Goal: Task Accomplishment & Management: Manage account settings

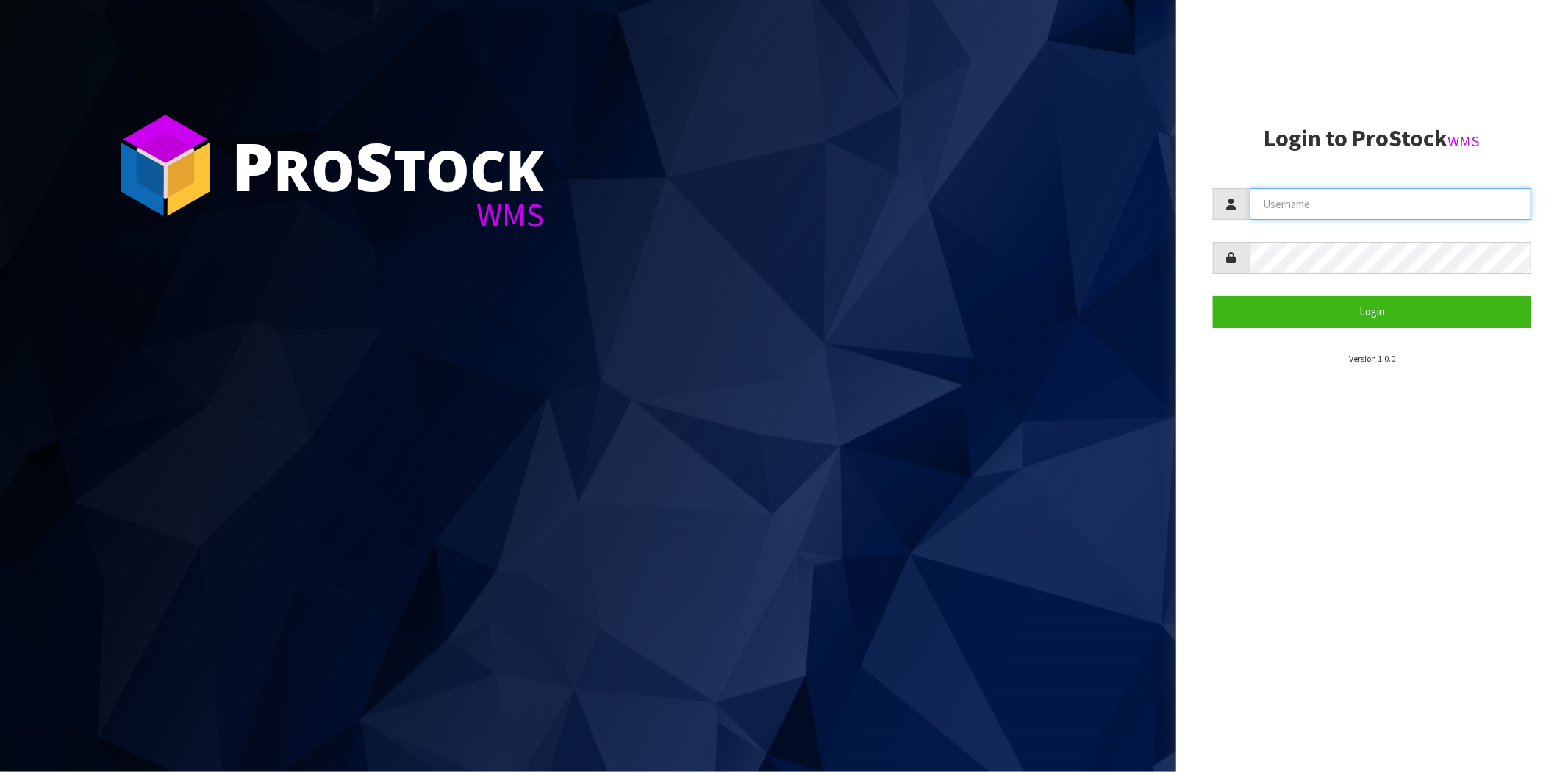
click at [1306, 208] on input "text" at bounding box center [1390, 204] width 281 height 31
type input "[PERSON_NAME][EMAIL_ADDRESS][DOMAIN_NAME]"
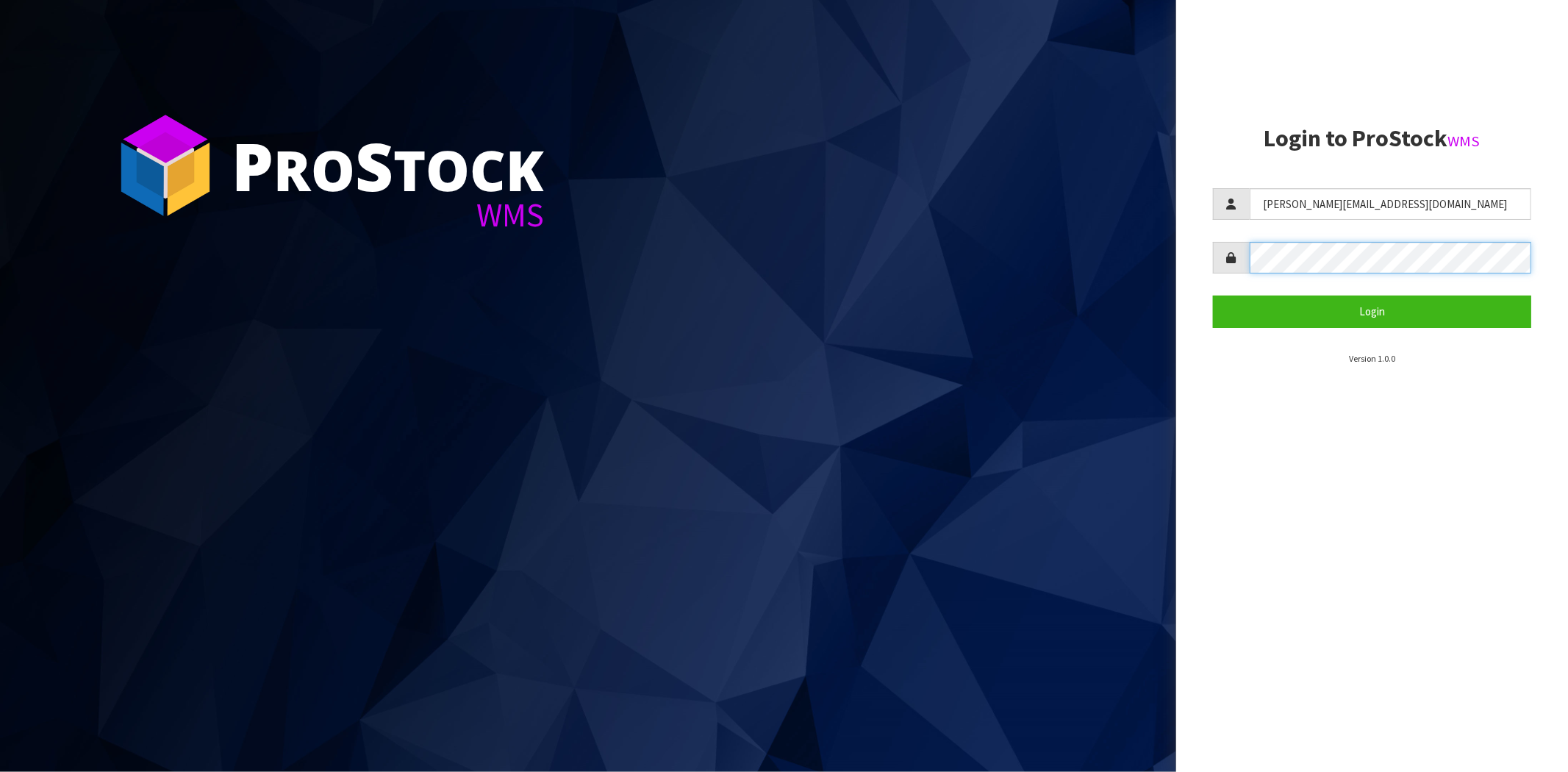
click at [1213, 296] on button "Login" at bounding box center [1372, 311] width 318 height 31
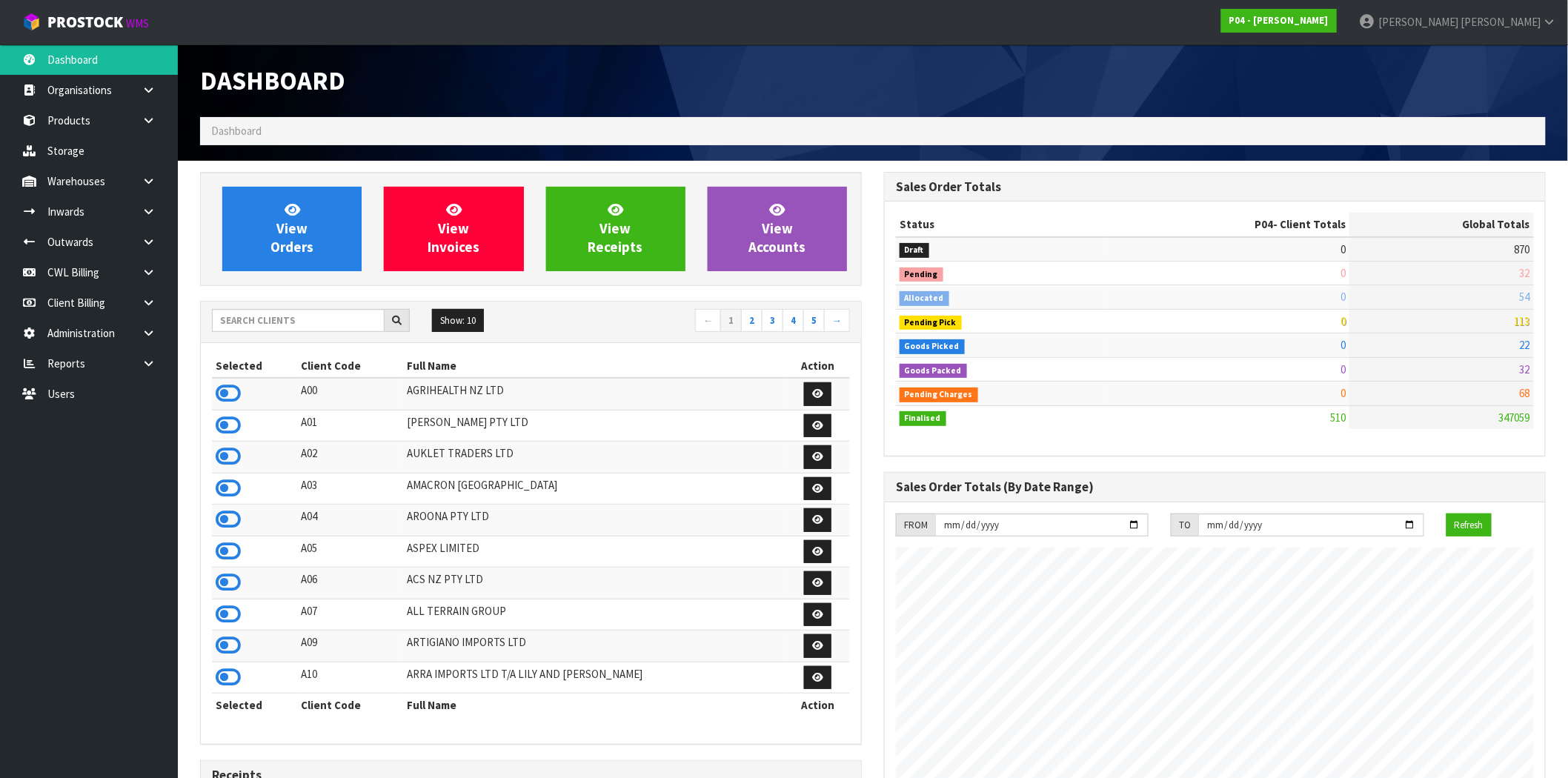
scroll to position [906, 684]
click at [235, 397] on icon at bounding box center [228, 392] width 25 height 22
click at [146, 188] on link at bounding box center [155, 181] width 48 height 31
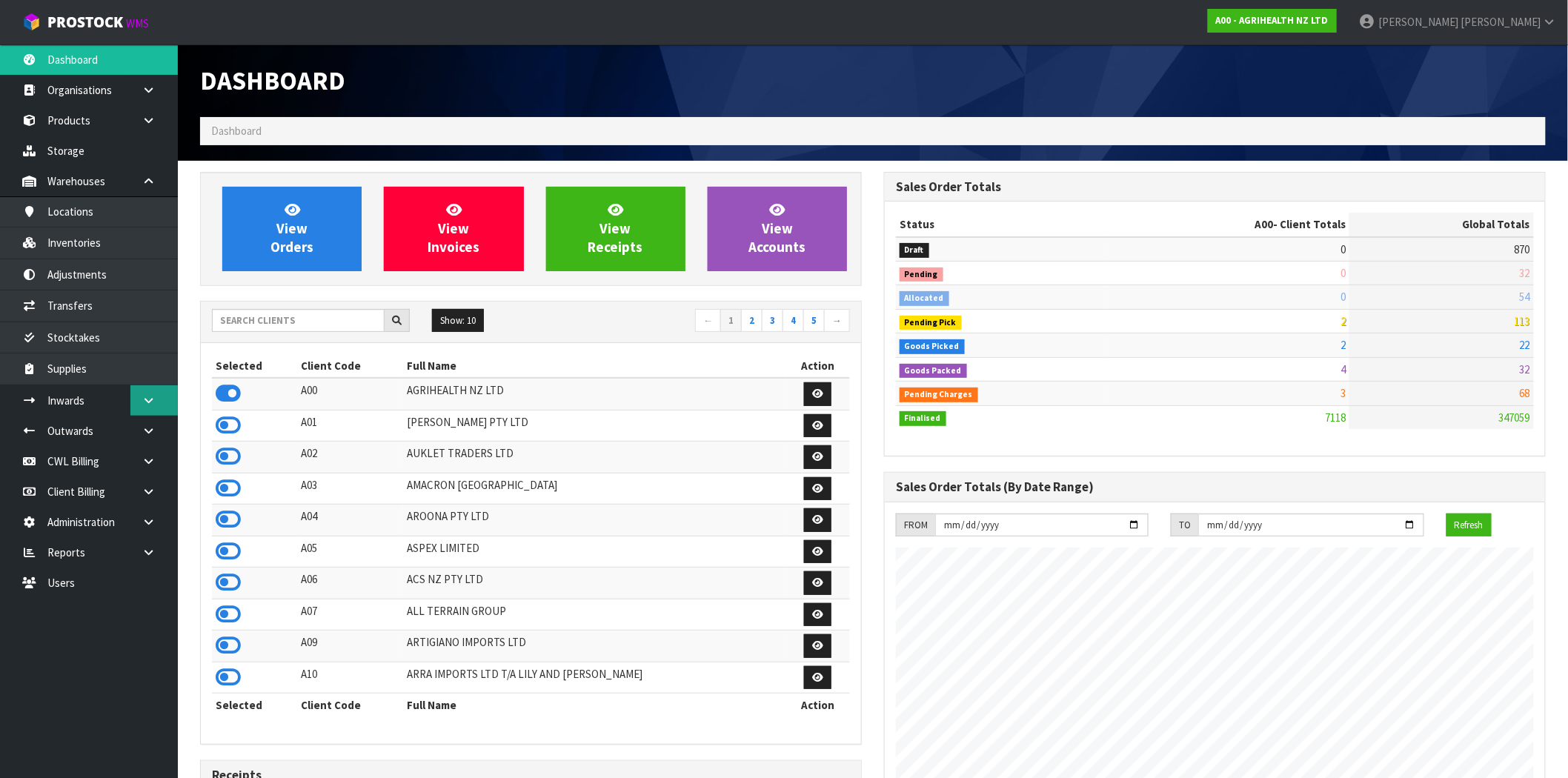
click at [158, 398] on link at bounding box center [155, 400] width 48 height 31
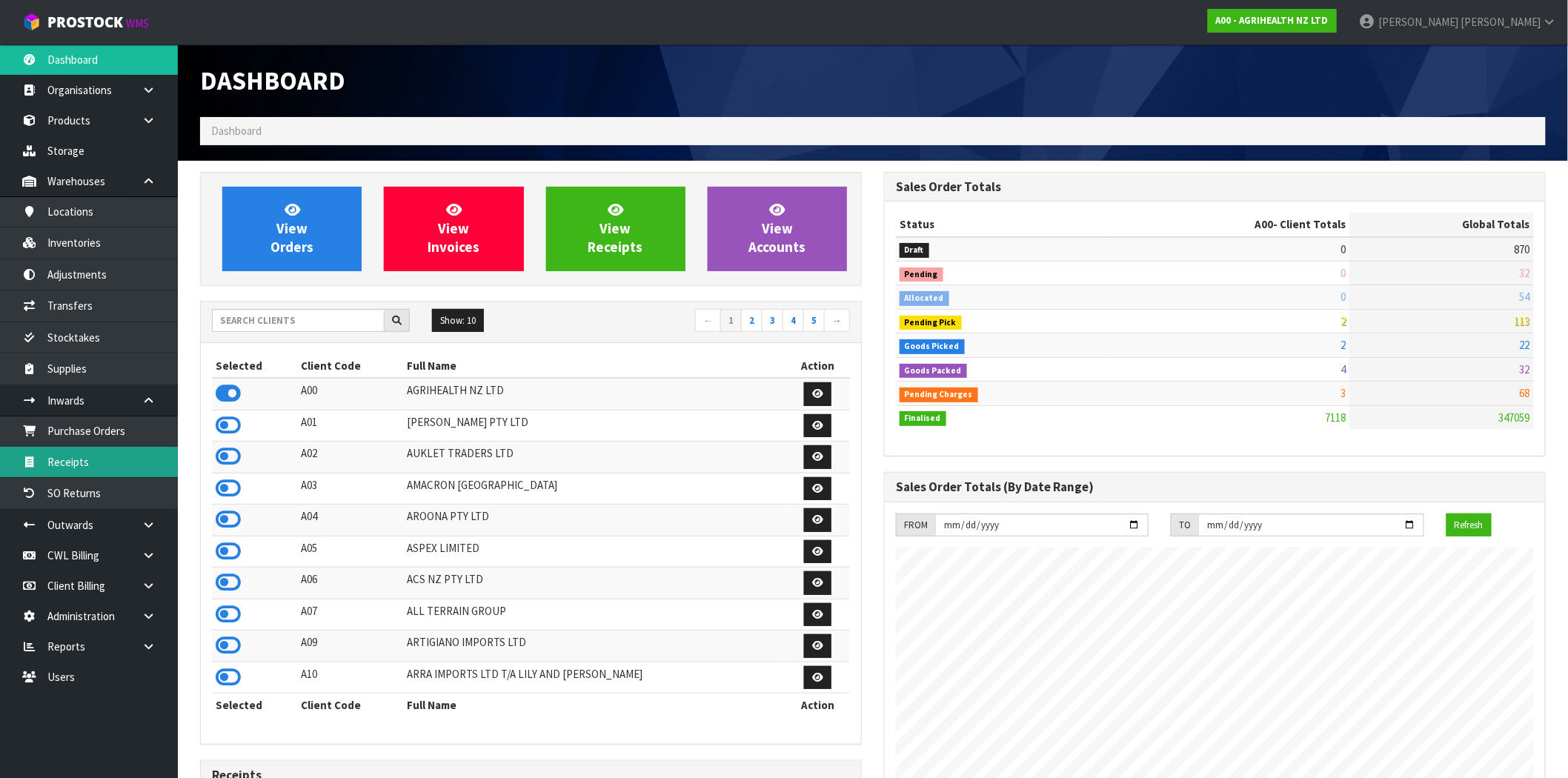
click at [50, 460] on link "Receipts" at bounding box center [89, 462] width 178 height 31
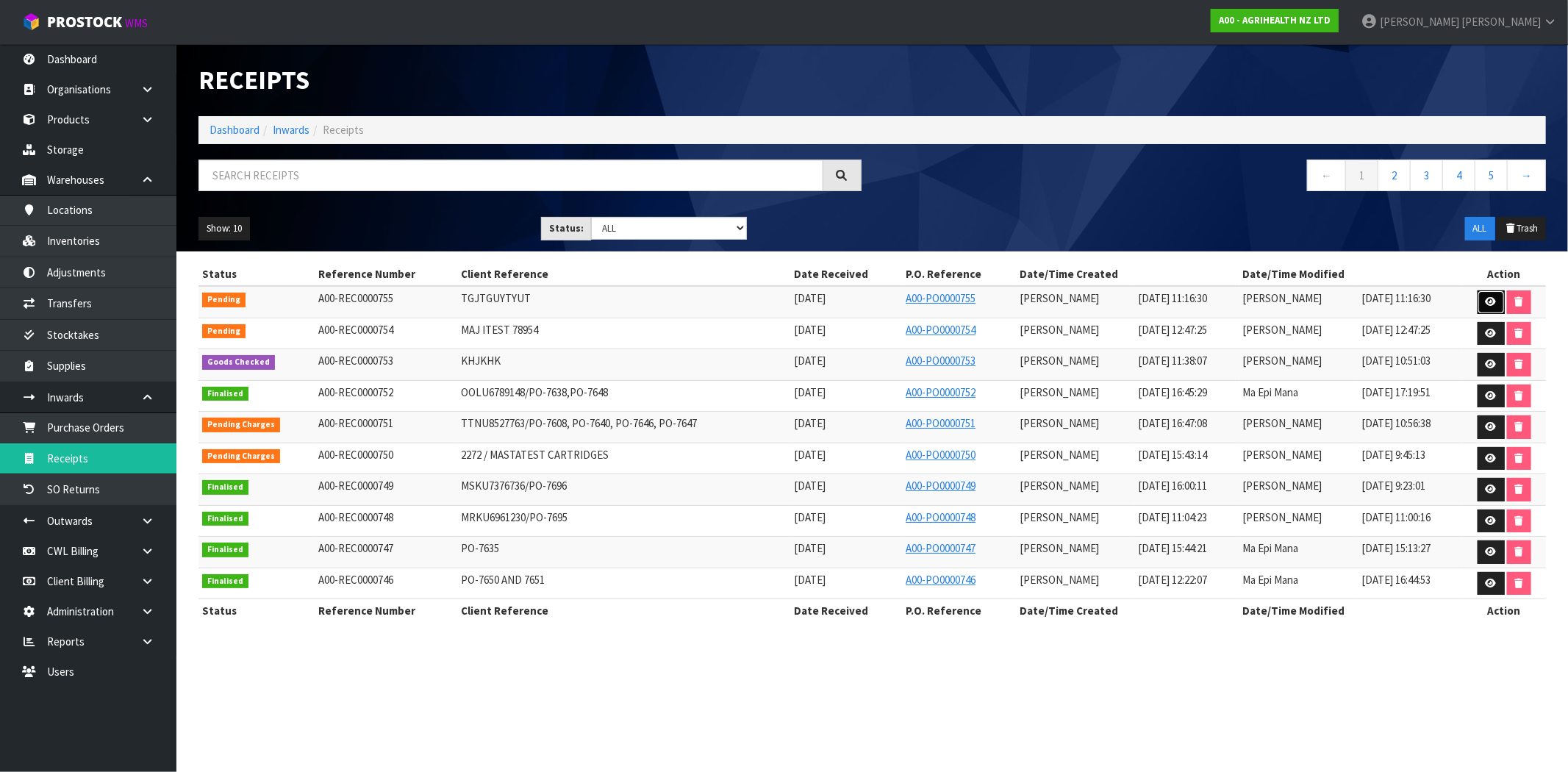
click at [1494, 296] on link at bounding box center [1490, 301] width 27 height 24
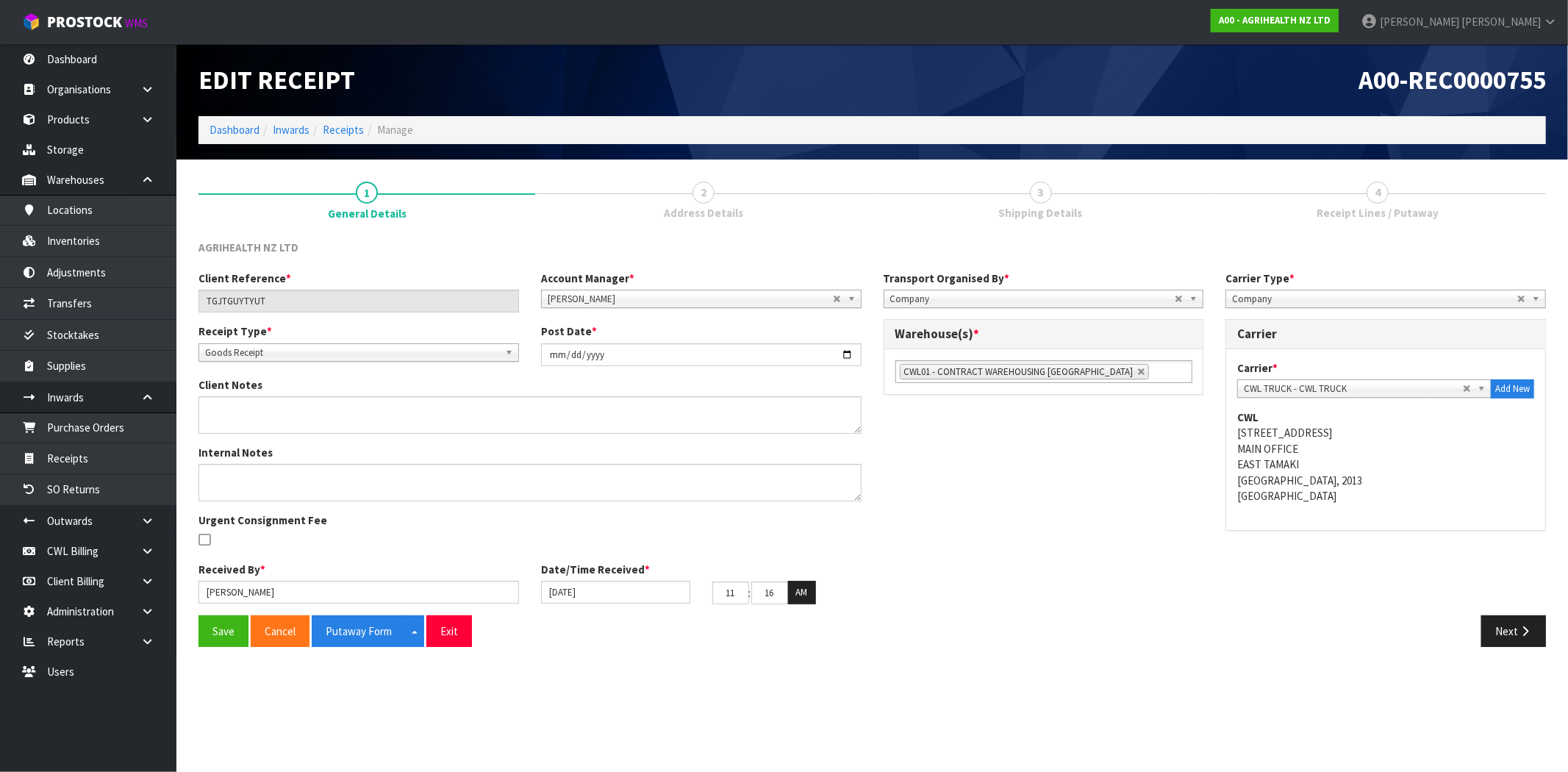
click at [311, 355] on span "Goods Receipt" at bounding box center [351, 352] width 294 height 18
click at [275, 414] on li "Goods Returned" at bounding box center [358, 412] width 313 height 18
click at [452, 639] on button "Exit" at bounding box center [449, 630] width 45 height 31
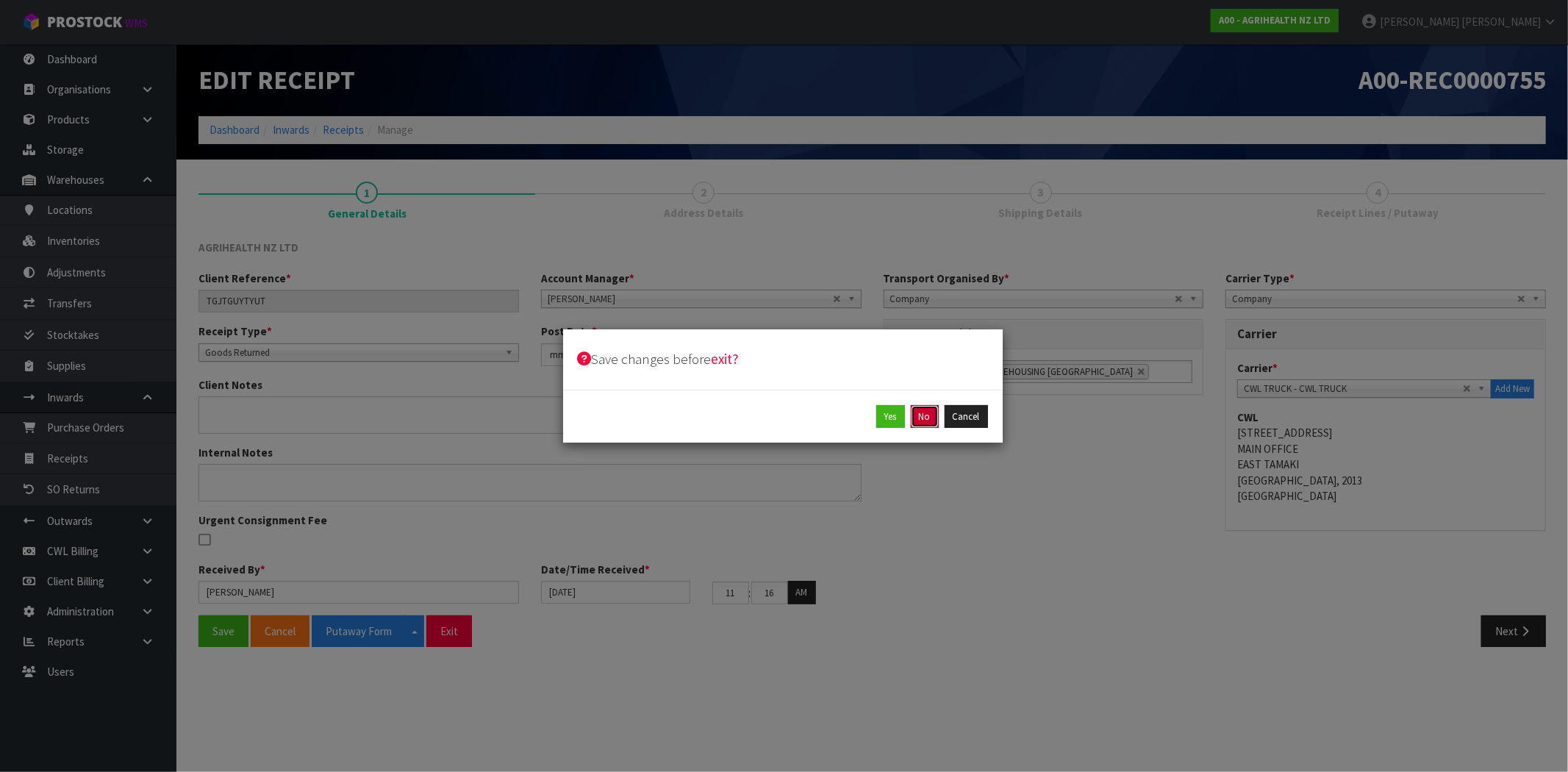
click at [919, 407] on button "No" at bounding box center [924, 416] width 27 height 24
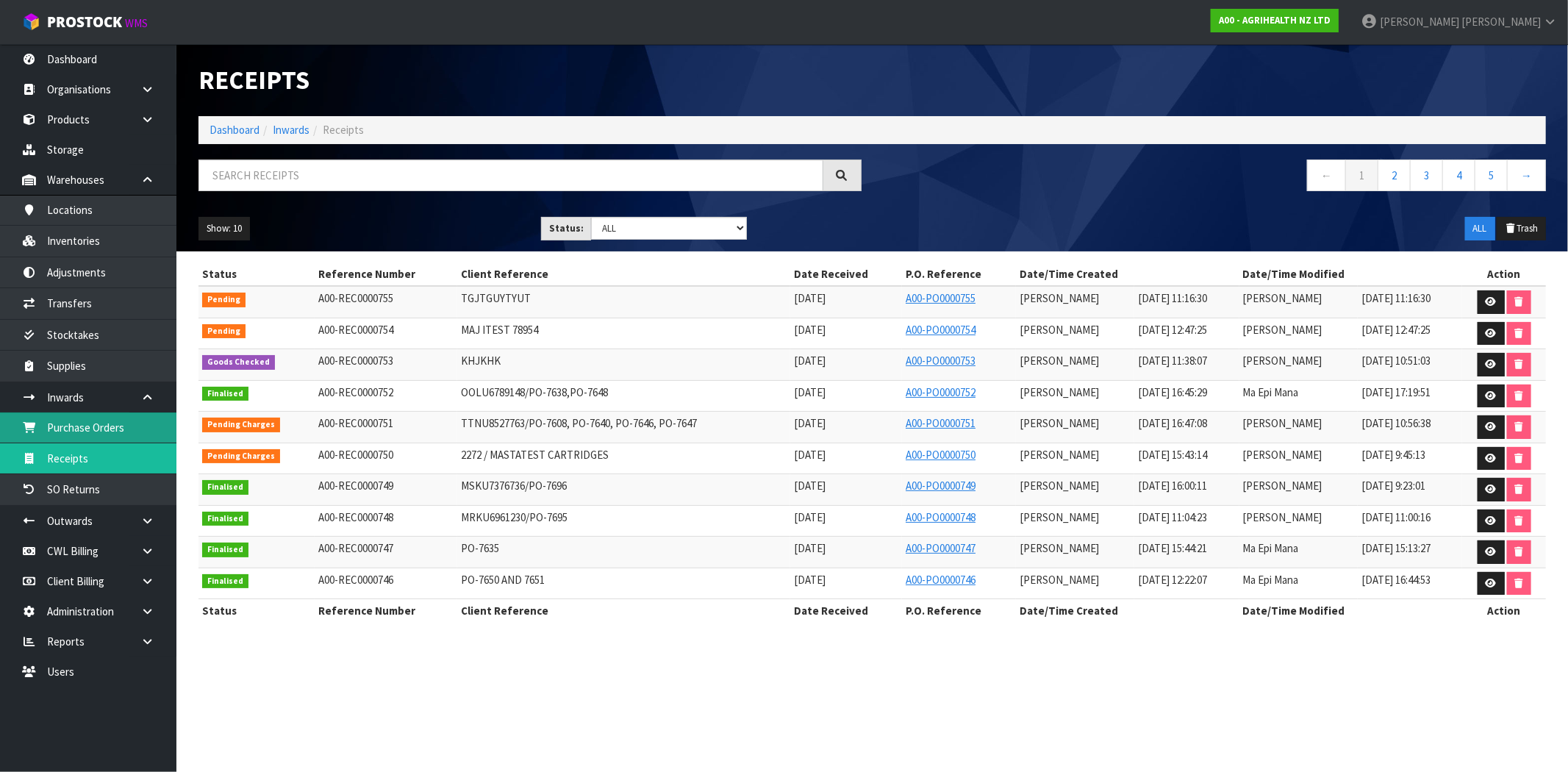
click at [116, 424] on link "Purchase Orders" at bounding box center [88, 427] width 176 height 30
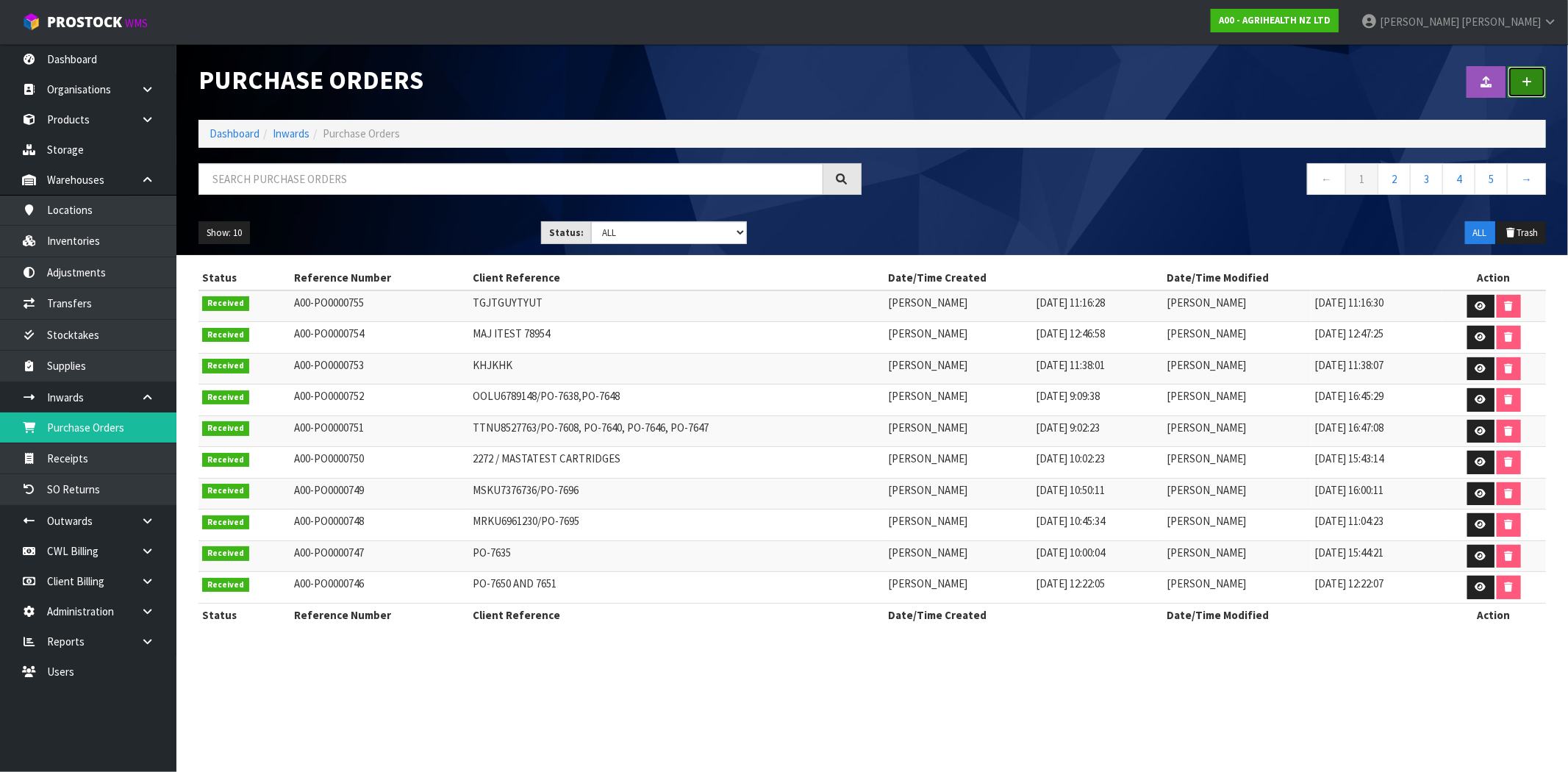
click at [1526, 83] on icon at bounding box center [1526, 82] width 10 height 11
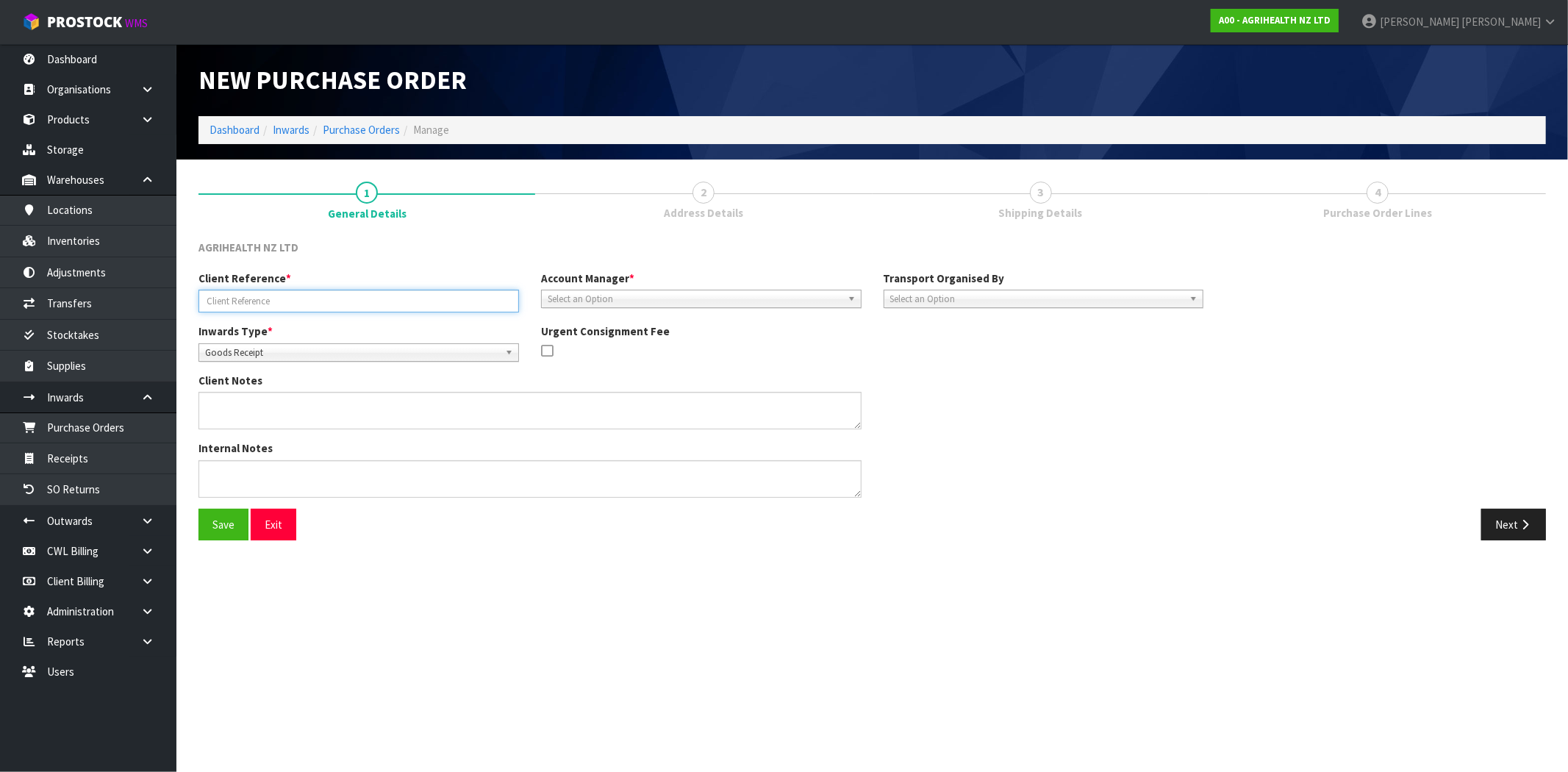
click at [406, 296] on input "text" at bounding box center [358, 301] width 320 height 23
click at [369, 292] on input "text" at bounding box center [358, 301] width 320 height 23
type input "[PERSON_NAME] TTT"
click at [595, 293] on span "Select an Option" at bounding box center [694, 298] width 294 height 18
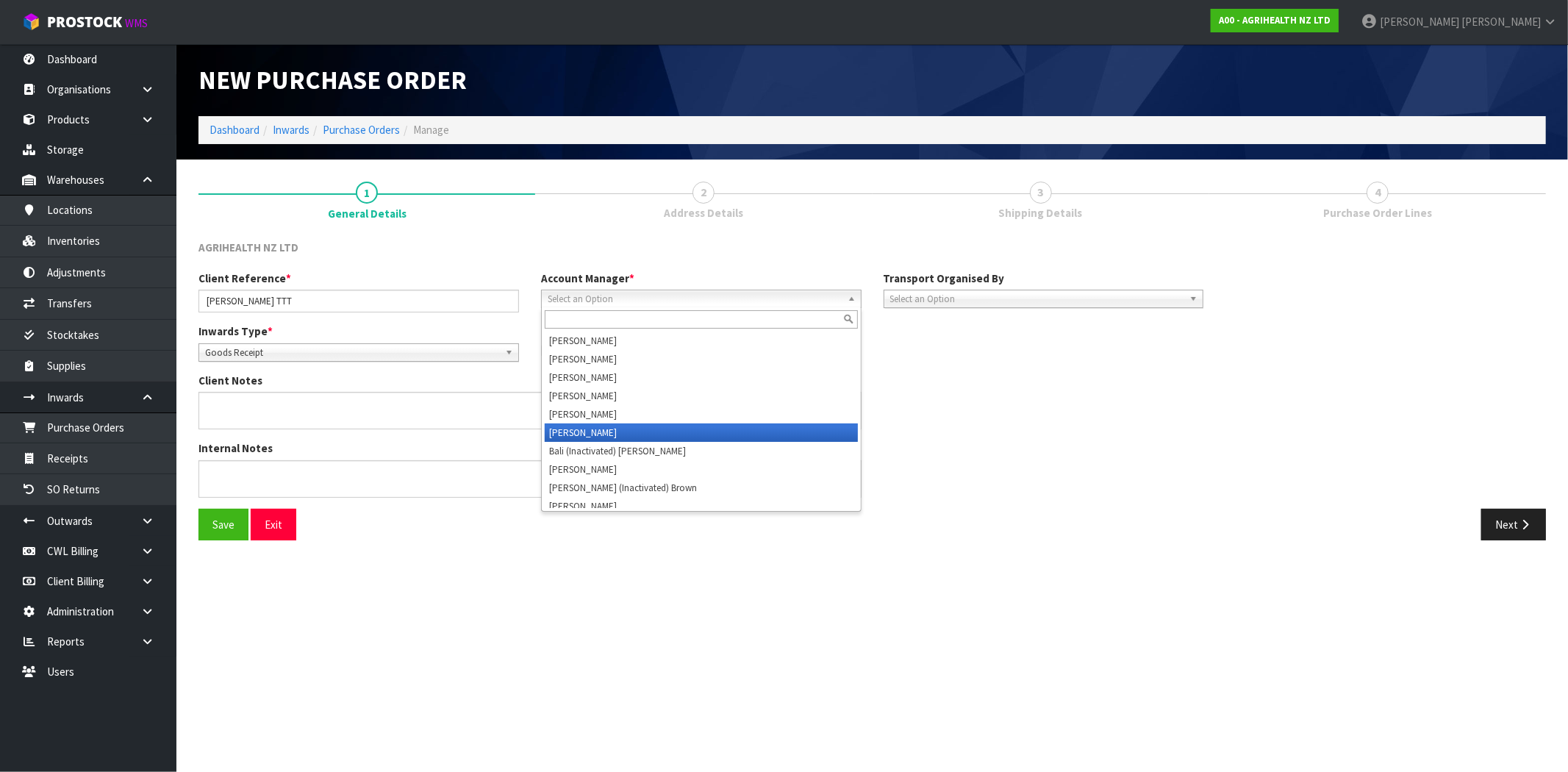
click at [637, 428] on li "[PERSON_NAME]" at bounding box center [701, 432] width 313 height 18
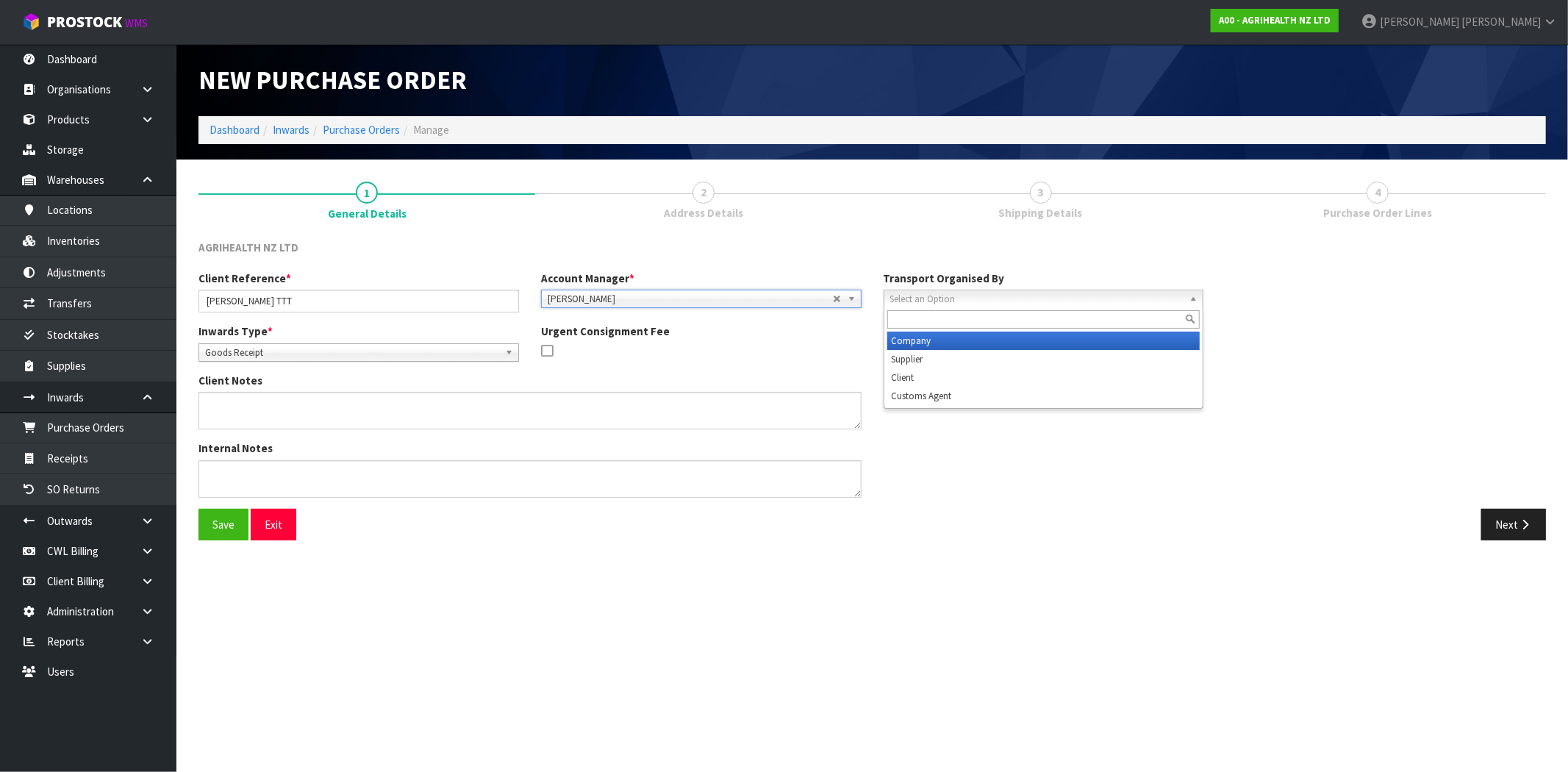
click at [949, 297] on span "Select an Option" at bounding box center [1037, 298] width 294 height 18
click at [1086, 332] on li "Company" at bounding box center [1043, 340] width 313 height 18
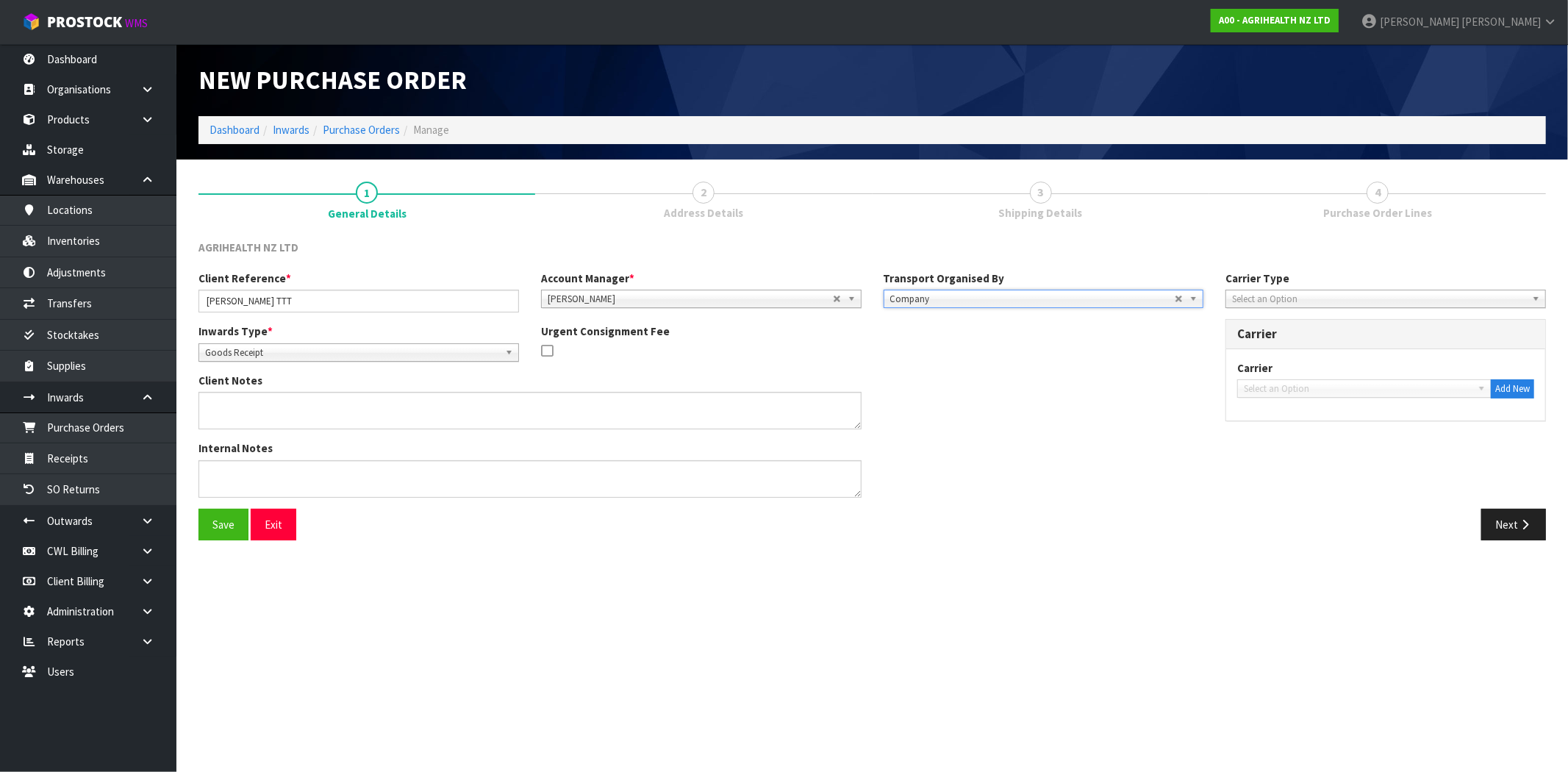
click at [1015, 300] on span "Company" at bounding box center [1033, 298] width 285 height 18
click at [1000, 487] on div "Internal Notes" at bounding box center [701, 474] width 1027 height 67
click at [258, 350] on span "Goods Receipt" at bounding box center [351, 352] width 294 height 18
click at [280, 397] on li "Goods Receipt" at bounding box center [358, 394] width 313 height 18
click at [1506, 523] on button "Next" at bounding box center [1513, 524] width 64 height 31
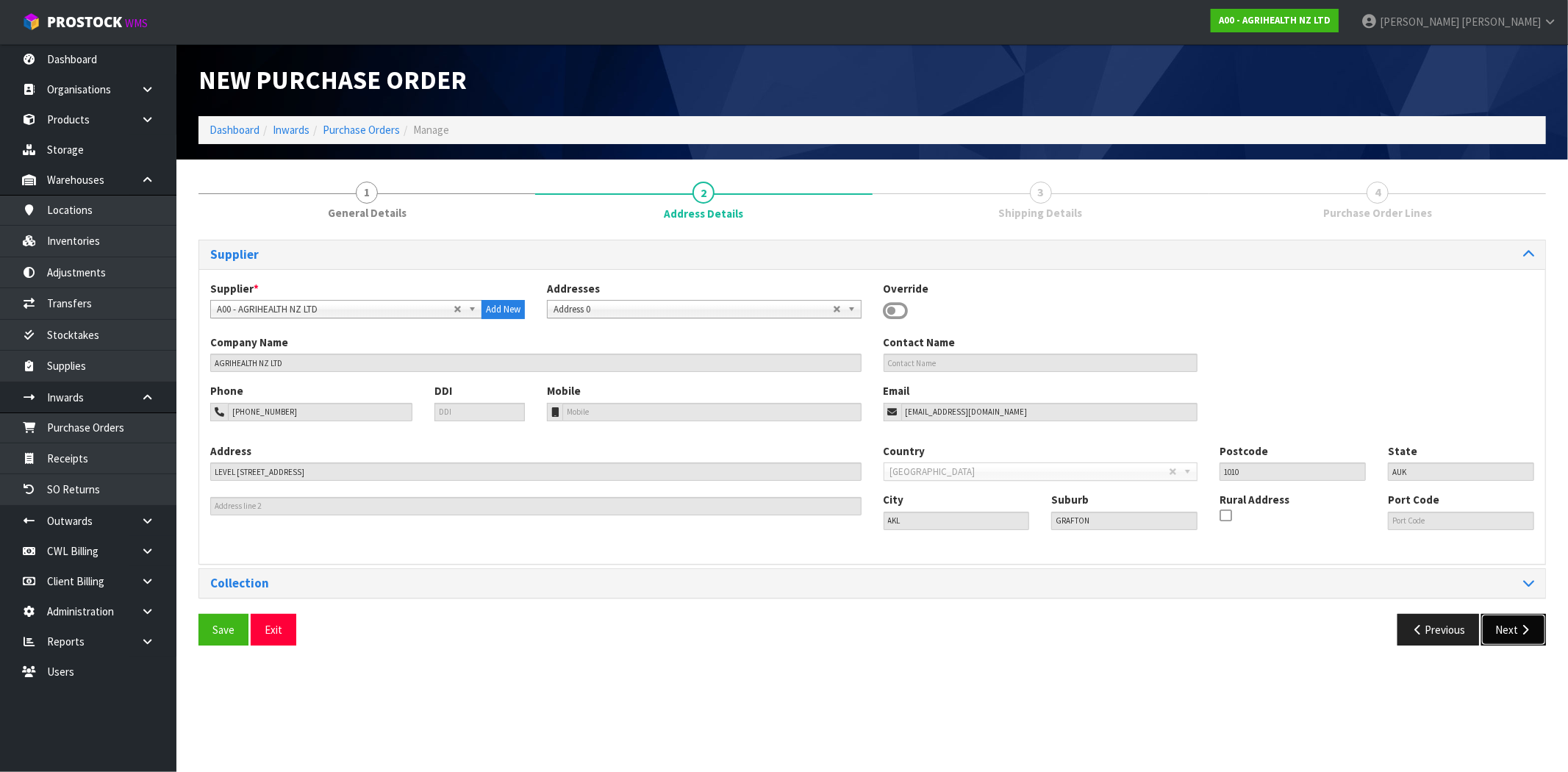
click at [1509, 618] on button "Next" at bounding box center [1513, 629] width 64 height 31
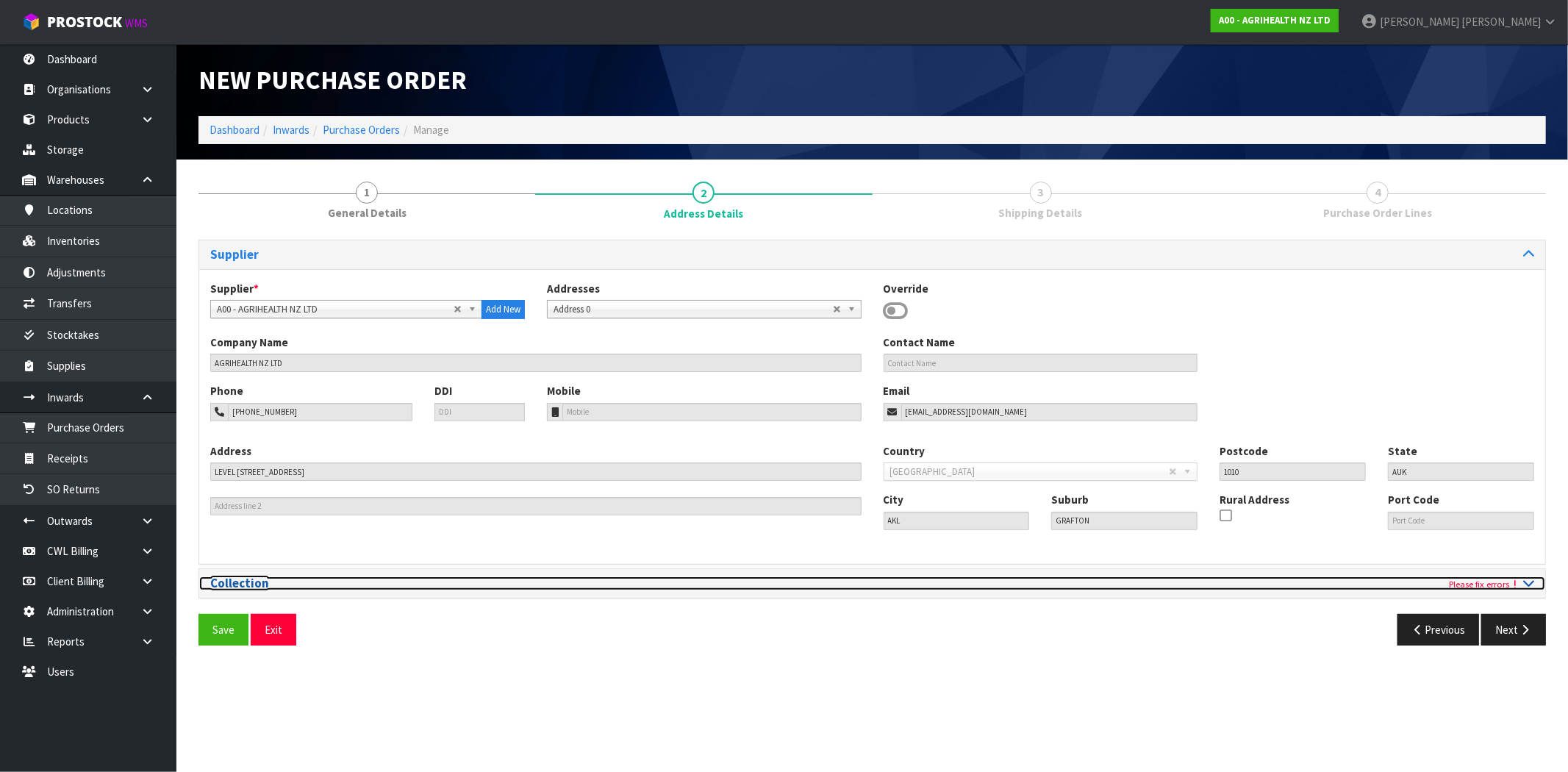
click at [1493, 583] on small "Please fix errors" at bounding box center [1486, 583] width 74 height 11
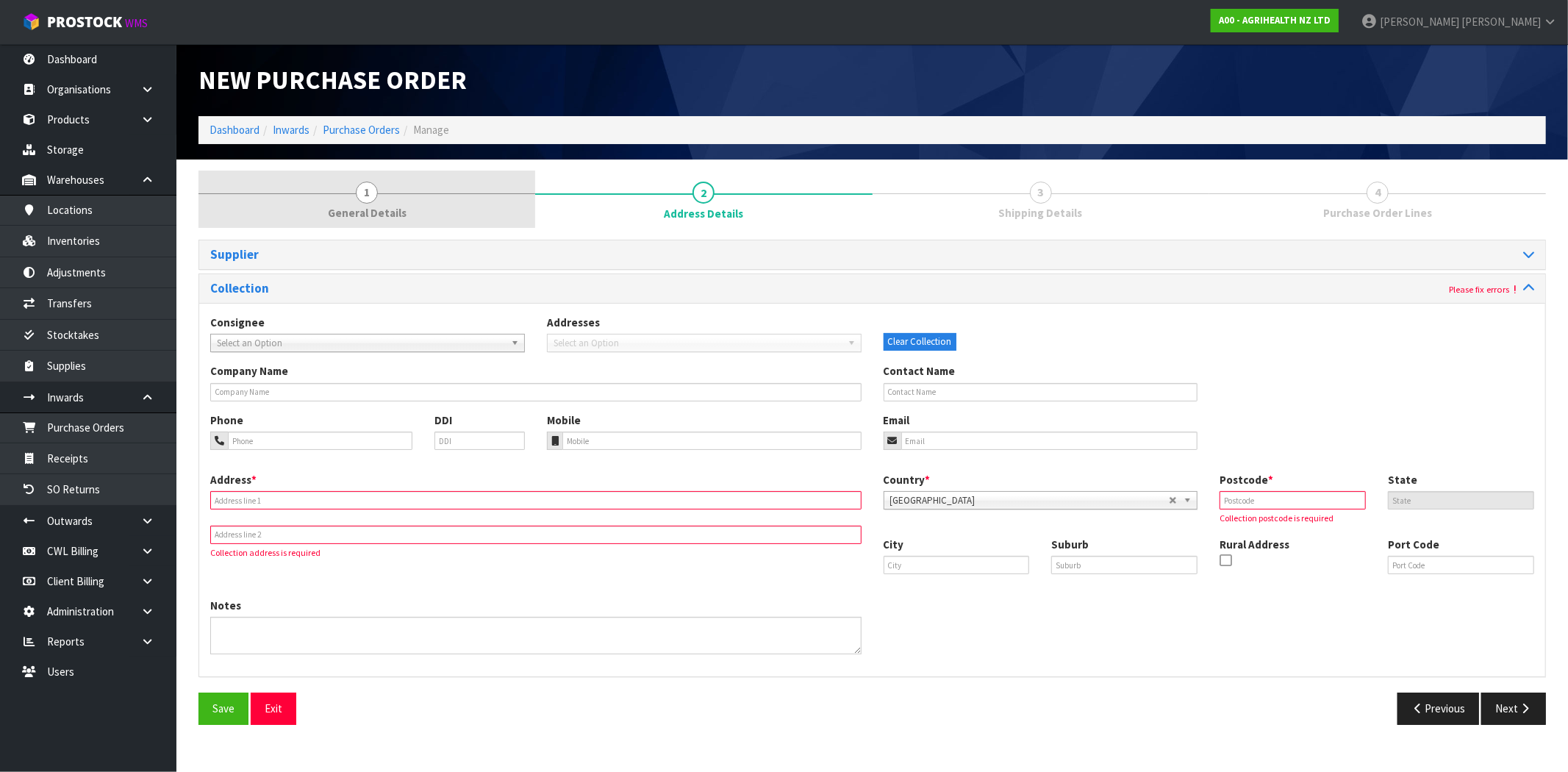
click at [381, 186] on link "1 General Details" at bounding box center [366, 199] width 336 height 58
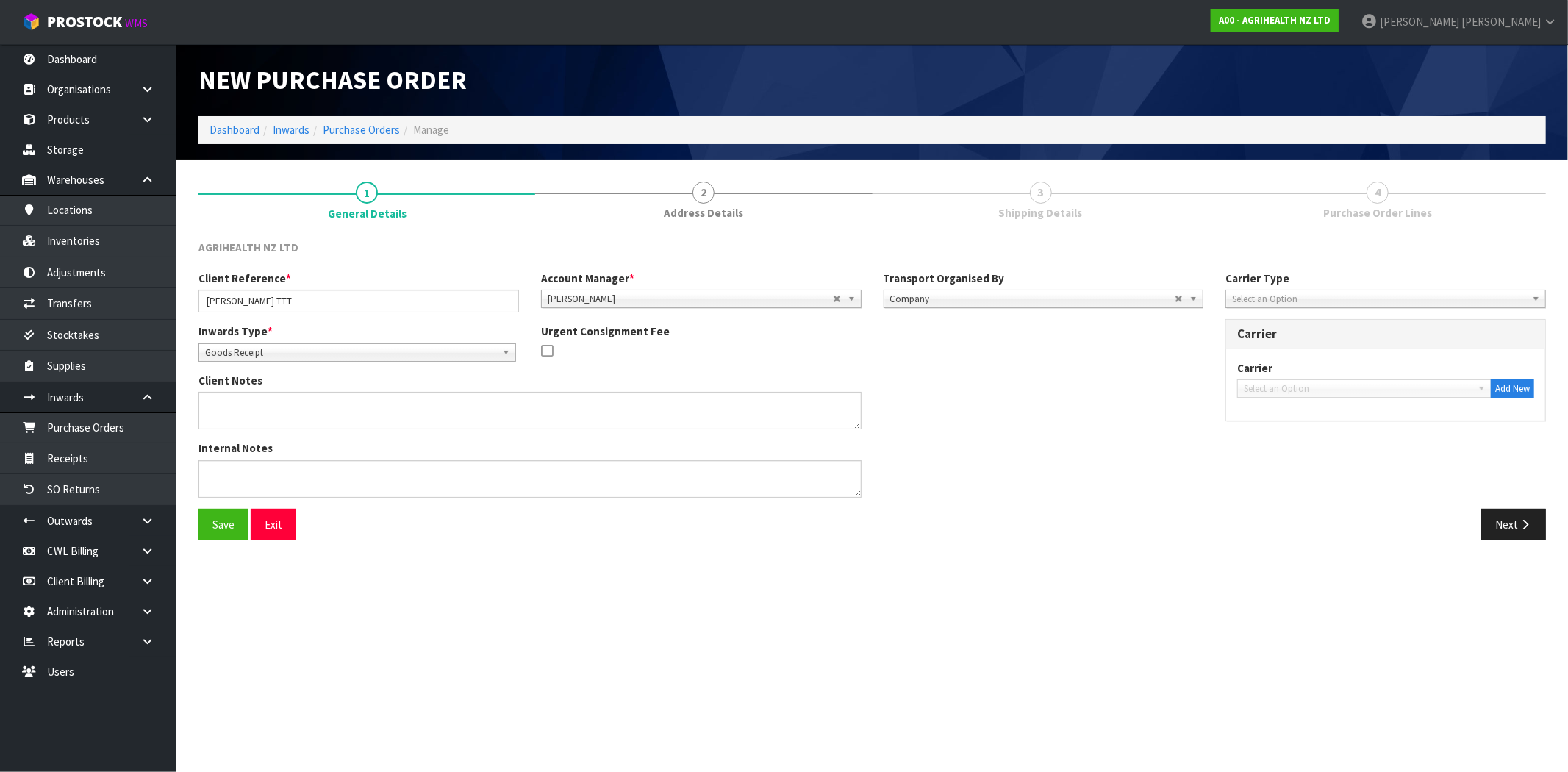
click at [994, 300] on span "Company" at bounding box center [1033, 298] width 285 height 18
click at [961, 363] on li "Supplier" at bounding box center [1043, 358] width 313 height 18
click at [1279, 336] on span "Select an Option" at bounding box center [1358, 340] width 228 height 18
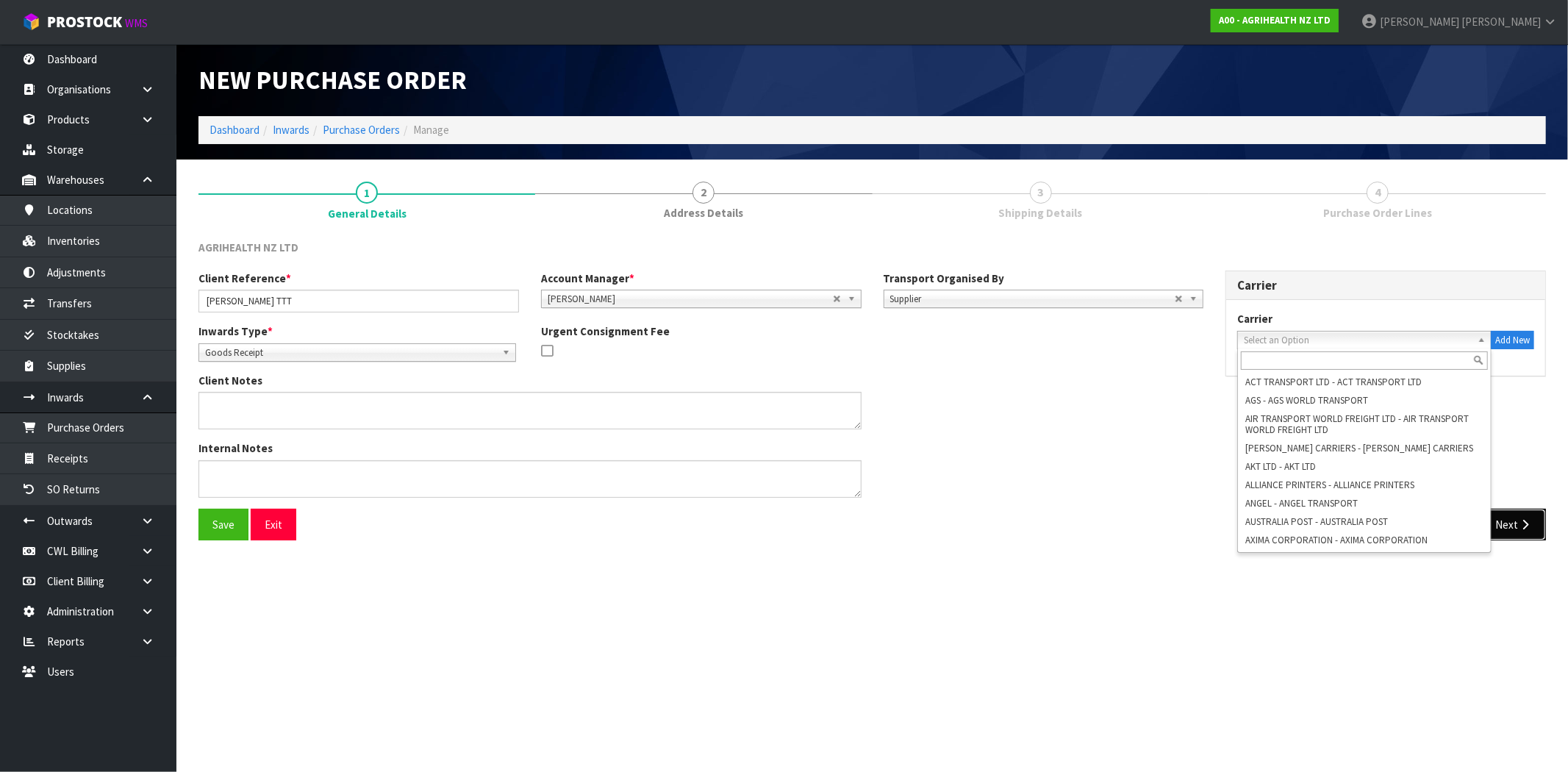
click at [1541, 527] on button "Next" at bounding box center [1513, 524] width 64 height 31
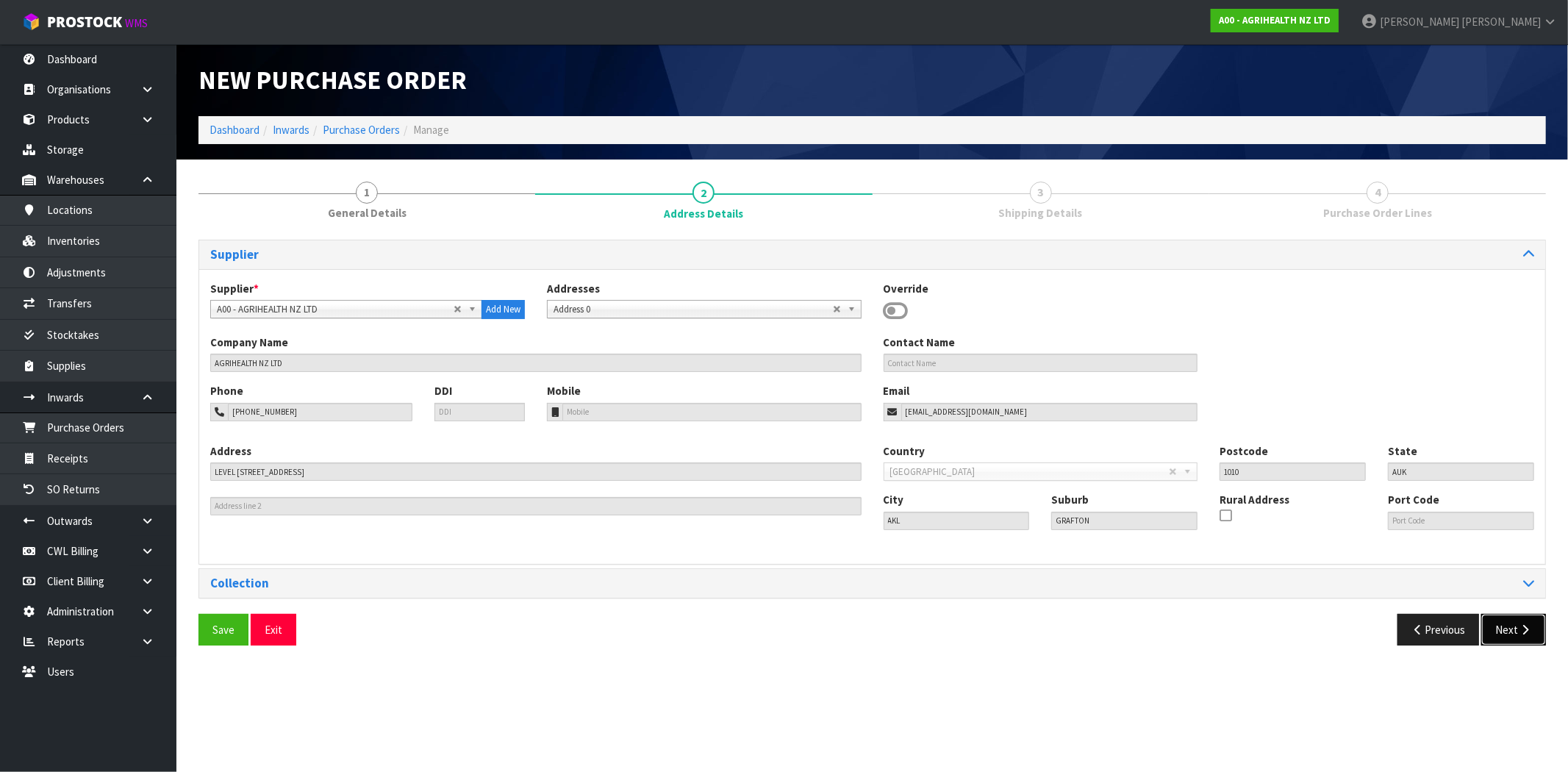
click at [1507, 628] on button "Next" at bounding box center [1513, 629] width 64 height 31
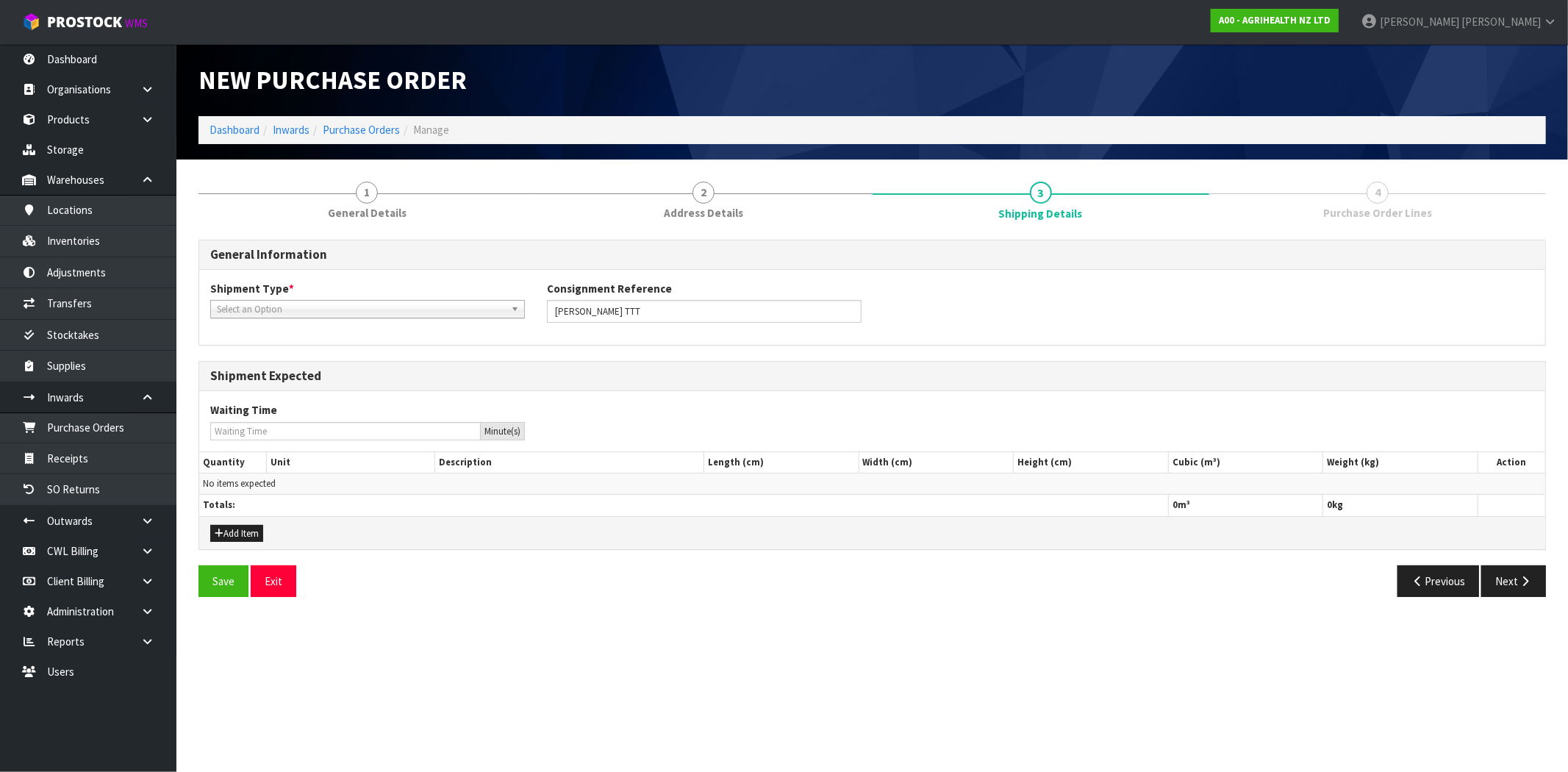
click at [387, 313] on span "Select an Option" at bounding box center [361, 309] width 288 height 18
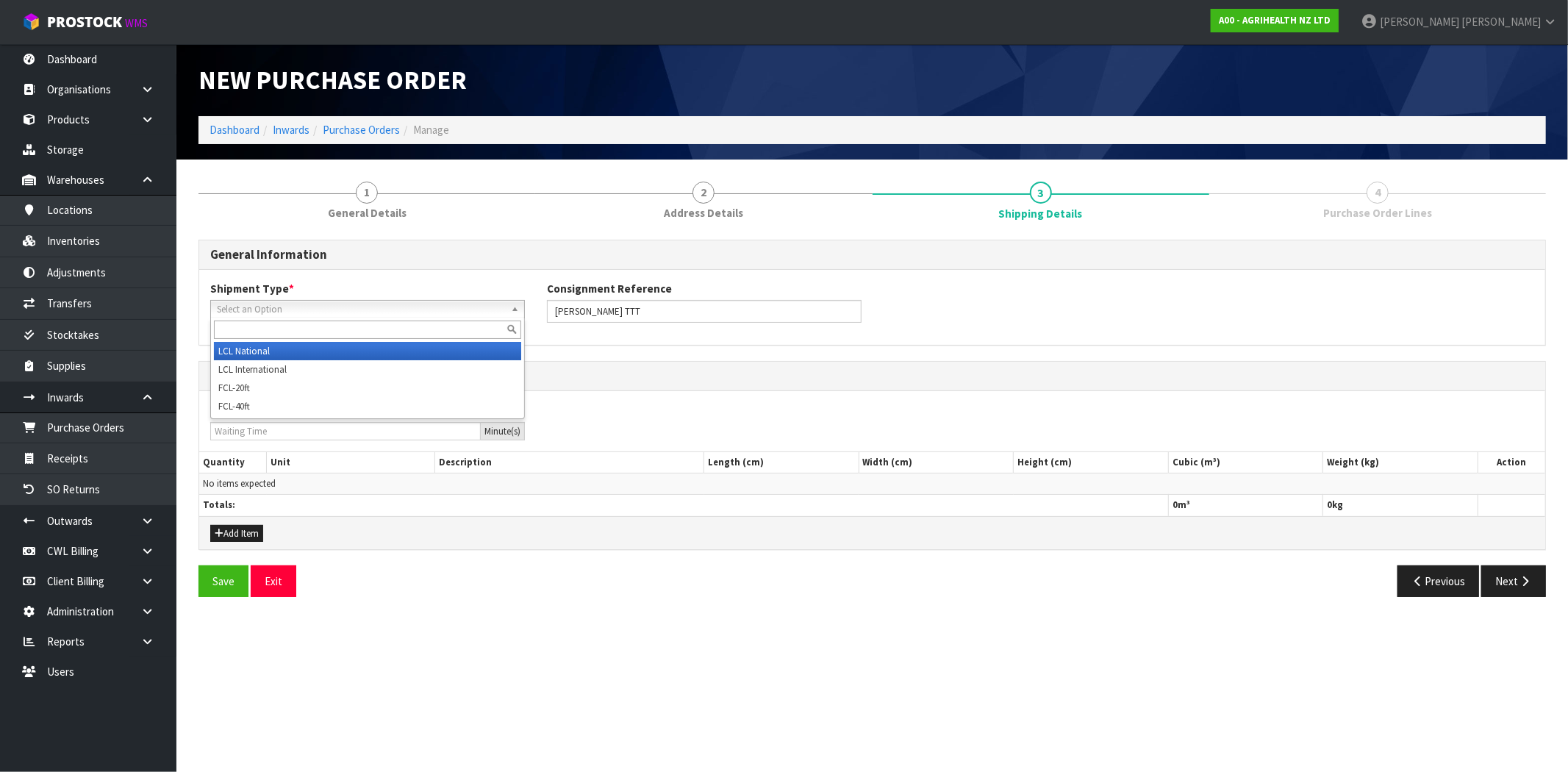
click at [371, 347] on li "LCL National" at bounding box center [368, 350] width 307 height 18
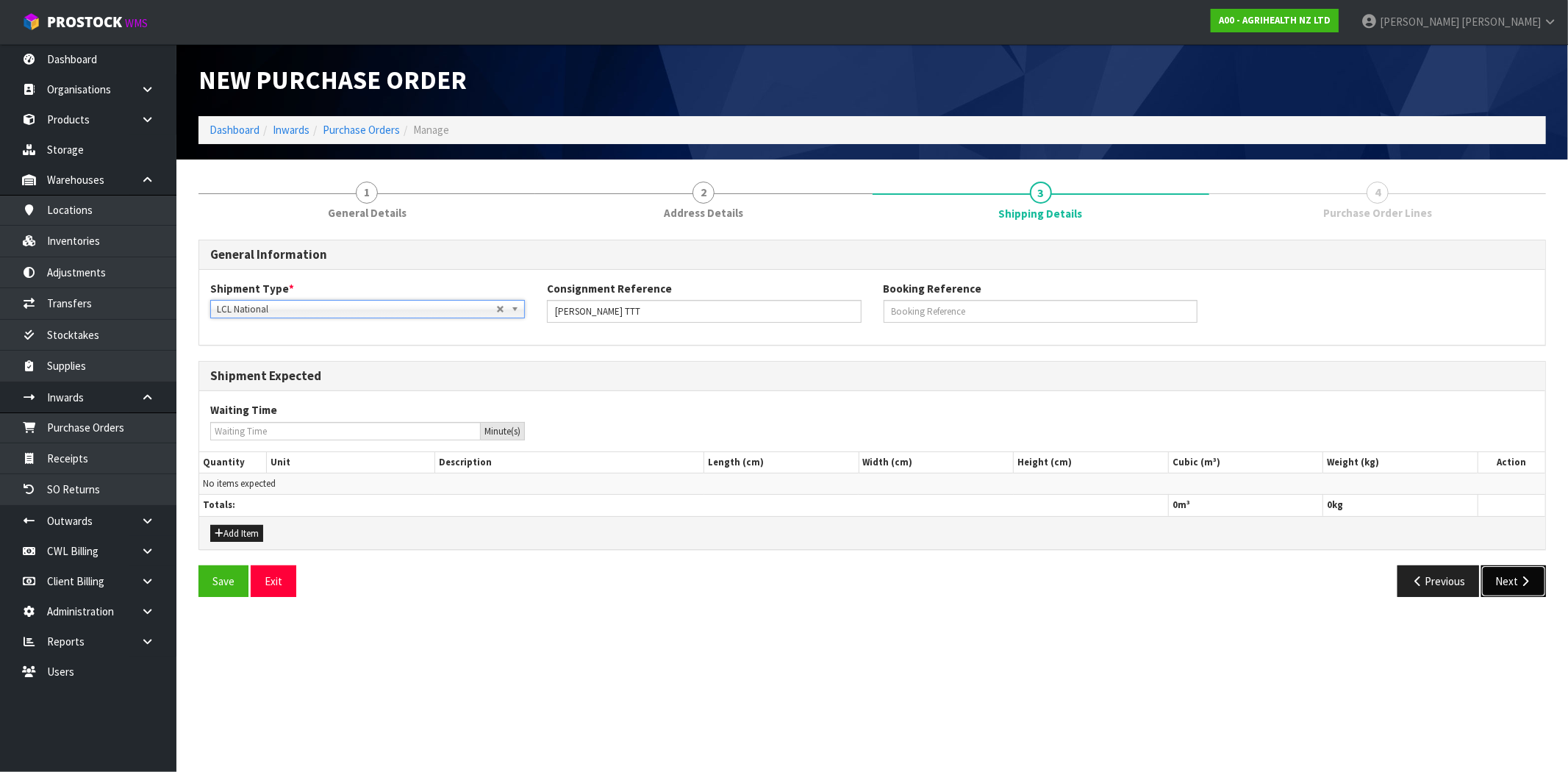
click at [1513, 579] on button "Next" at bounding box center [1513, 581] width 64 height 31
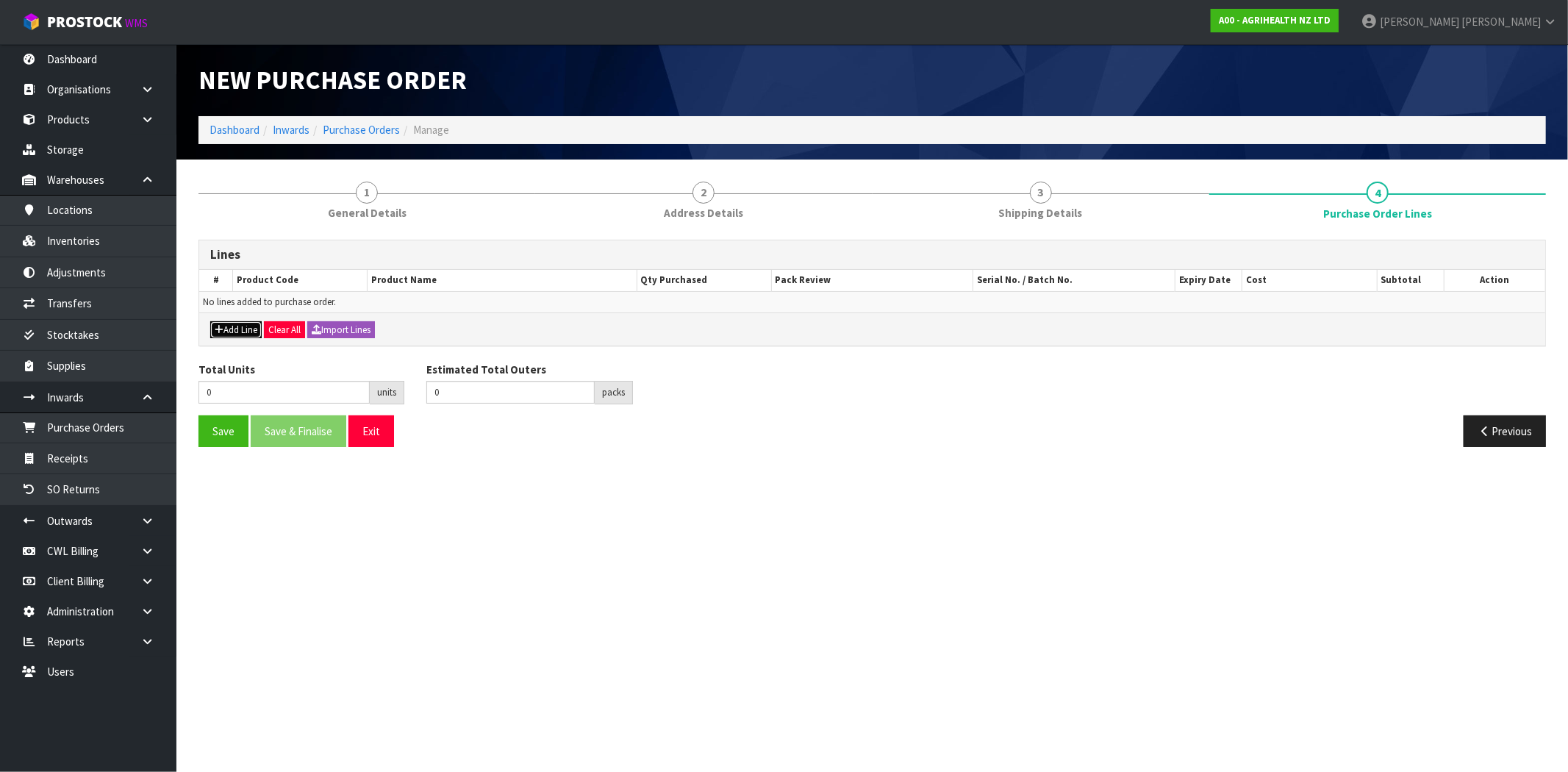
click at [247, 323] on button "Add Line" at bounding box center [236, 330] width 51 height 18
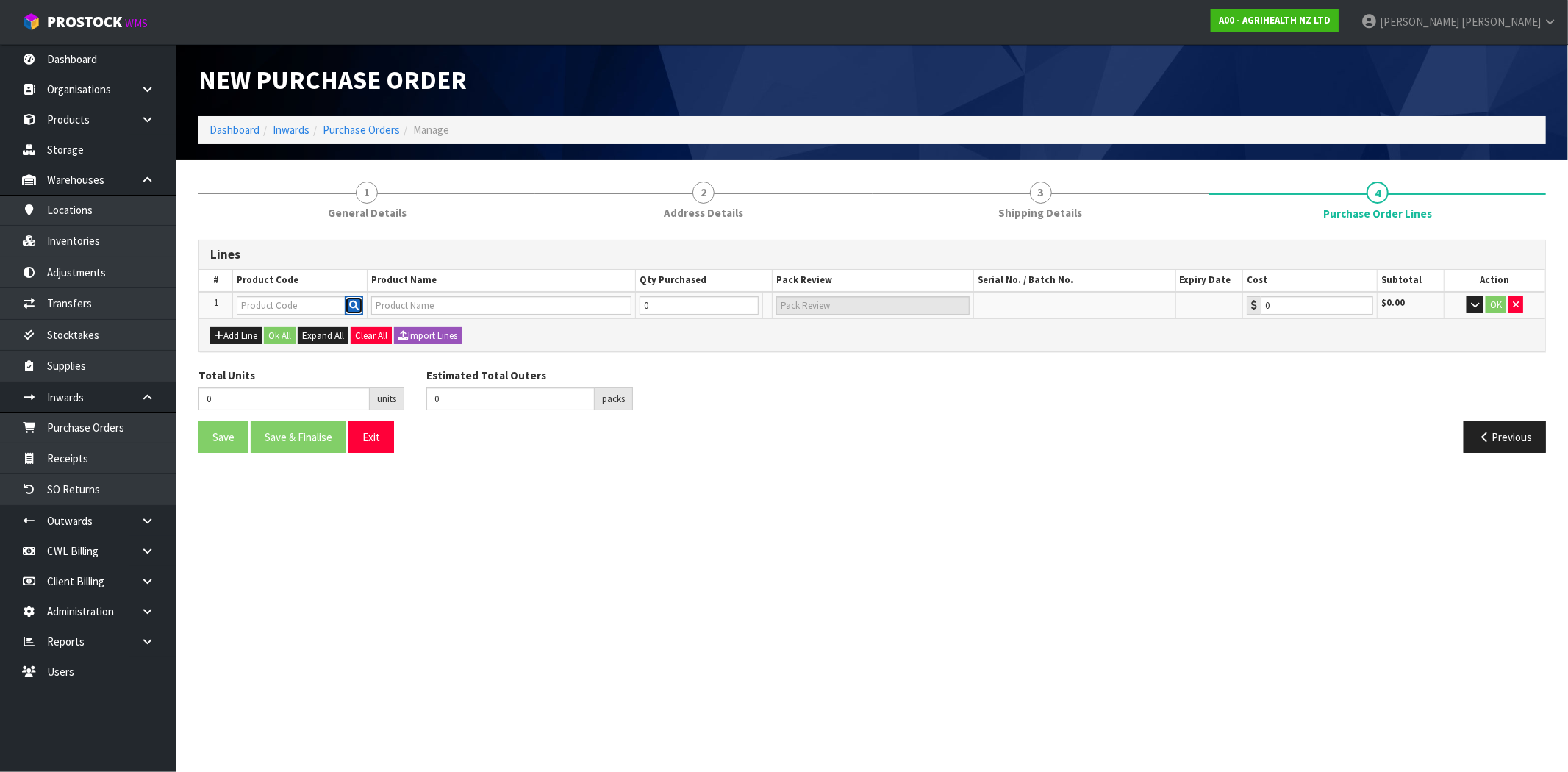
click at [346, 305] on button "button" at bounding box center [353, 306] width 18 height 19
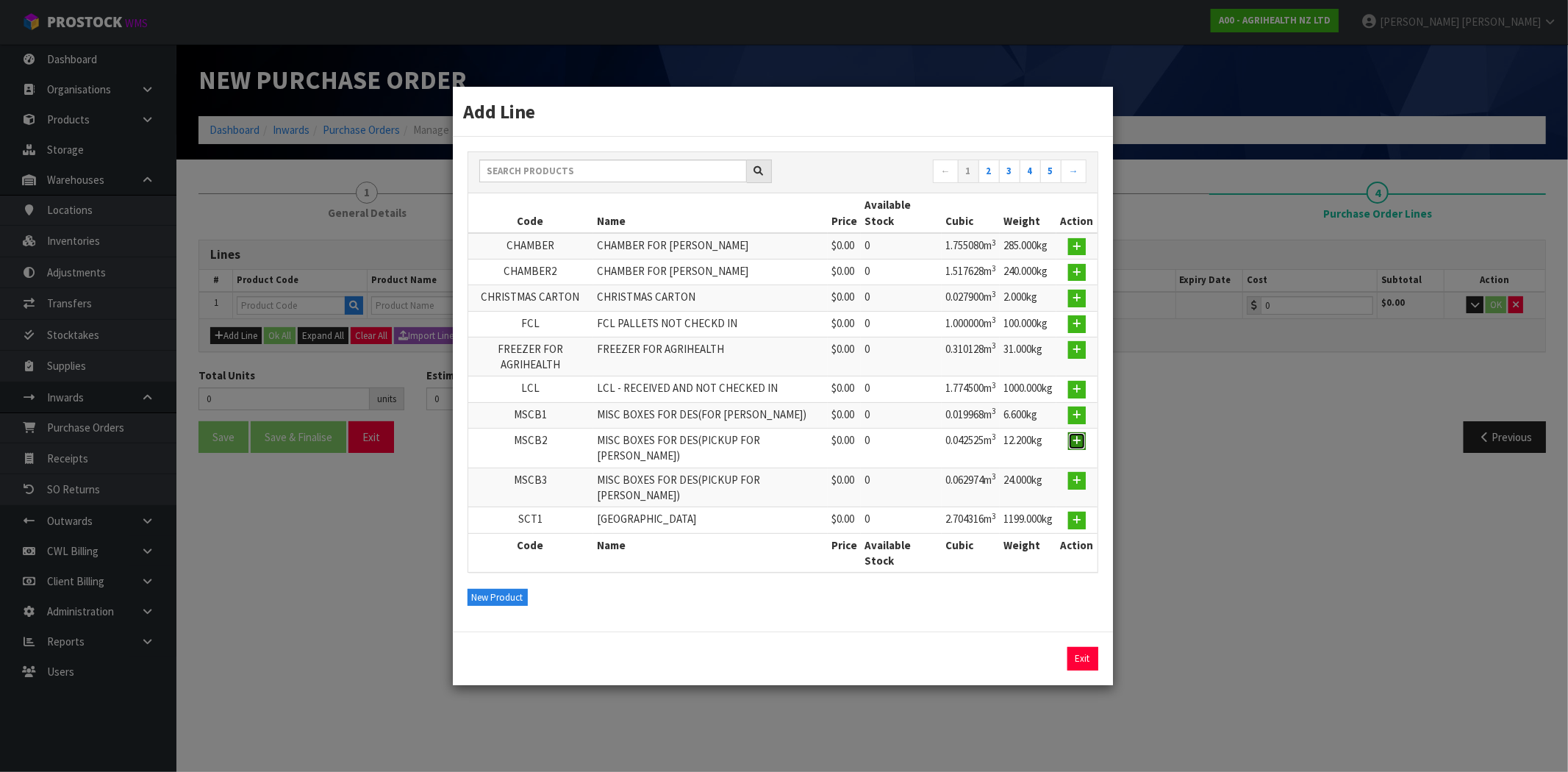
click at [1071, 440] on button "button" at bounding box center [1076, 440] width 18 height 18
type input "MSCB2"
type input "MISC BOXES FOR DES(PICKUP FOR [PERSON_NAME])"
type input "0.00"
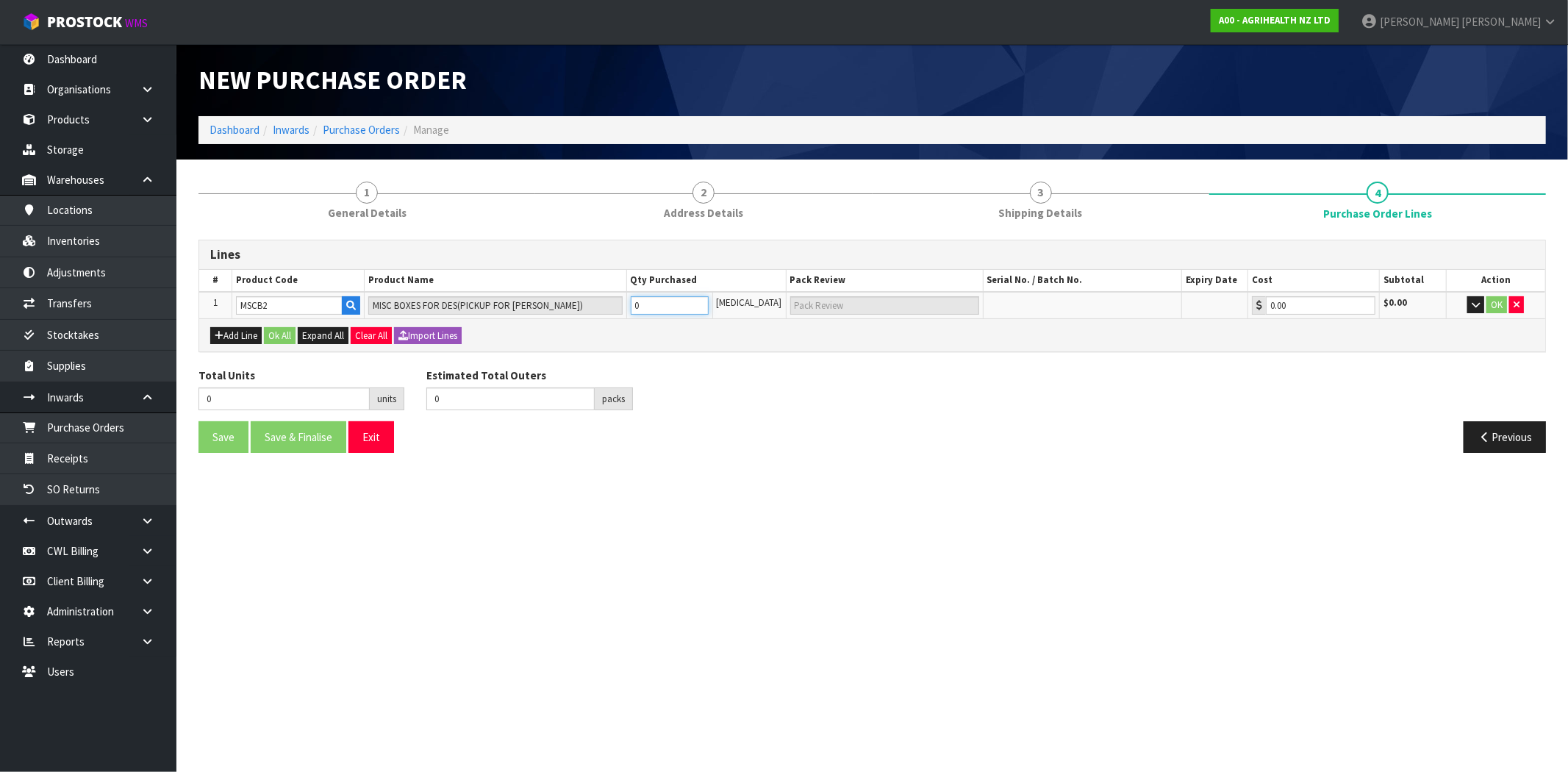
drag, startPoint x: 666, startPoint y: 313, endPoint x: 641, endPoint y: 312, distance: 25.0
click at [641, 312] on td "0" at bounding box center [669, 305] width 86 height 27
type input "2"
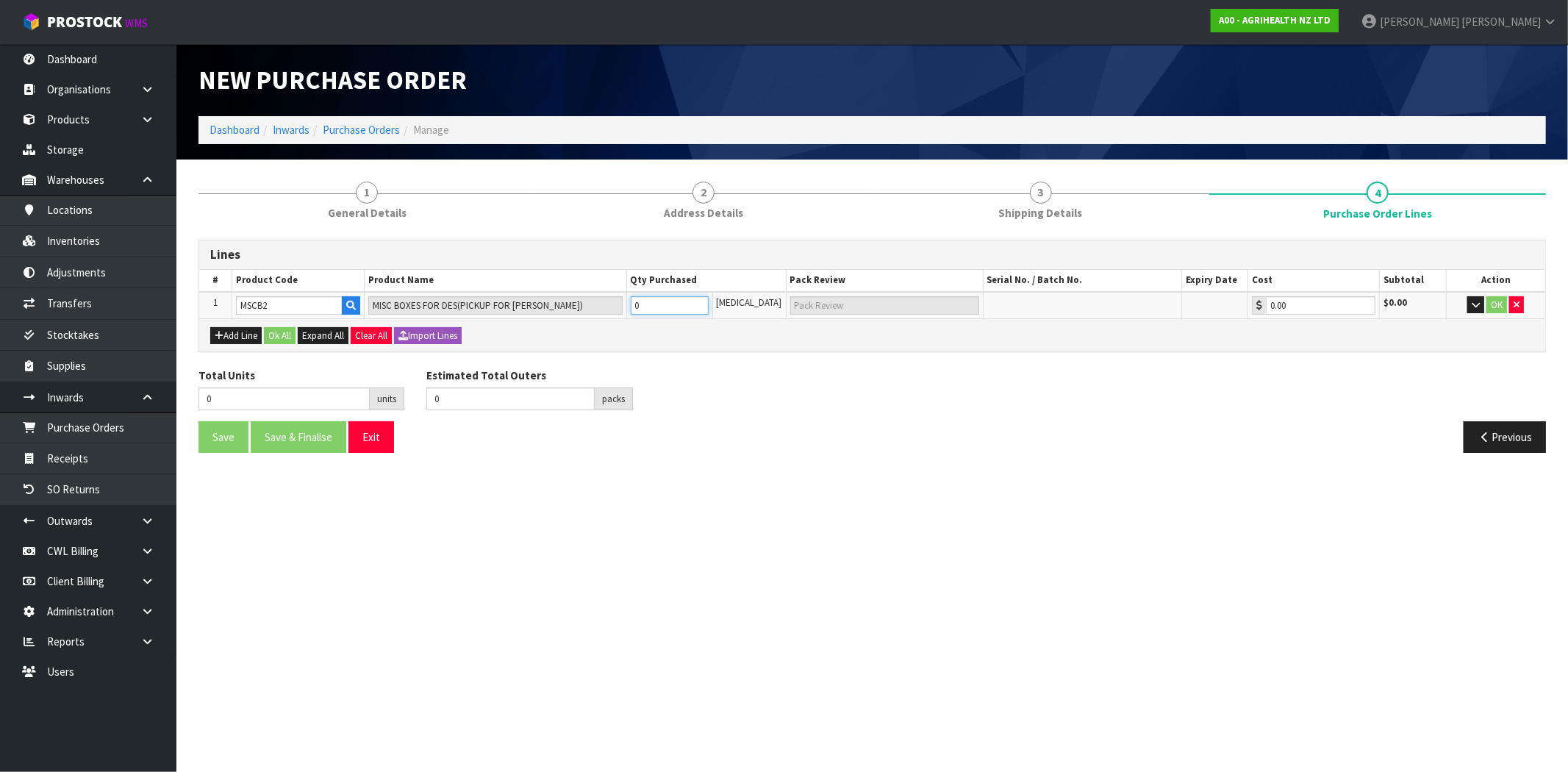
type input "2 CTN"
type input "20"
type input "20 CTN"
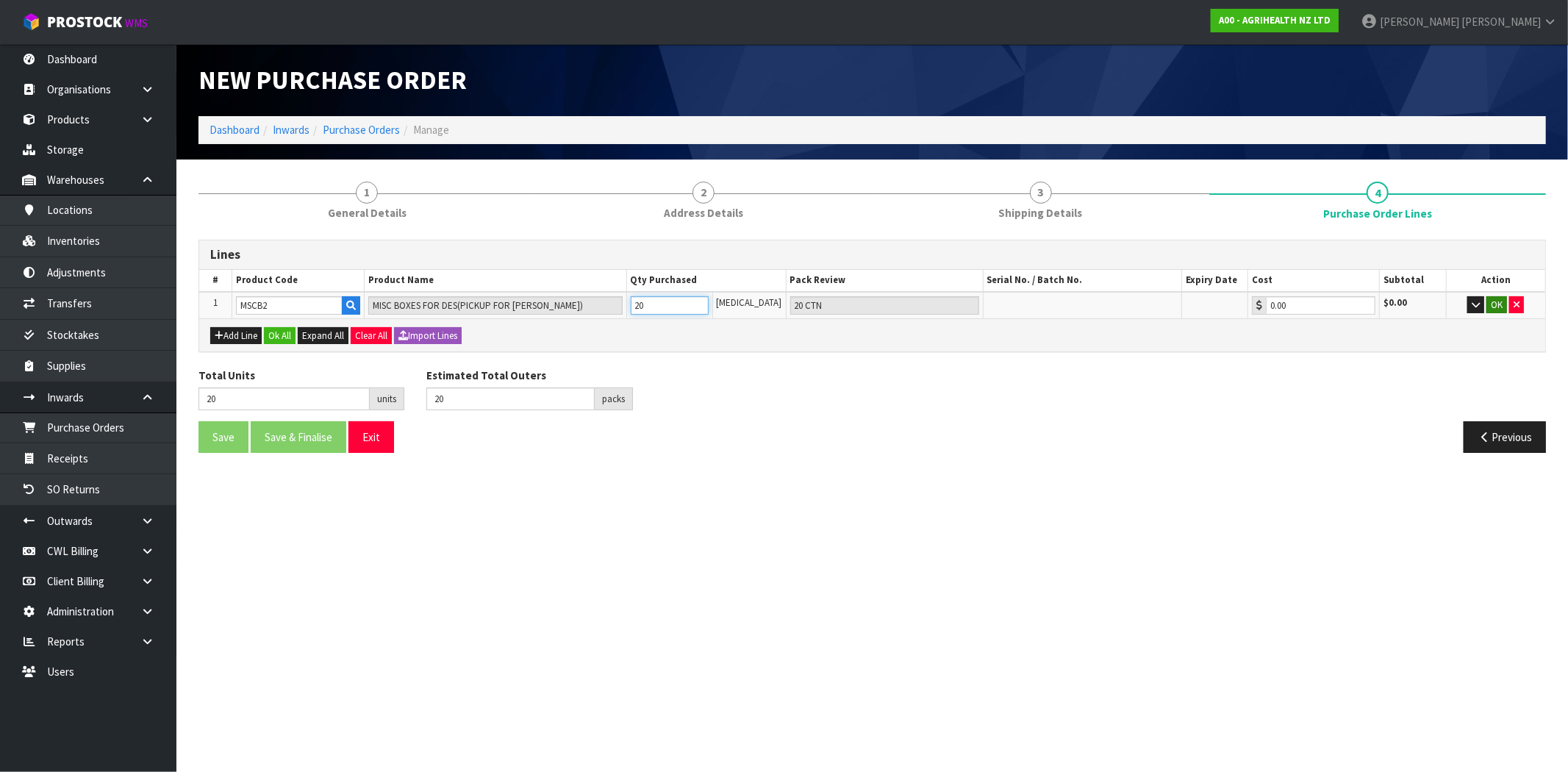
type input "20"
click at [1502, 297] on button "OK" at bounding box center [1497, 305] width 21 height 18
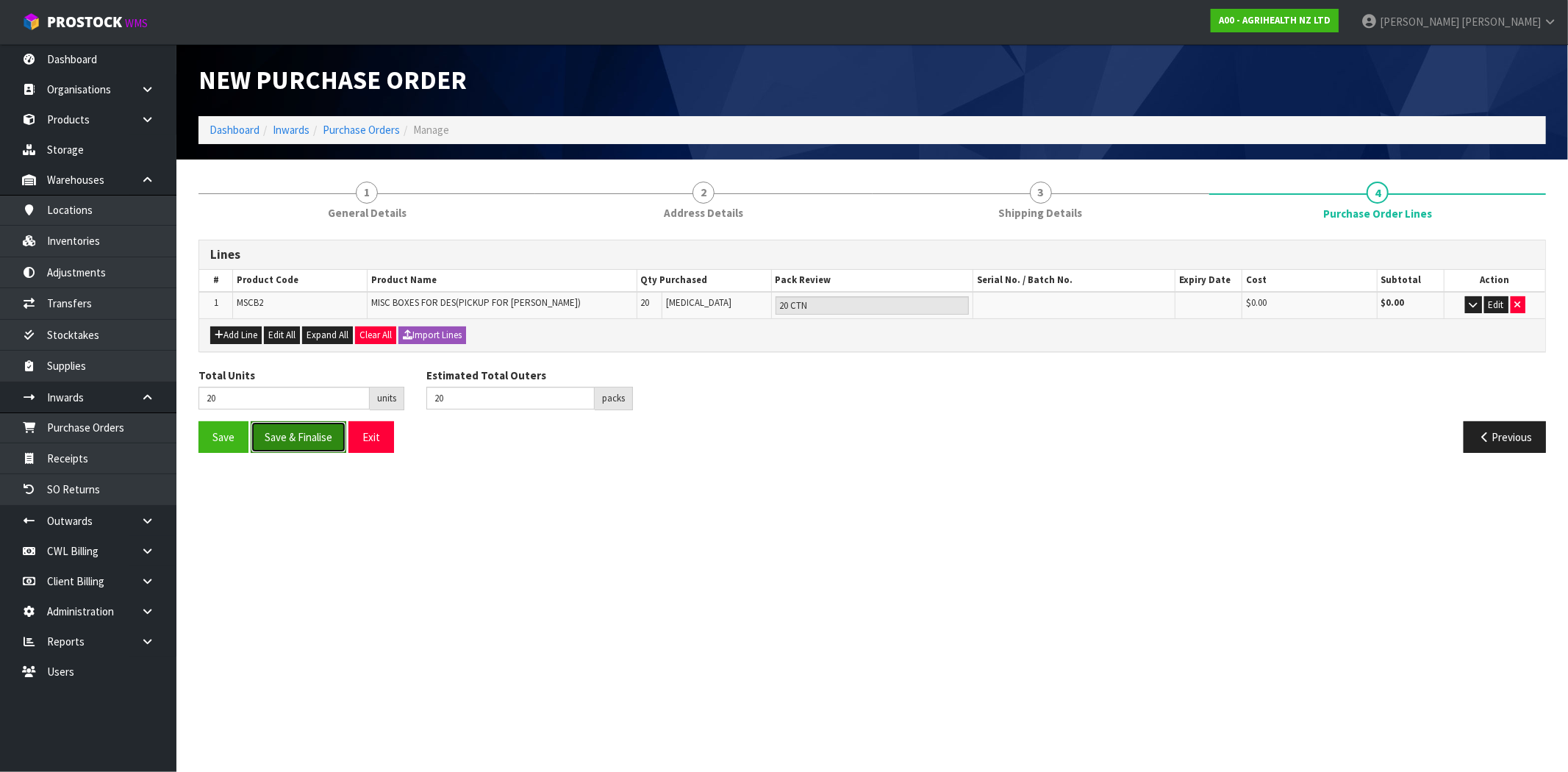
click at [315, 444] on button "Save & Finalise" at bounding box center [298, 437] width 96 height 31
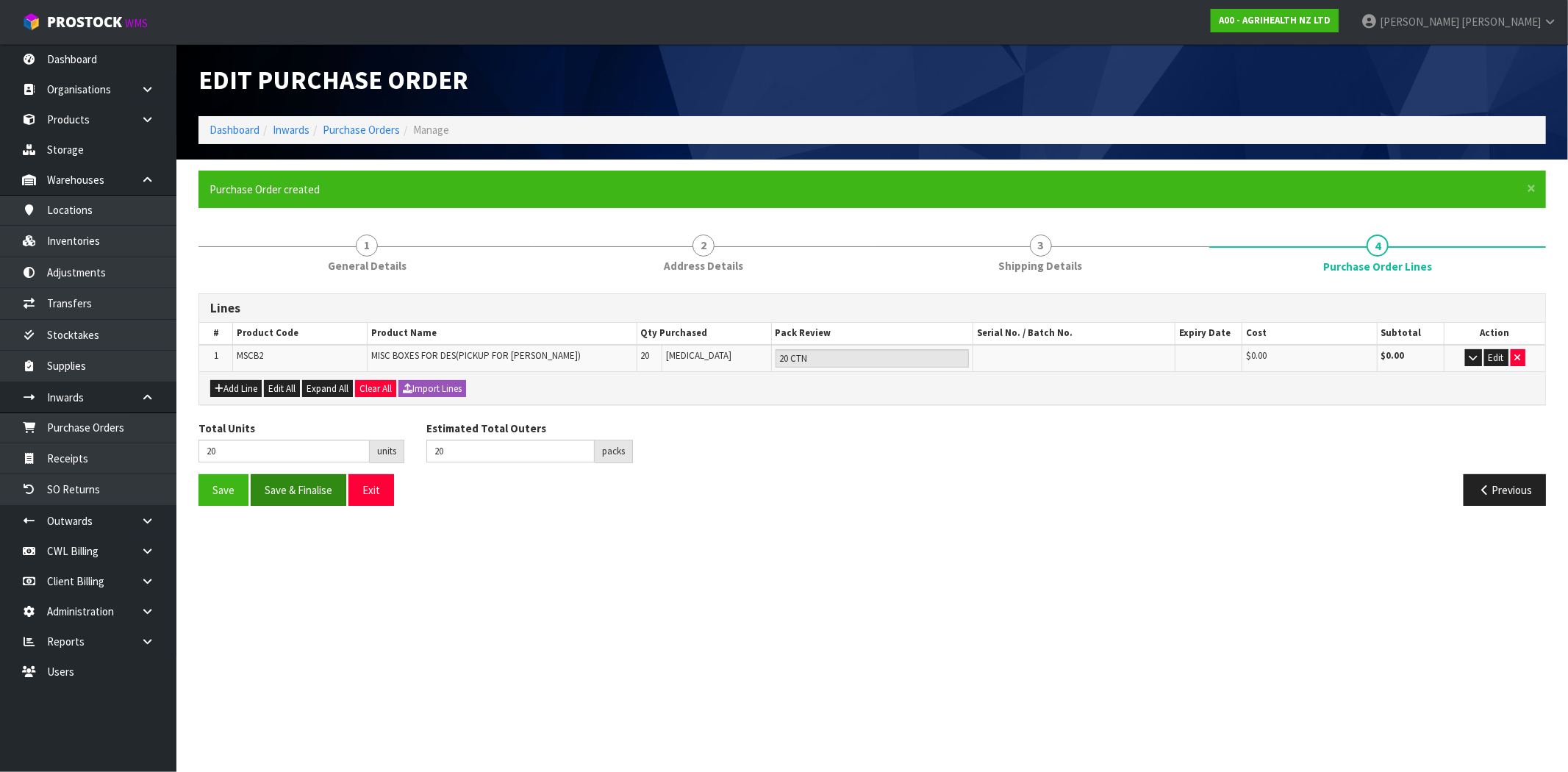
type input "0"
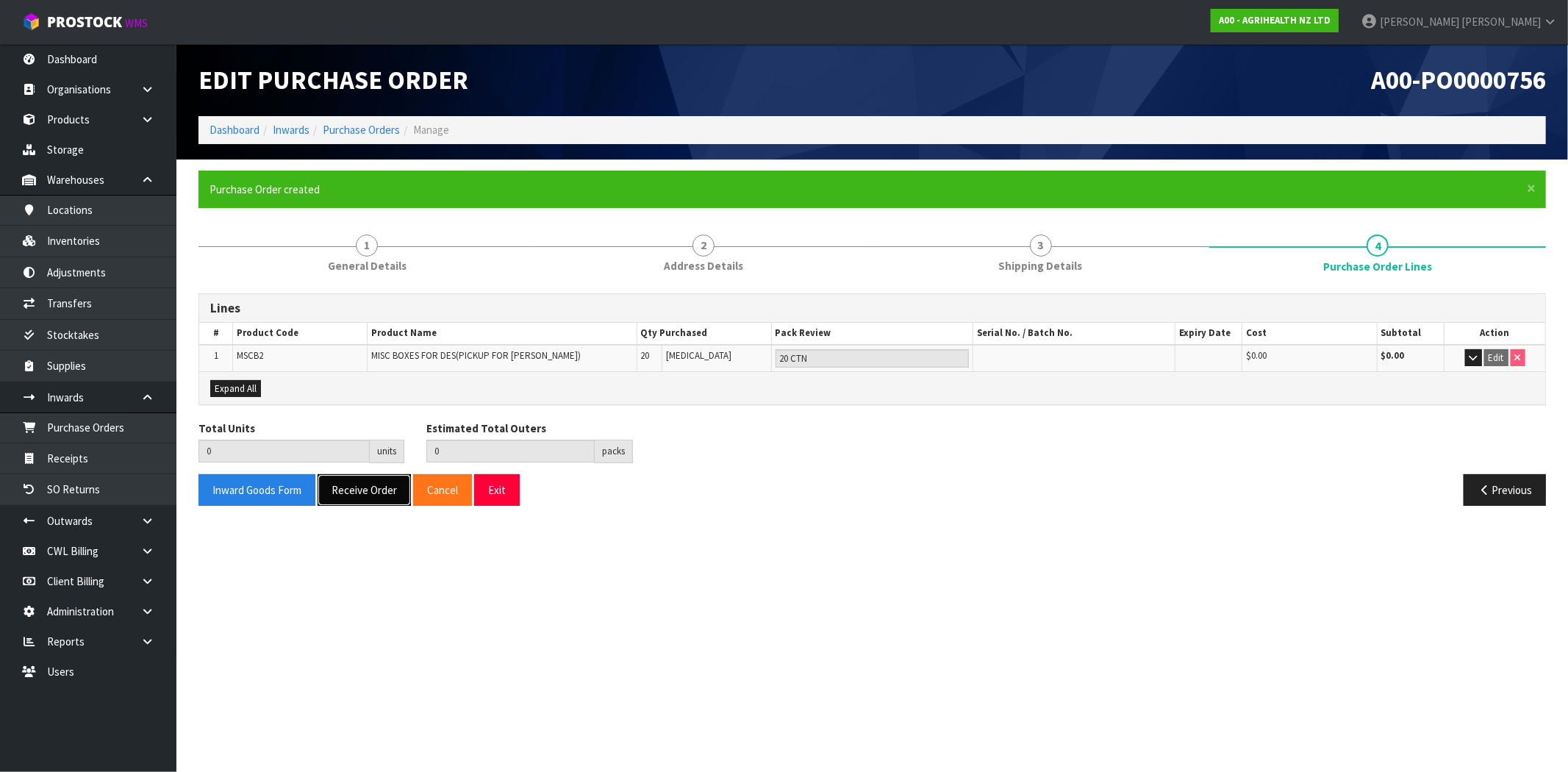
click at [373, 486] on button "Receive Order" at bounding box center [364, 489] width 94 height 31
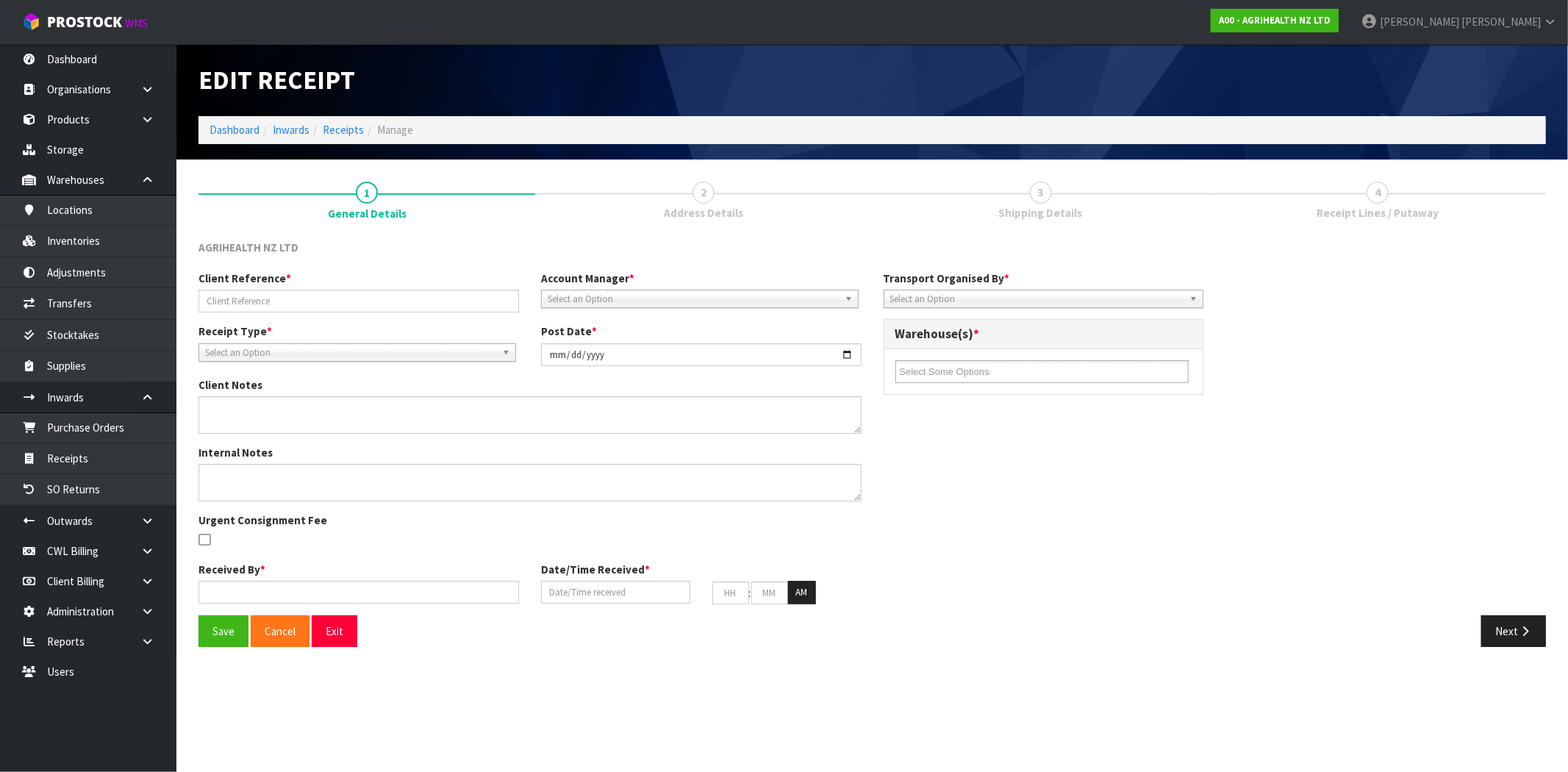
type input "[PERSON_NAME] TTT"
type input "[DATE]"
type input "[PERSON_NAME]"
type input "[DATE]"
type input "04"
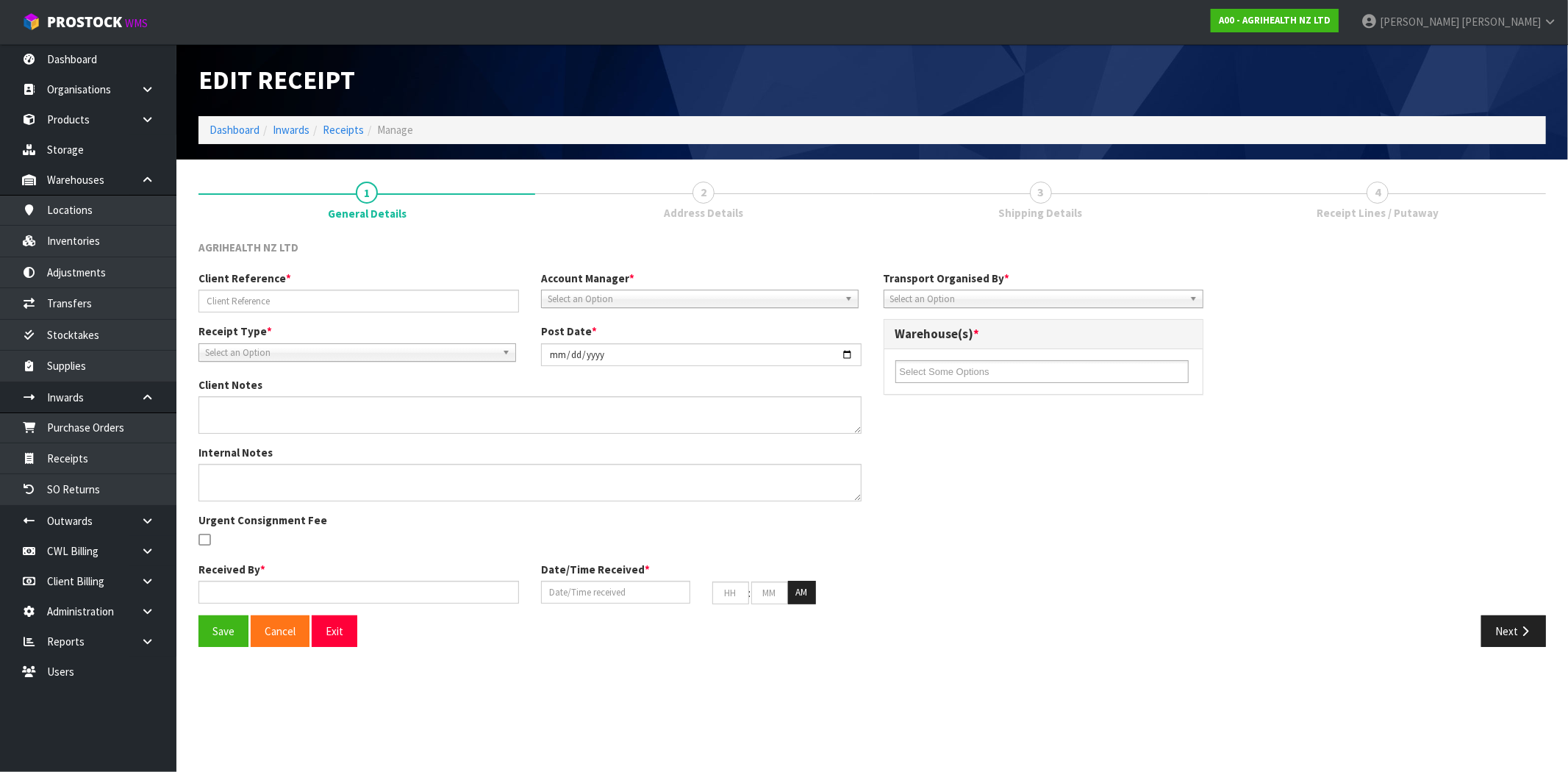
type input "12"
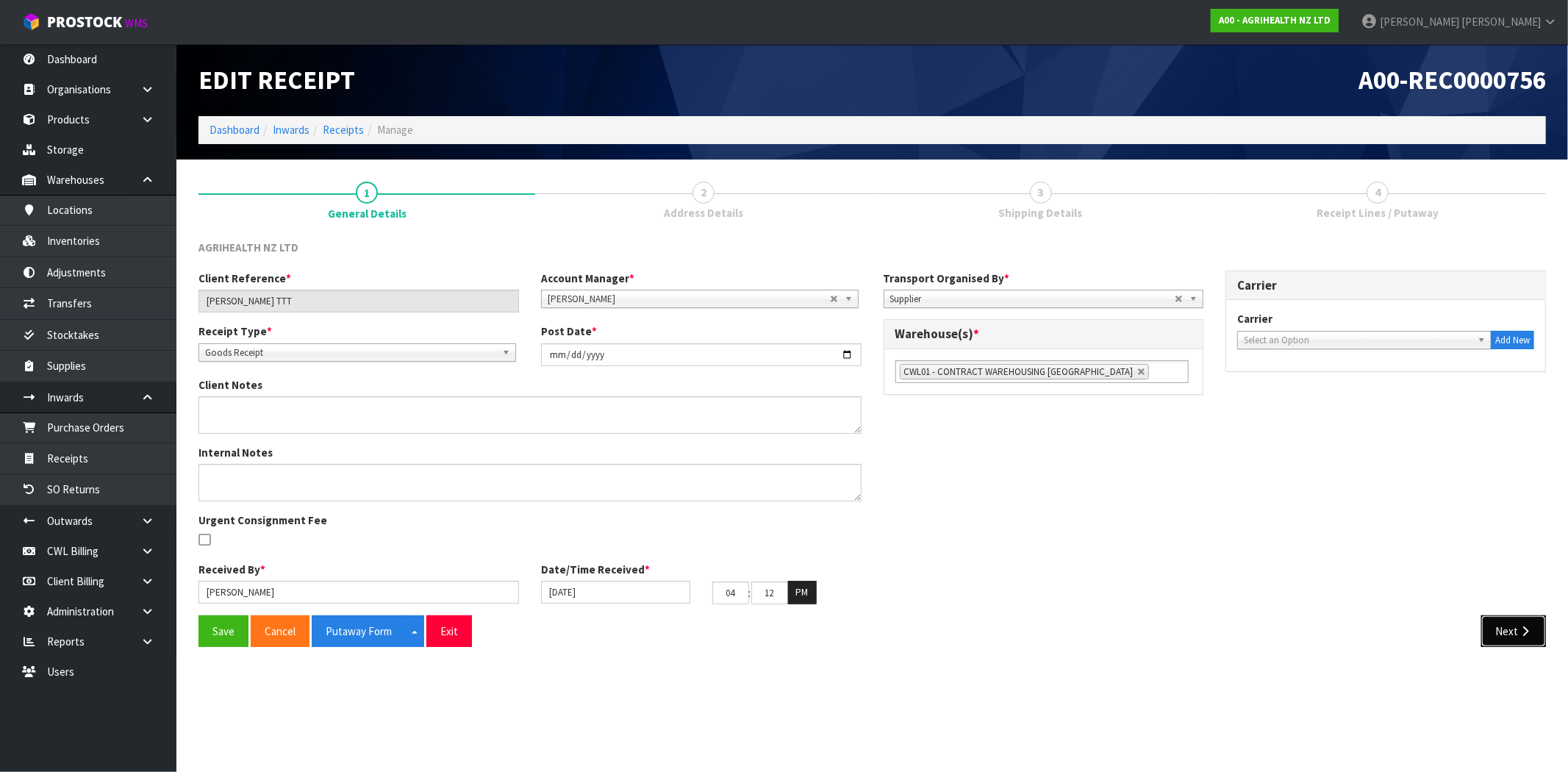
click at [1501, 628] on button "Next" at bounding box center [1513, 630] width 64 height 31
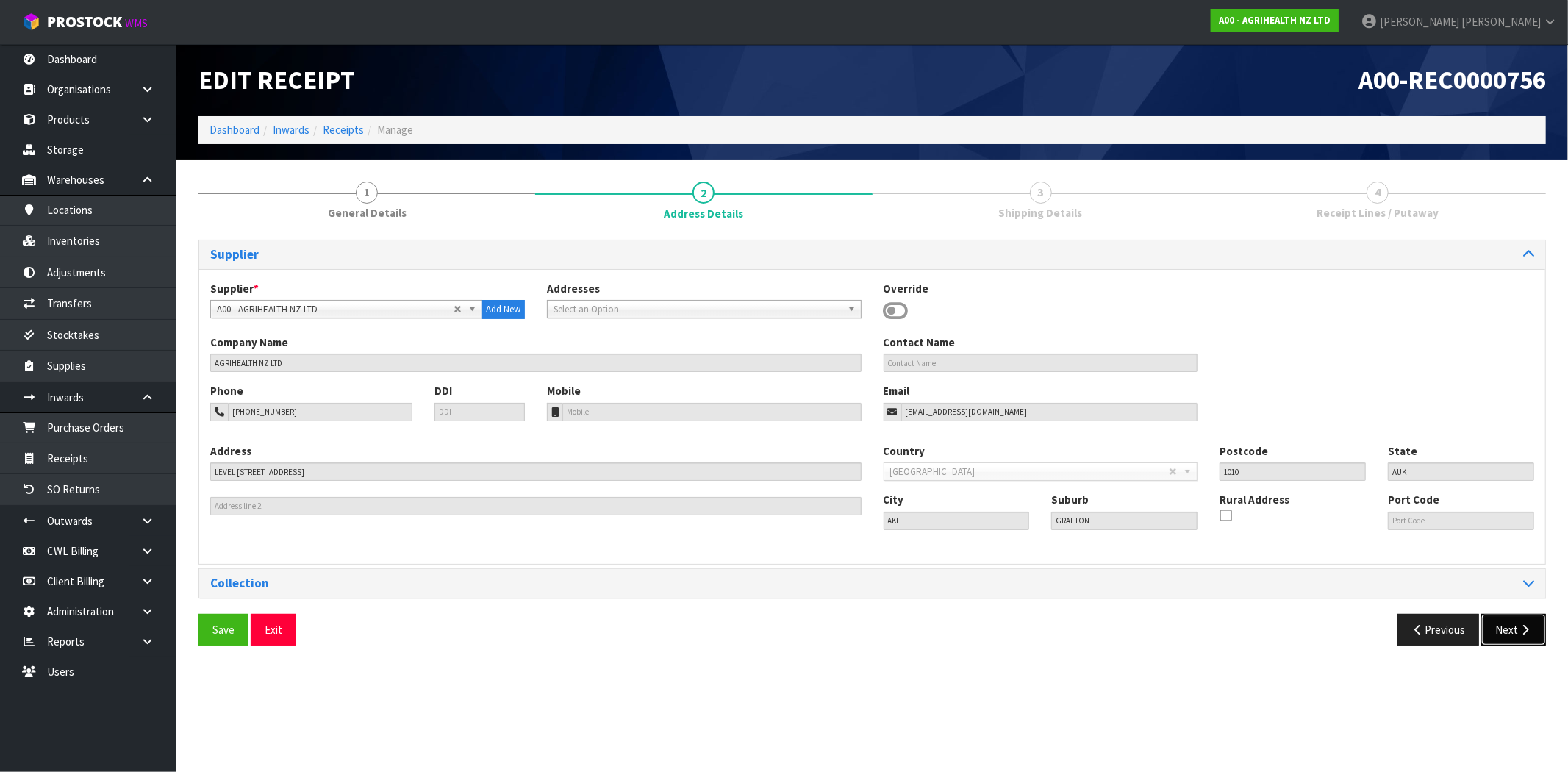
click at [1520, 629] on icon "button" at bounding box center [1524, 630] width 14 height 11
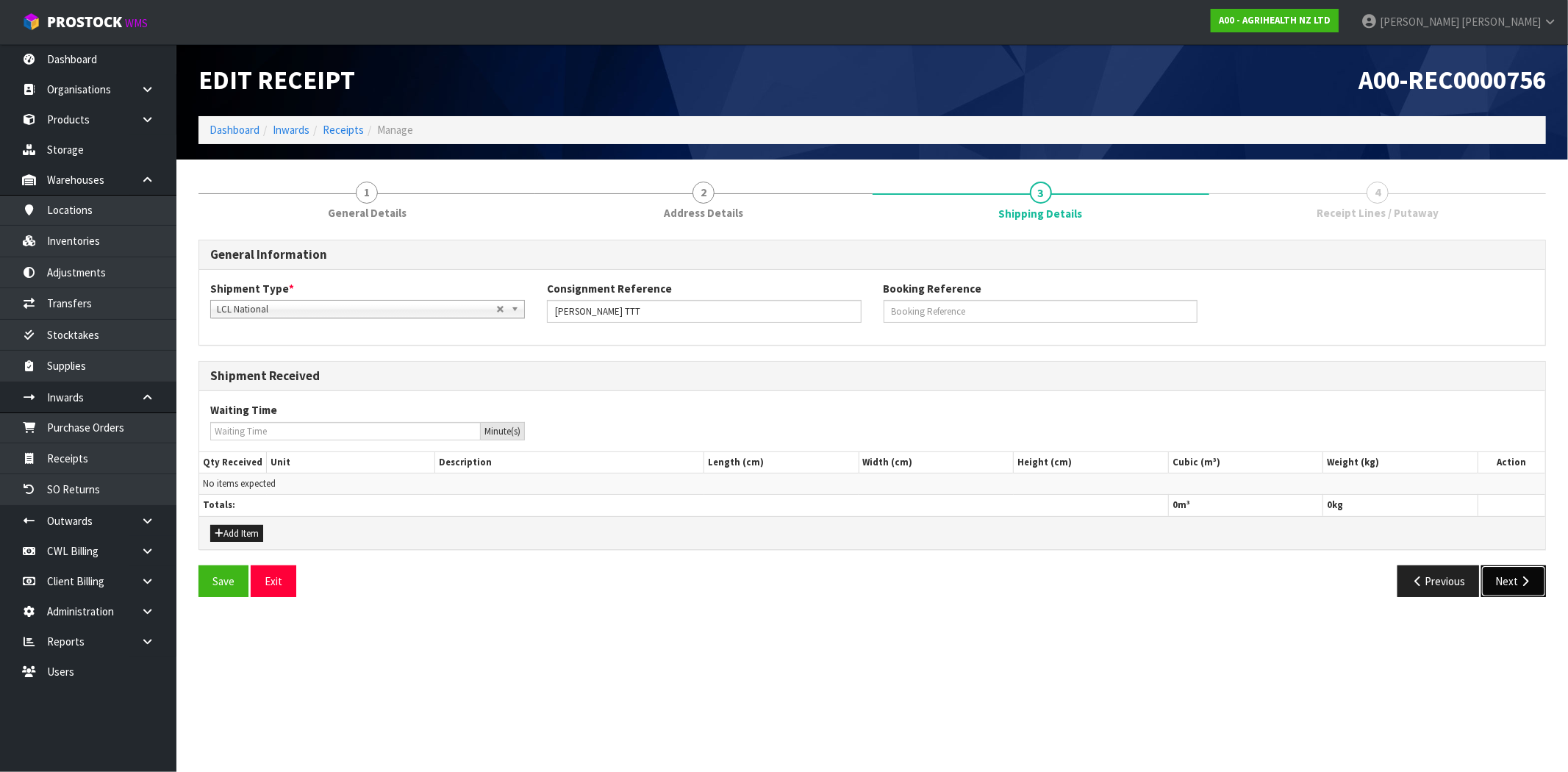
click at [1504, 577] on button "Next" at bounding box center [1513, 581] width 64 height 31
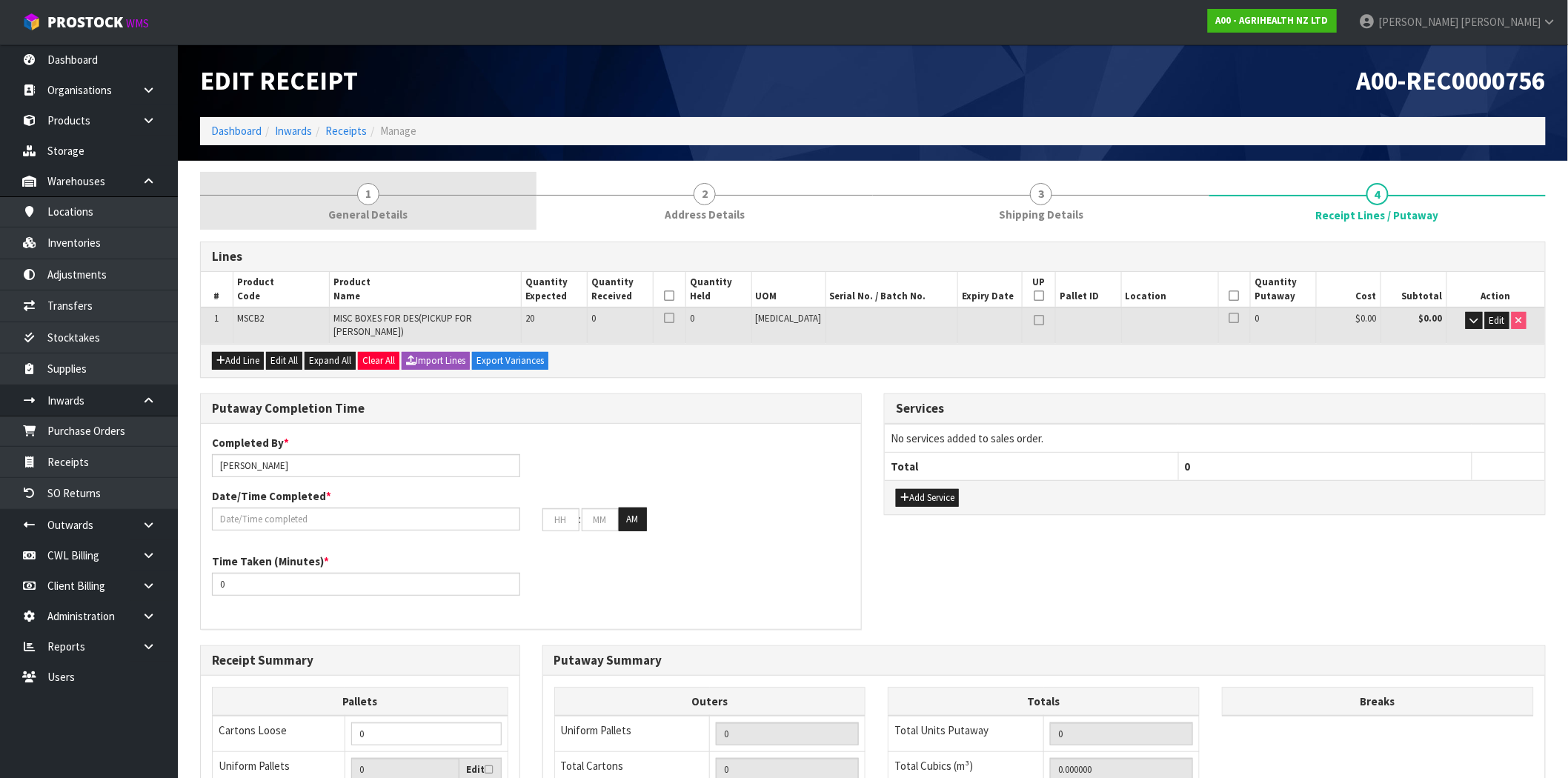
click at [364, 207] on span "General Details" at bounding box center [368, 214] width 79 height 15
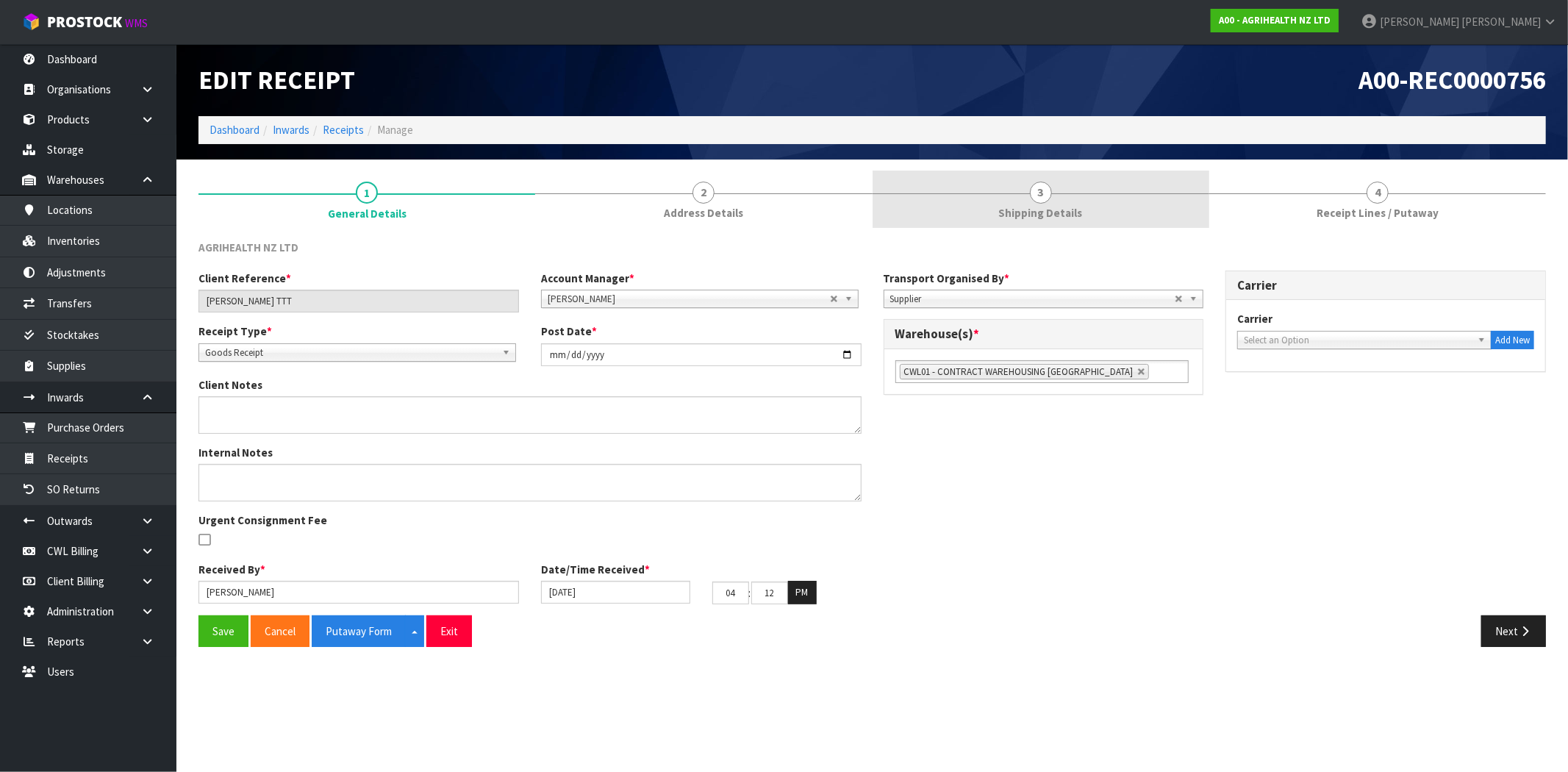
click at [1078, 215] on span "Shipping Details" at bounding box center [1040, 212] width 83 height 15
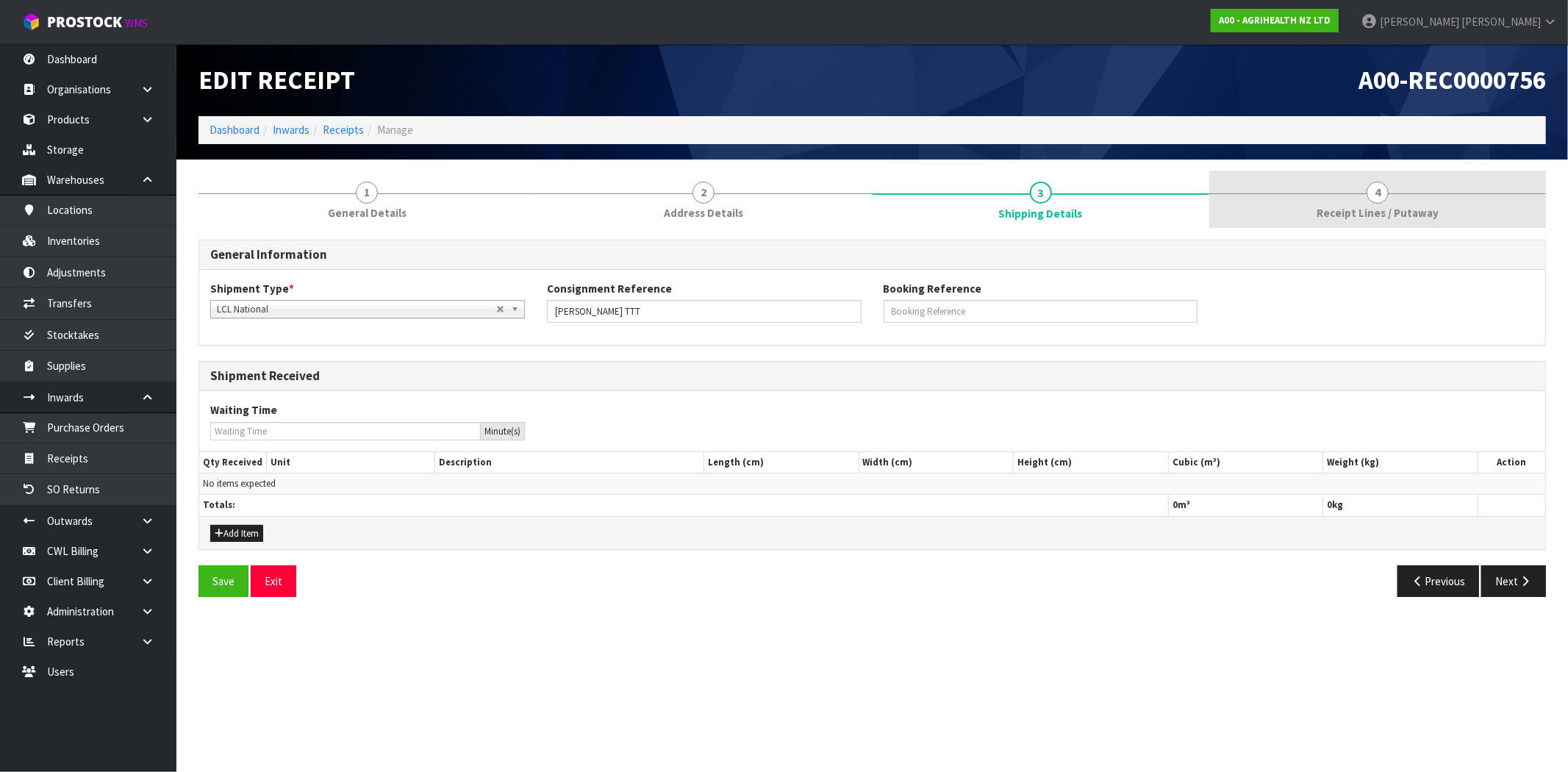
click at [1415, 203] on link "4 Receipt Lines / Putaway" at bounding box center [1377, 199] width 336 height 58
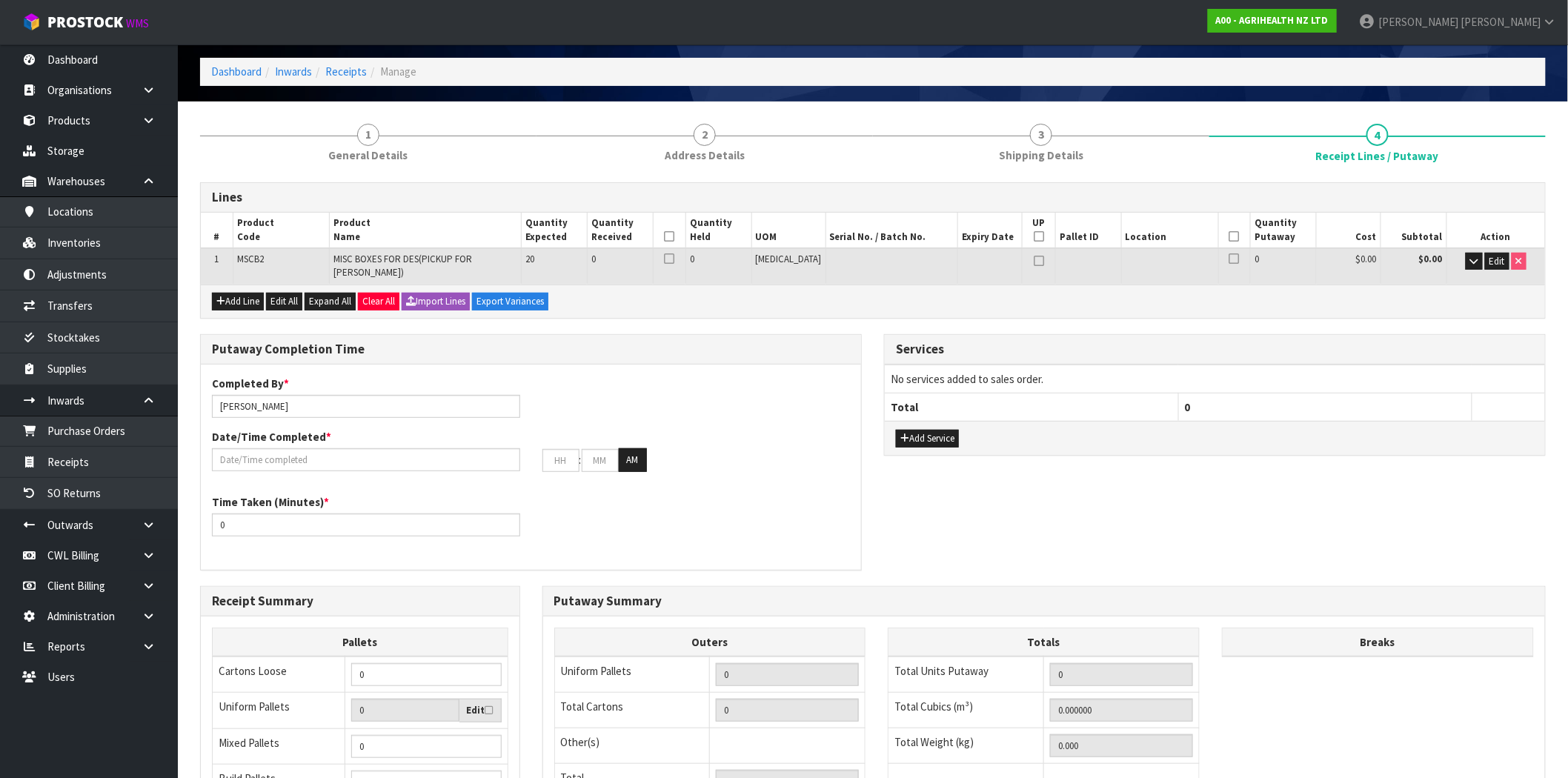
scroll to position [27, 0]
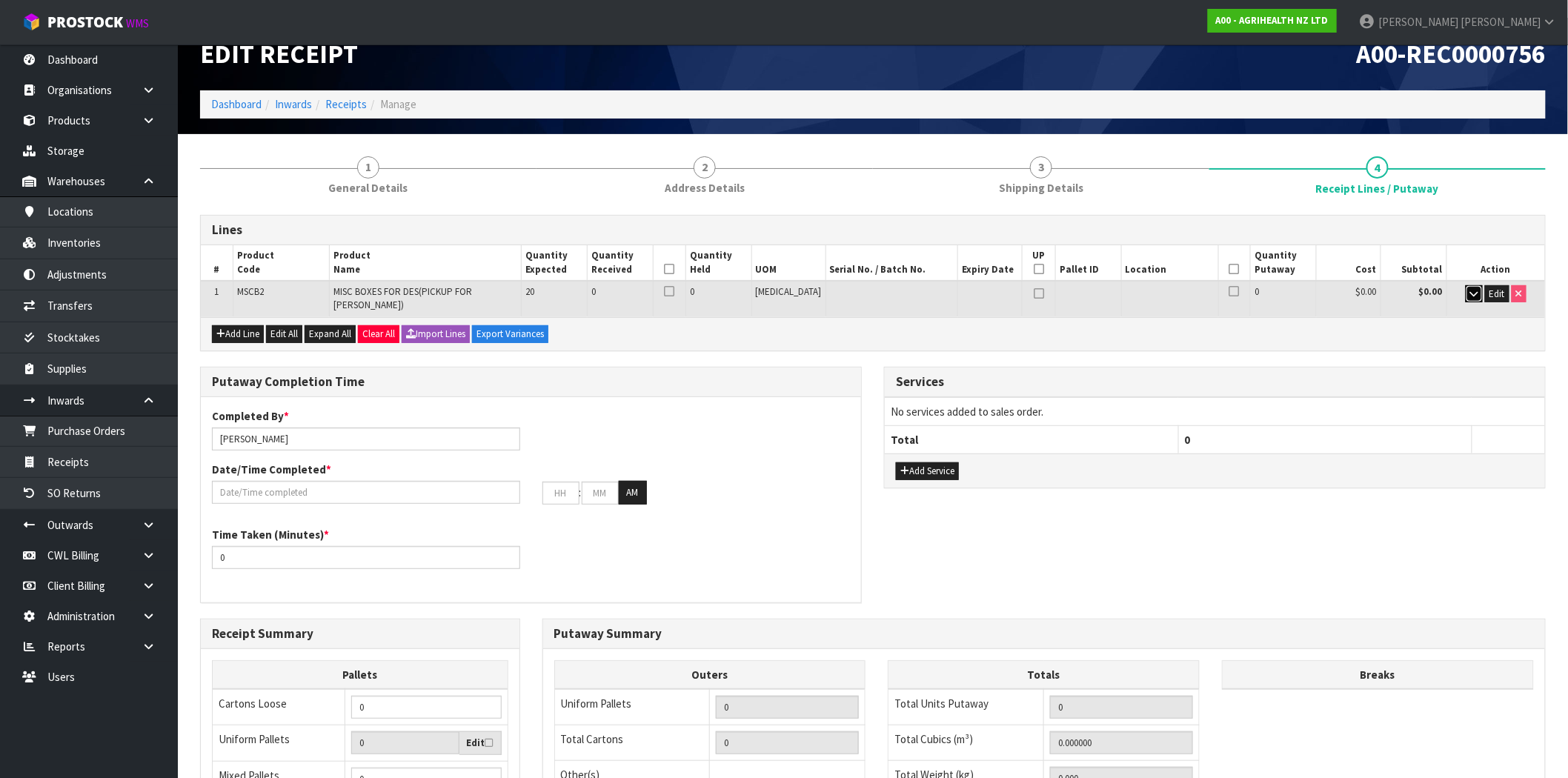
click at [1466, 292] on button "button" at bounding box center [1474, 294] width 17 height 18
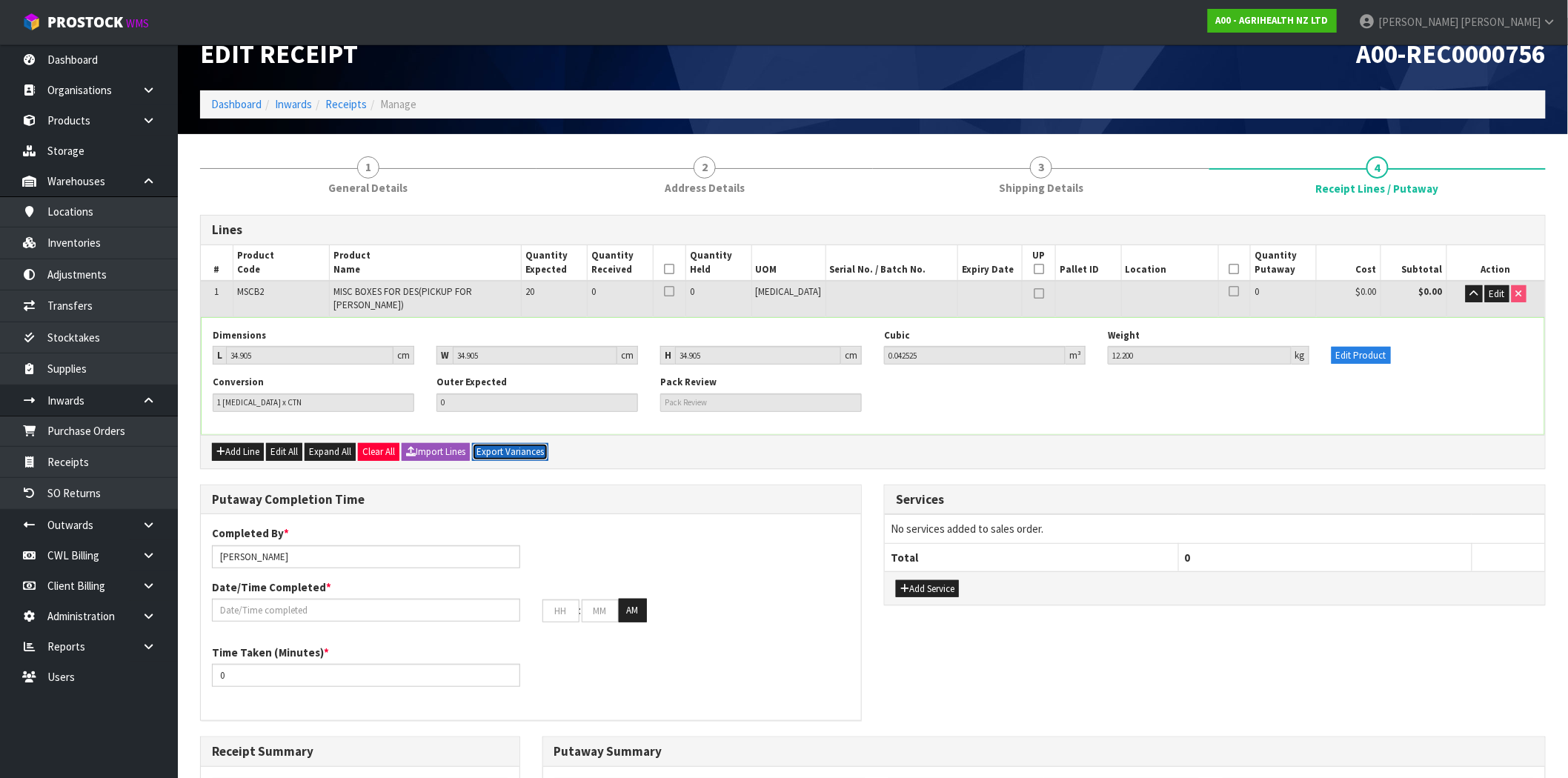
click at [515, 443] on button "Export Variances" at bounding box center [510, 452] width 76 height 18
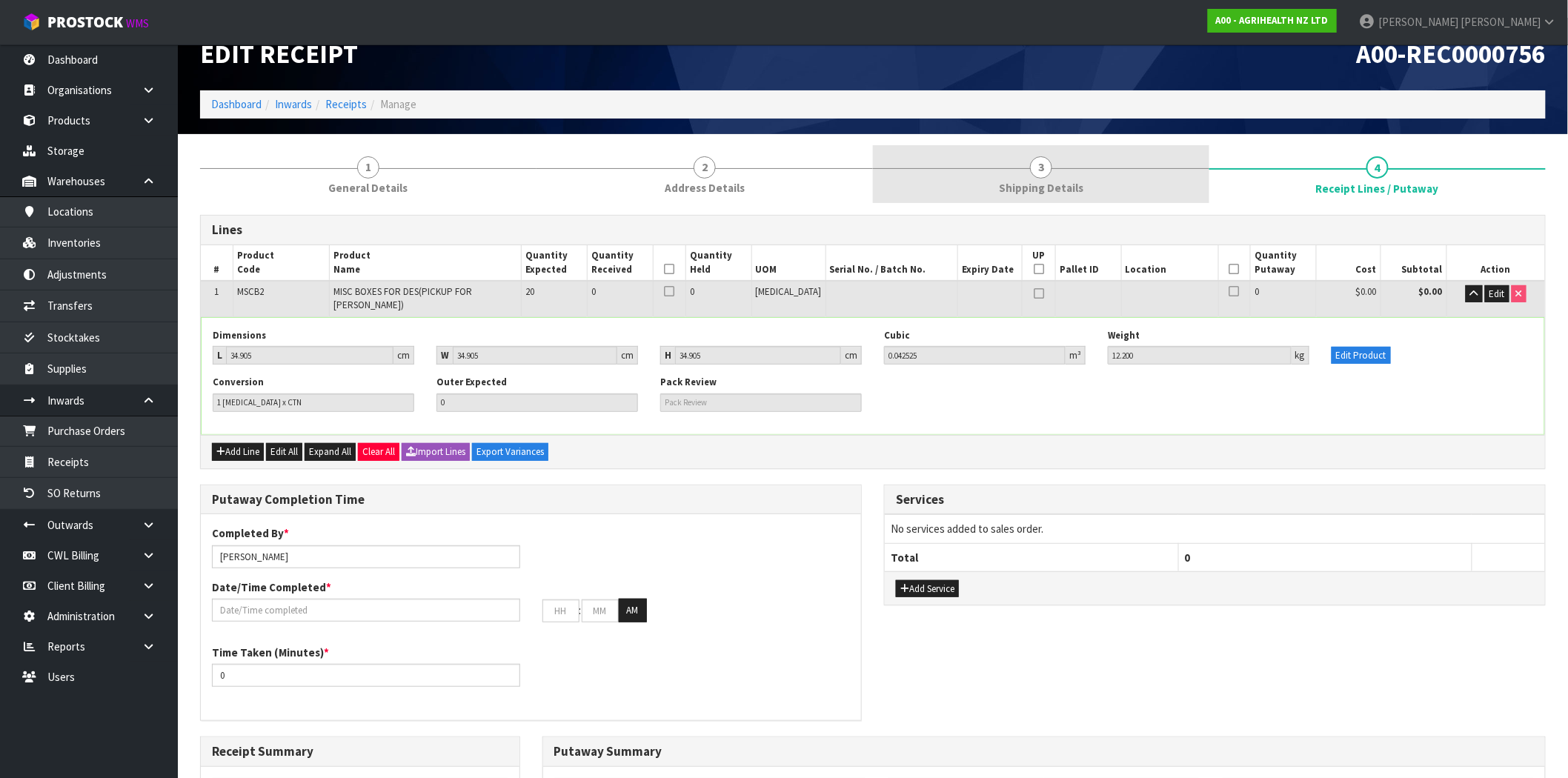
click at [1039, 174] on span "3" at bounding box center [1040, 167] width 22 height 22
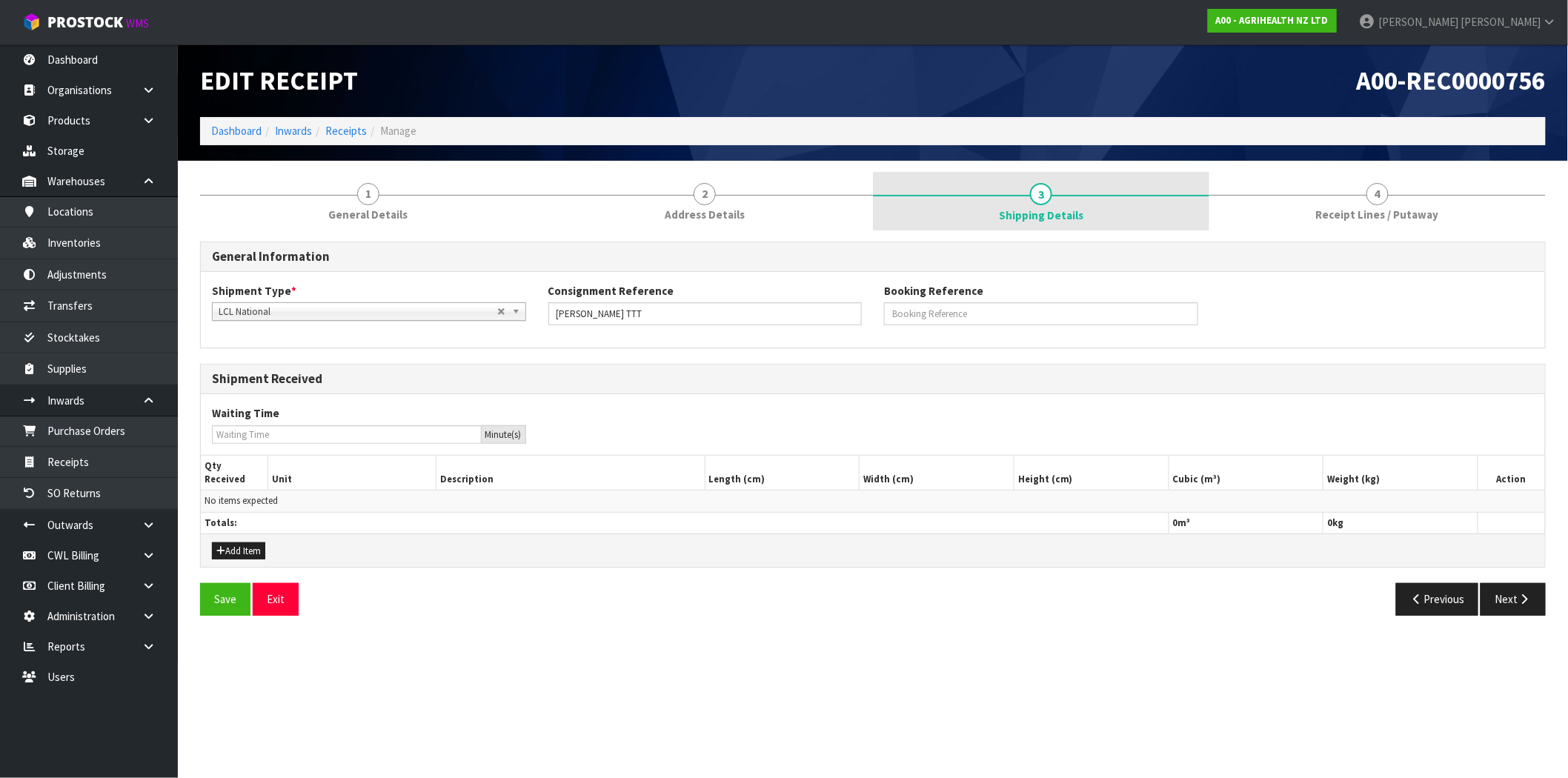
scroll to position [0, 0]
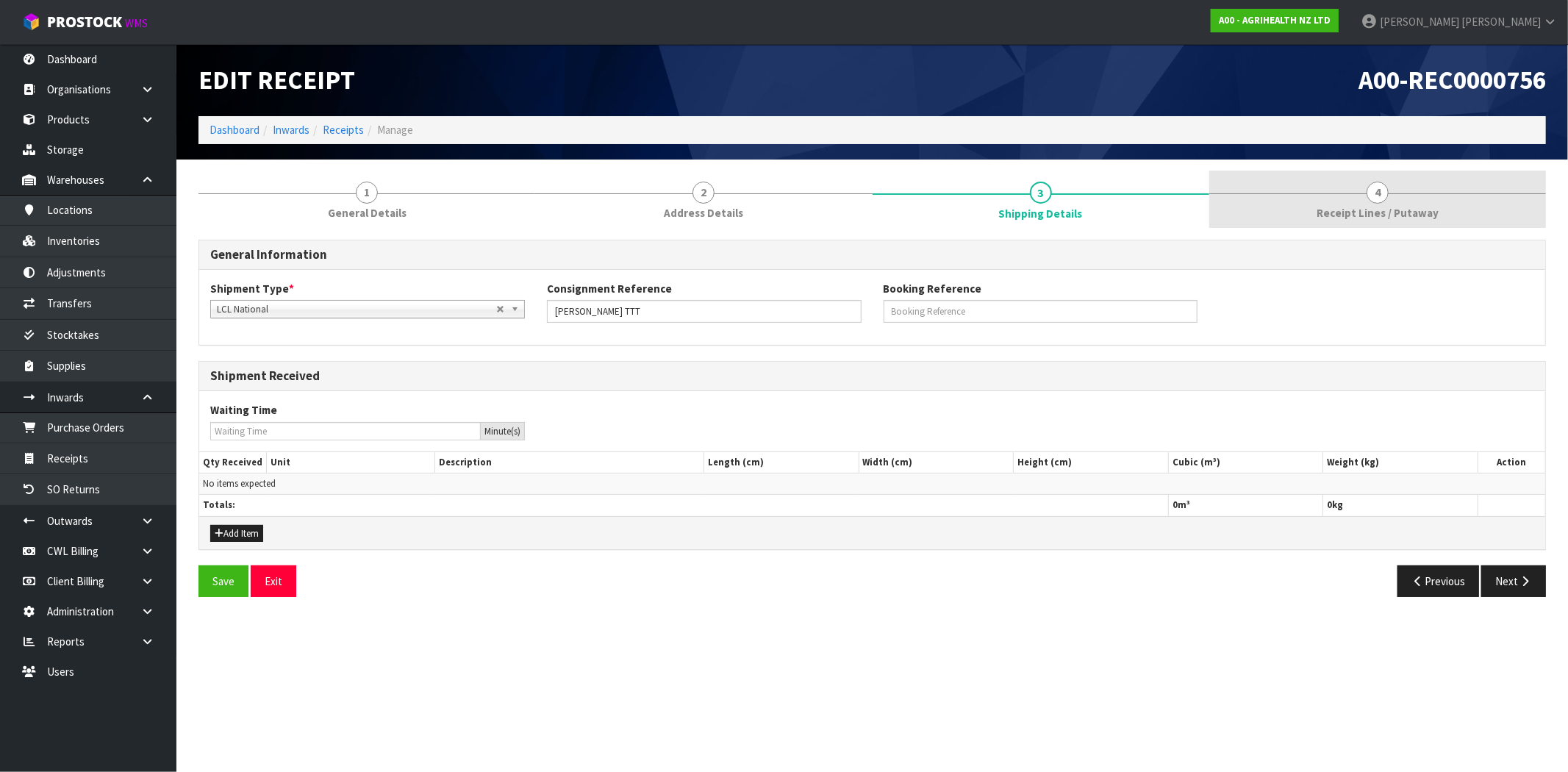
click at [1382, 206] on span "Receipt Lines / Putaway" at bounding box center [1377, 212] width 122 height 15
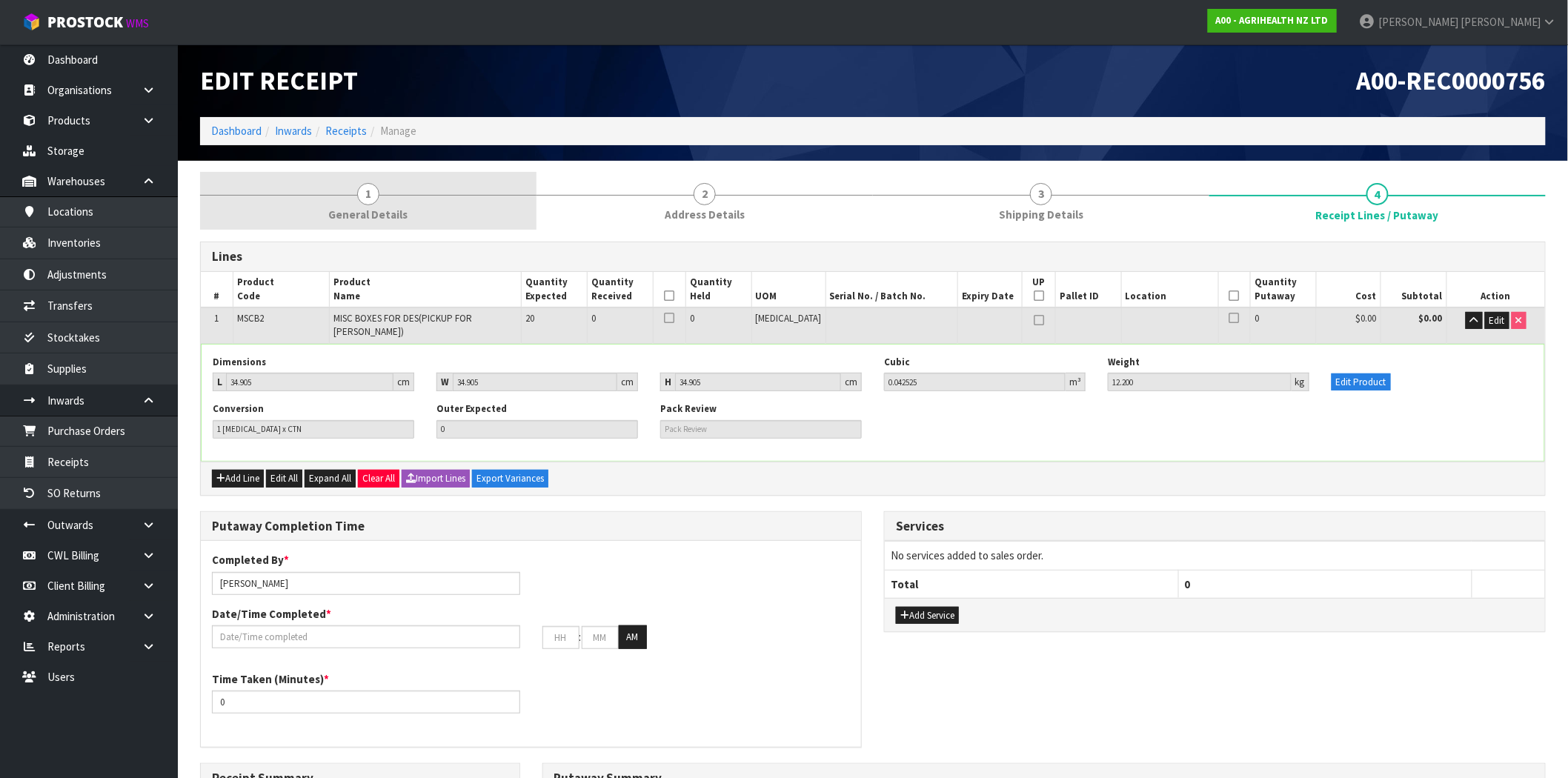
click at [365, 202] on span "1" at bounding box center [368, 194] width 22 height 22
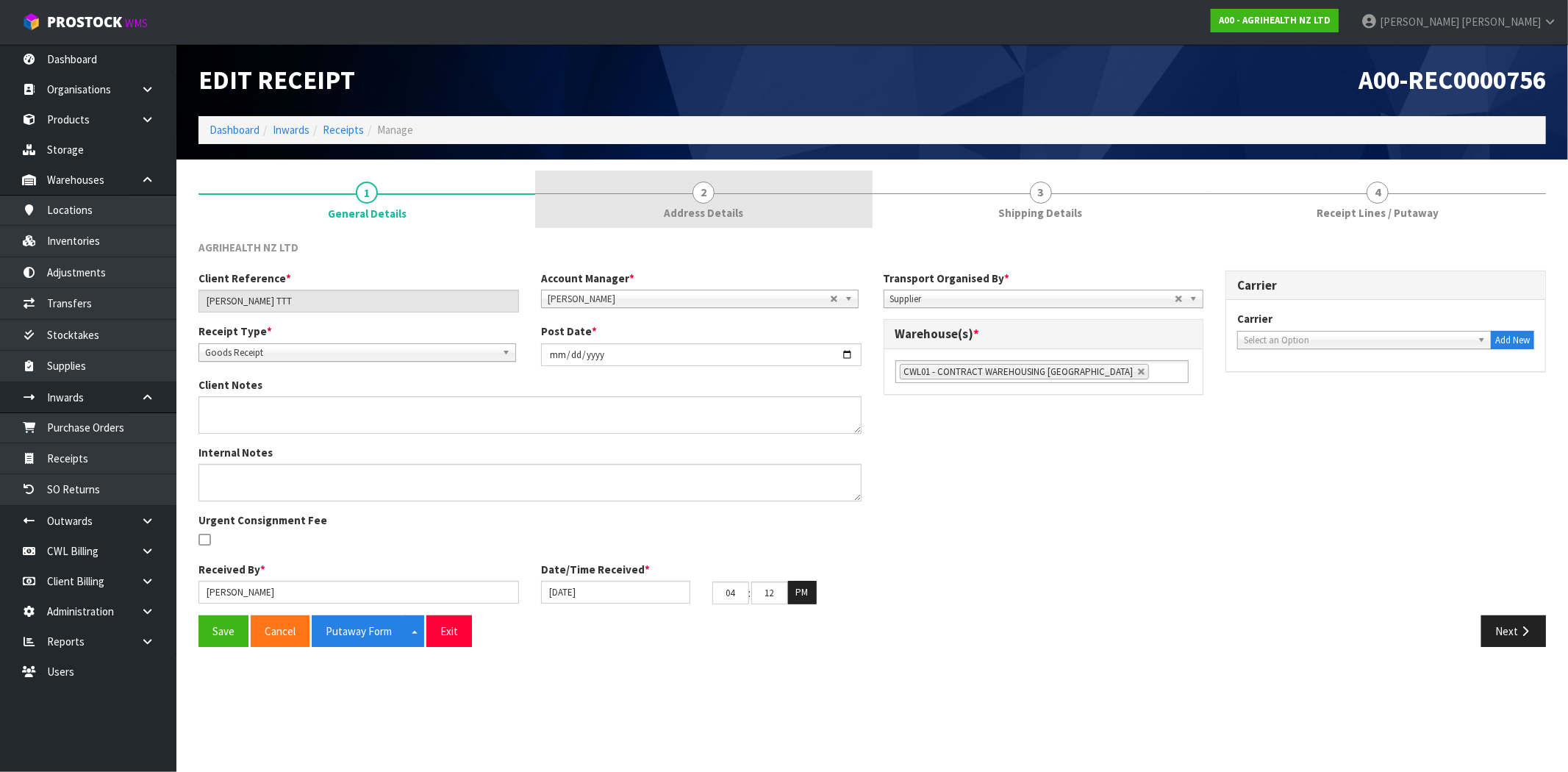
click at [723, 188] on link "2 Address Details" at bounding box center [703, 199] width 336 height 58
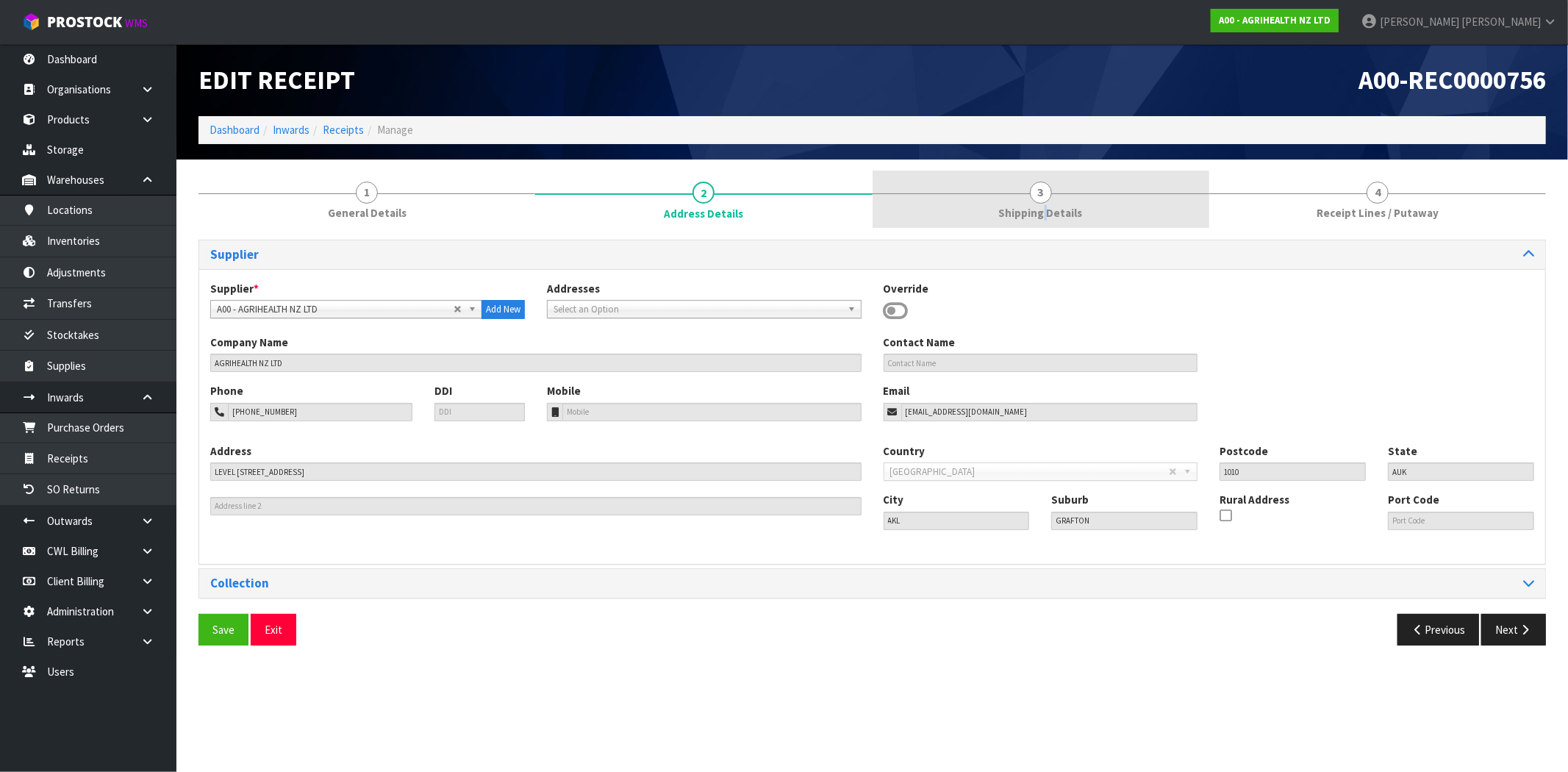
click at [1045, 206] on span "Shipping Details" at bounding box center [1040, 212] width 83 height 15
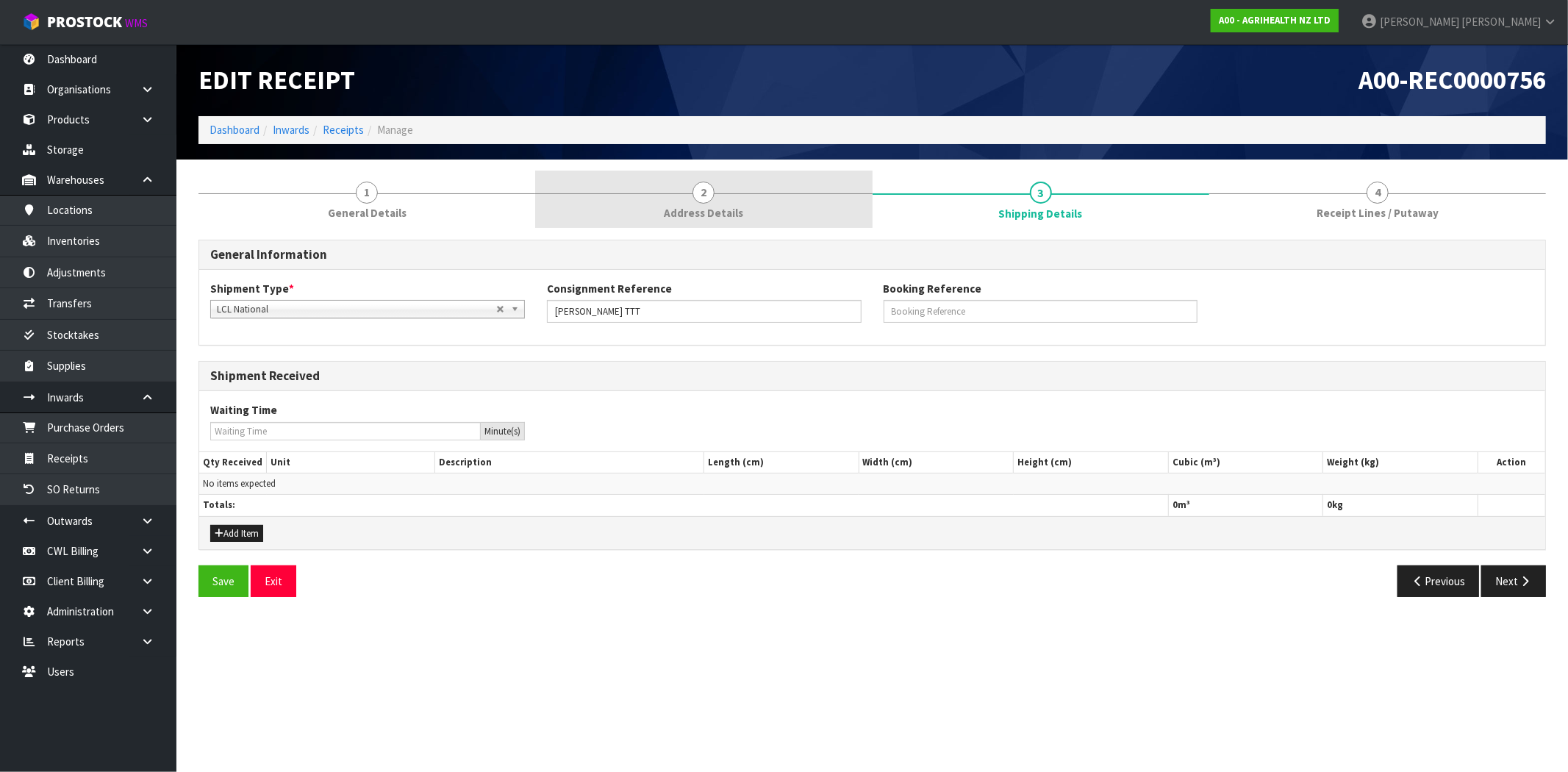
click at [748, 224] on link "2 Address Details" at bounding box center [703, 199] width 336 height 58
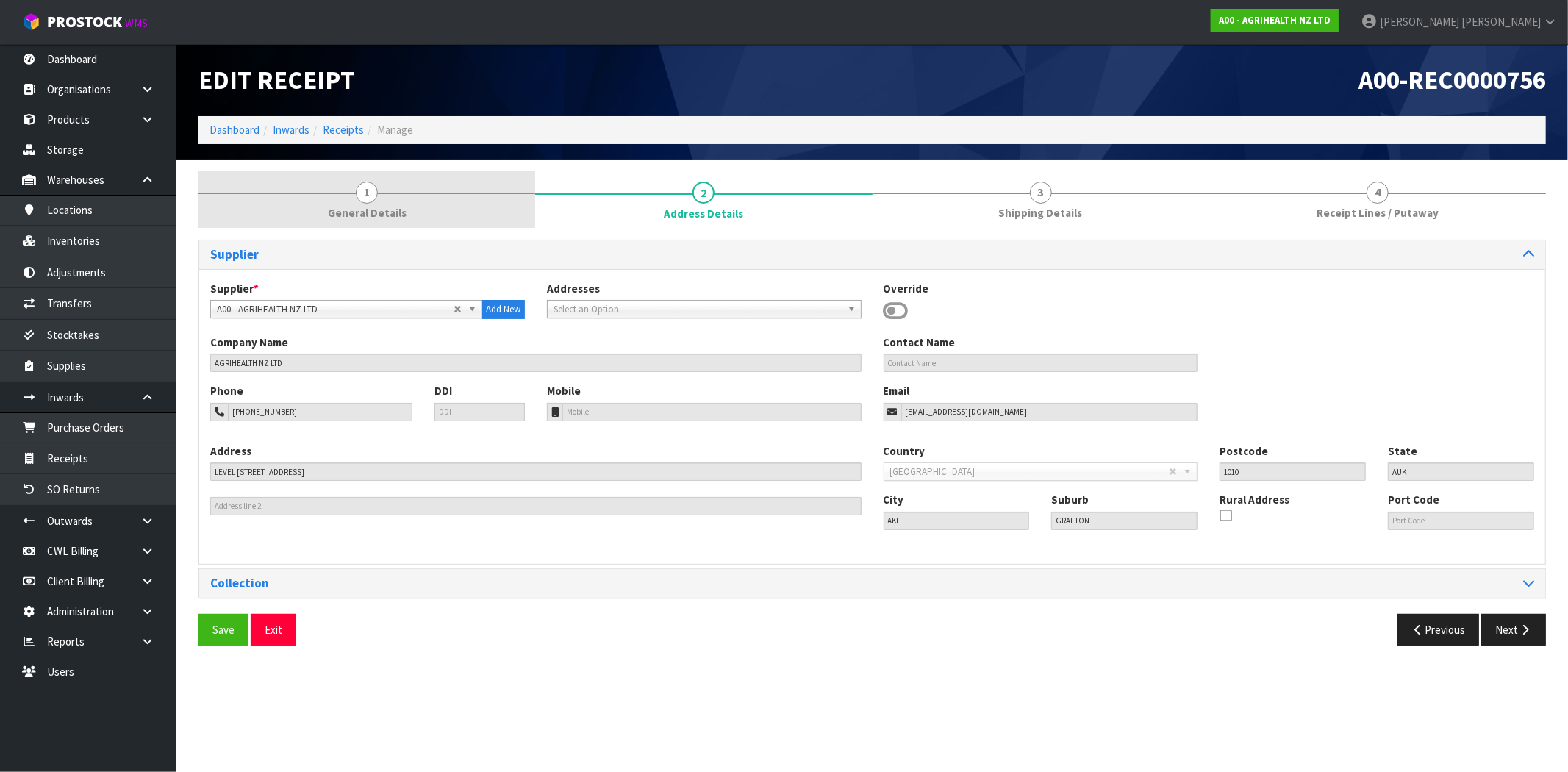
click at [447, 213] on link "1 General Details" at bounding box center [366, 199] width 336 height 58
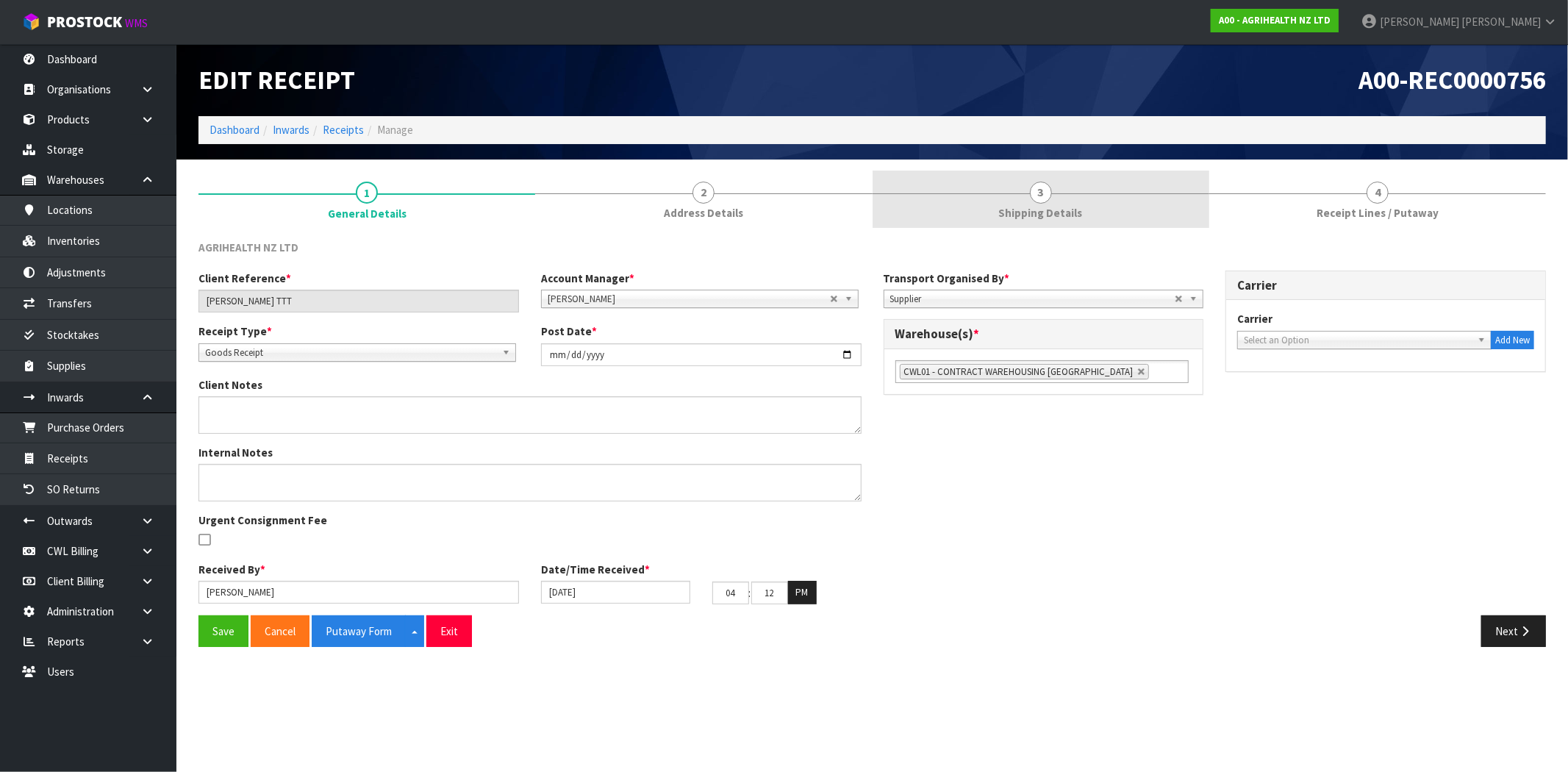
click at [1017, 224] on link "3 Shipping Details" at bounding box center [1040, 199] width 336 height 58
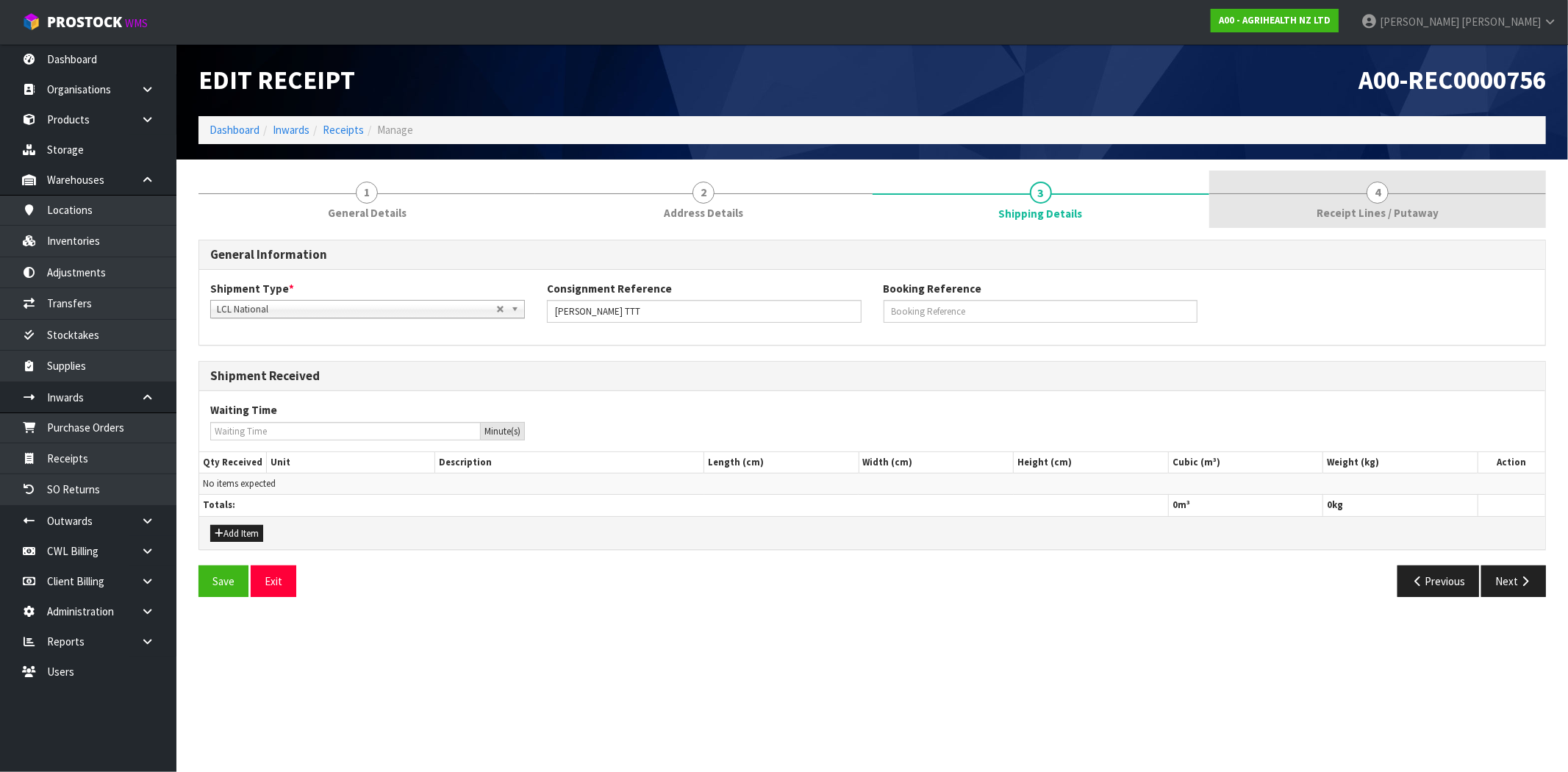
click at [1414, 208] on span "Receipt Lines / Putaway" at bounding box center [1377, 212] width 122 height 15
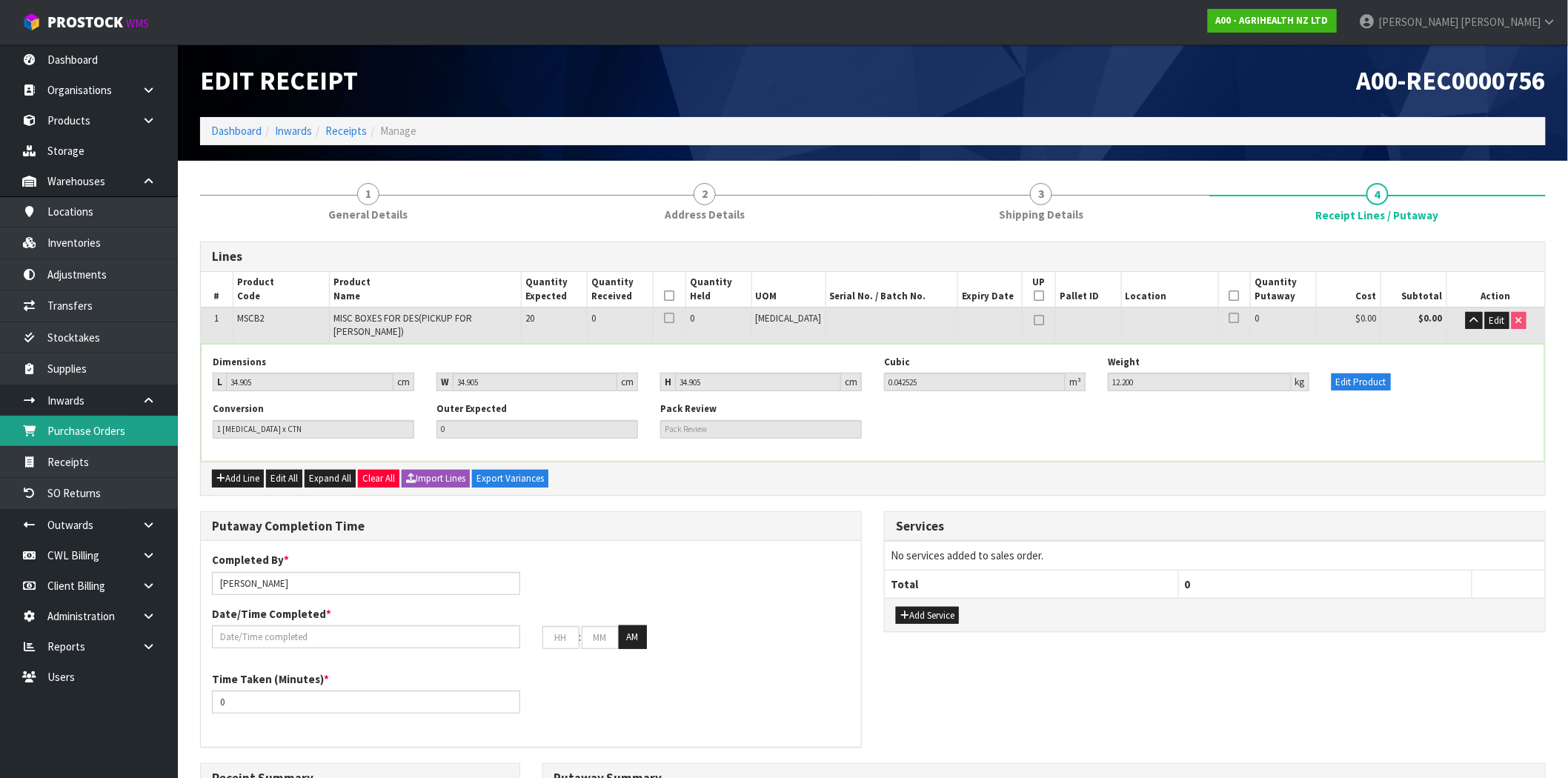
click at [110, 434] on link "Purchase Orders" at bounding box center [89, 431] width 178 height 31
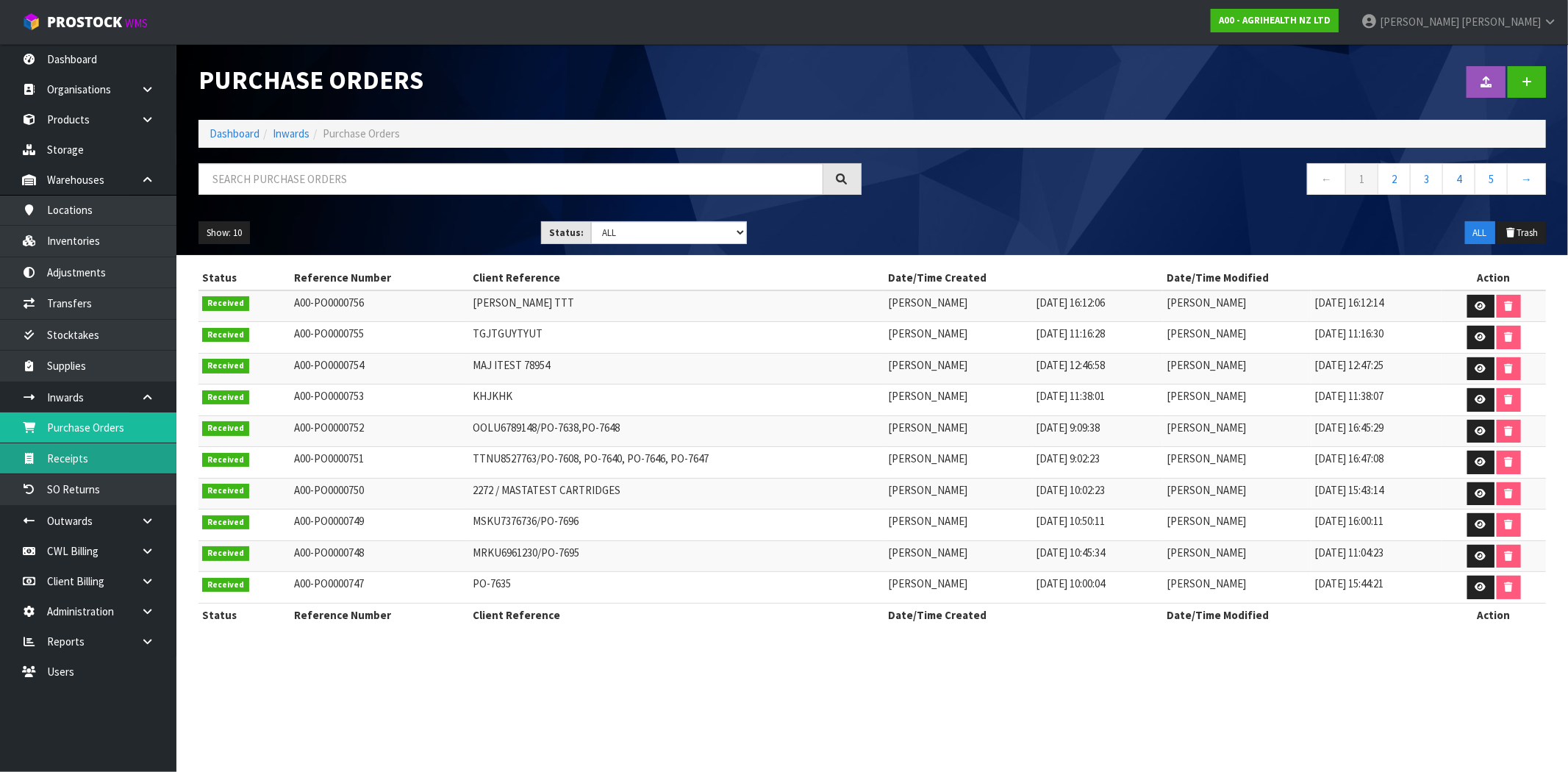
click at [101, 466] on body "Toggle navigation ProStock WMS A00 - AGRIHEALTH NZ LTD [PERSON_NAME] Logout Das…" at bounding box center [784, 386] width 1568 height 772
click at [88, 456] on link "Receipts" at bounding box center [88, 458] width 176 height 30
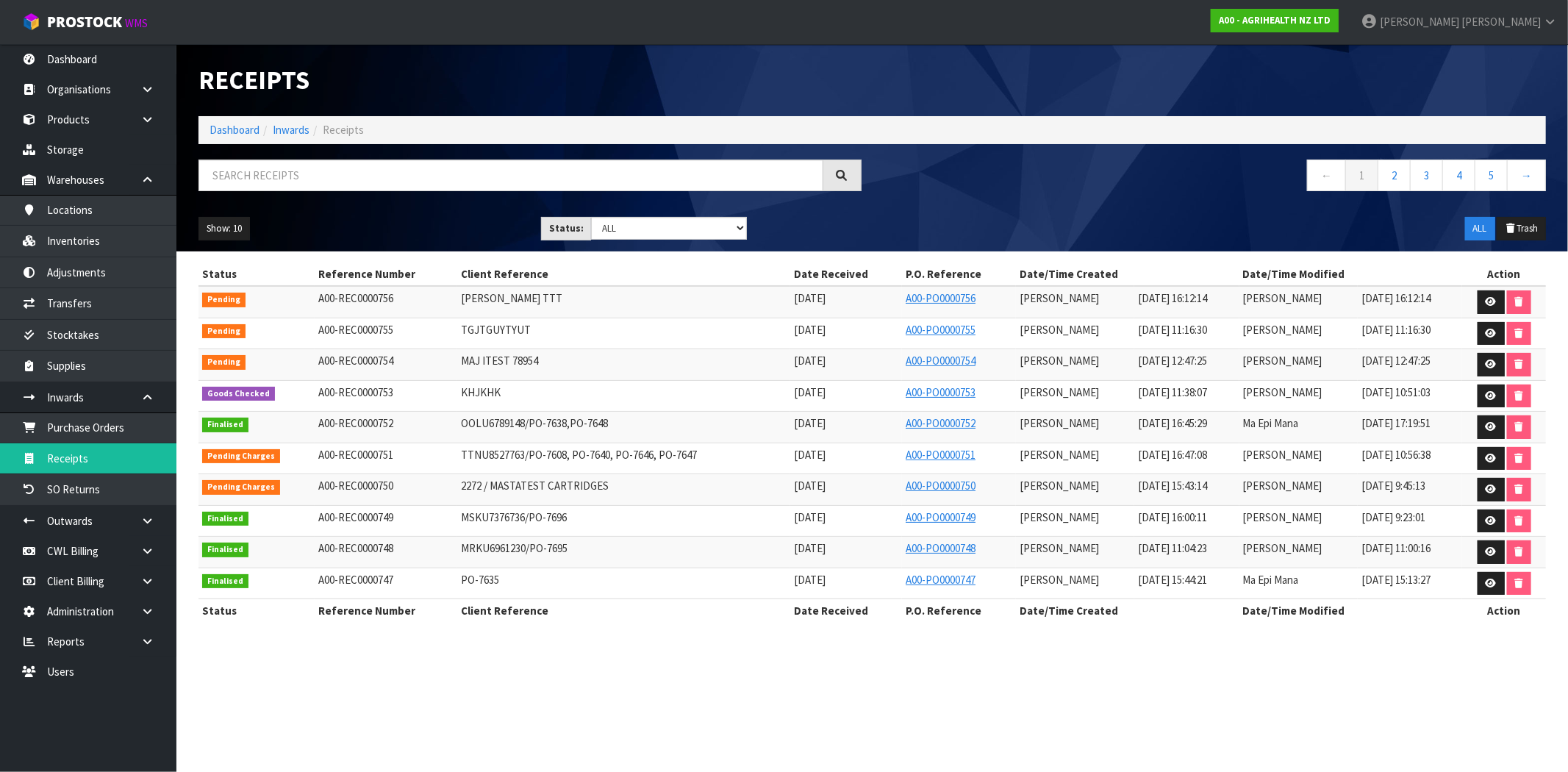
click at [586, 652] on section "Receipts Import Receipts Drop file here to import csv template Dashboard Inward…" at bounding box center [784, 386] width 1568 height 772
click at [591, 649] on section "Status Reference Number Client Reference Date Received P.O. Reference Date/Time…" at bounding box center [872, 450] width 1392 height 398
click at [1496, 360] on icon at bounding box center [1491, 364] width 11 height 9
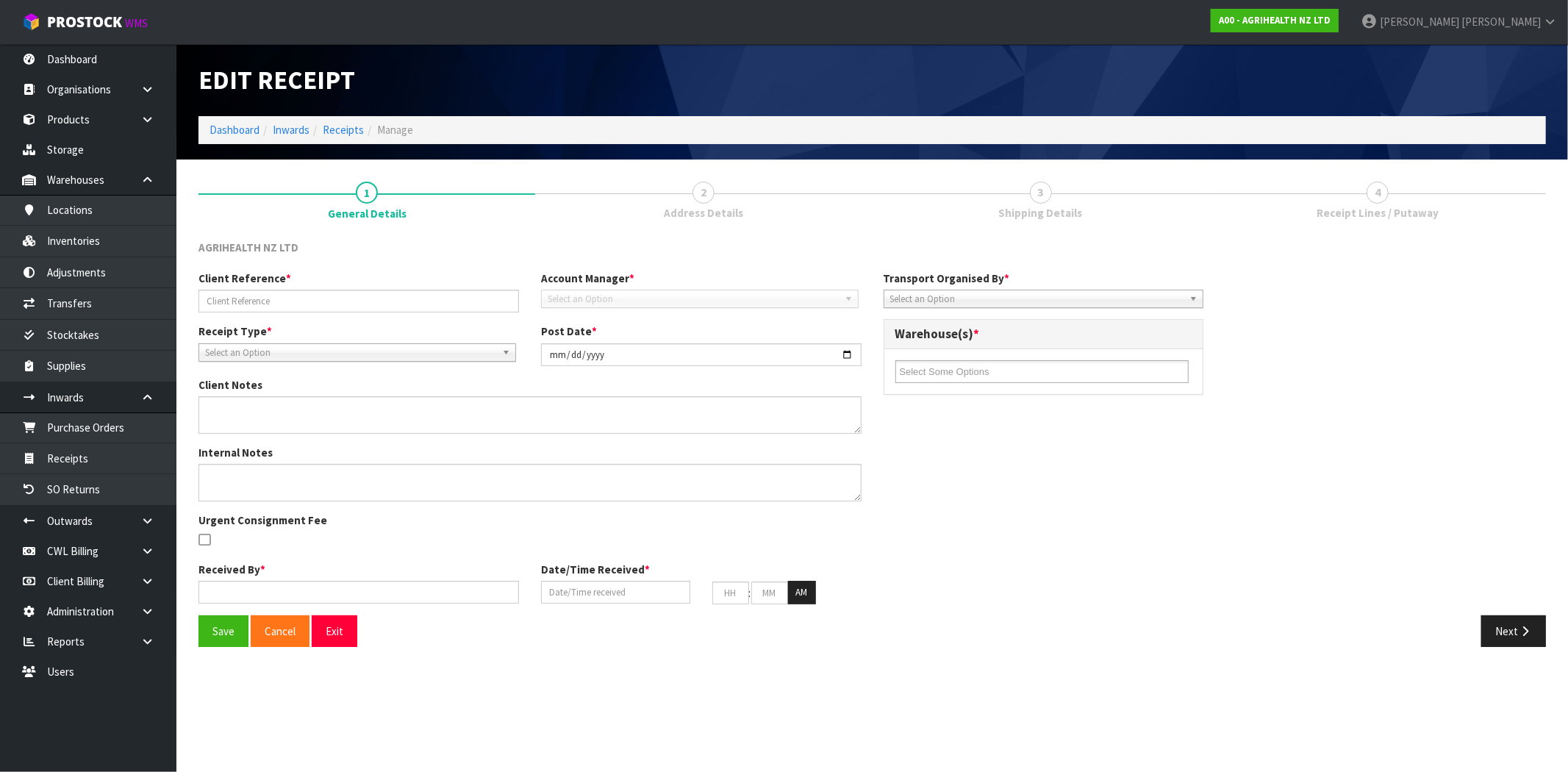
type input "MAJ ITEST 78954"
type input "[DATE]"
type input "[PERSON_NAME]"
type input "[DATE]"
type input "12"
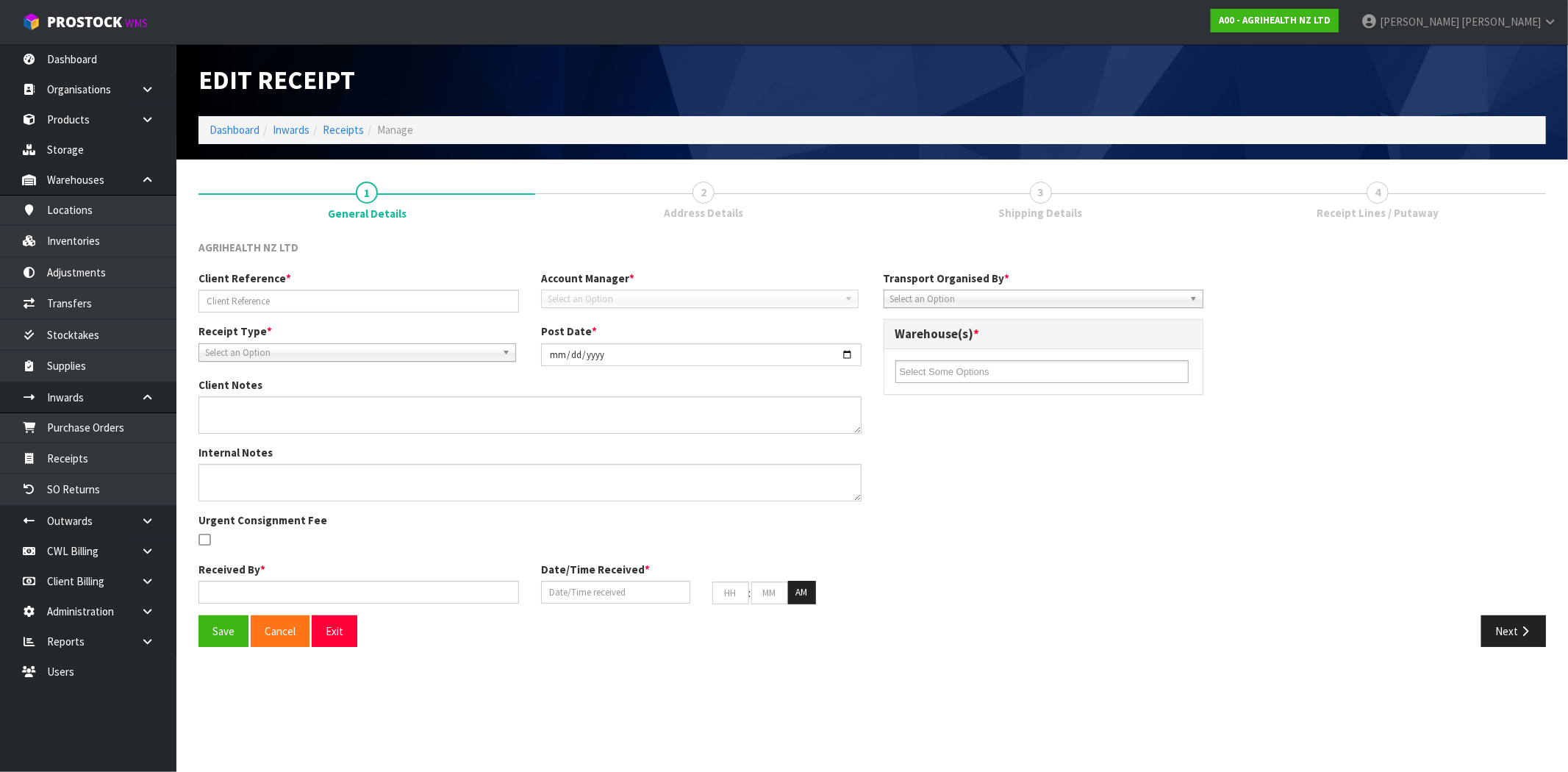
type input "47"
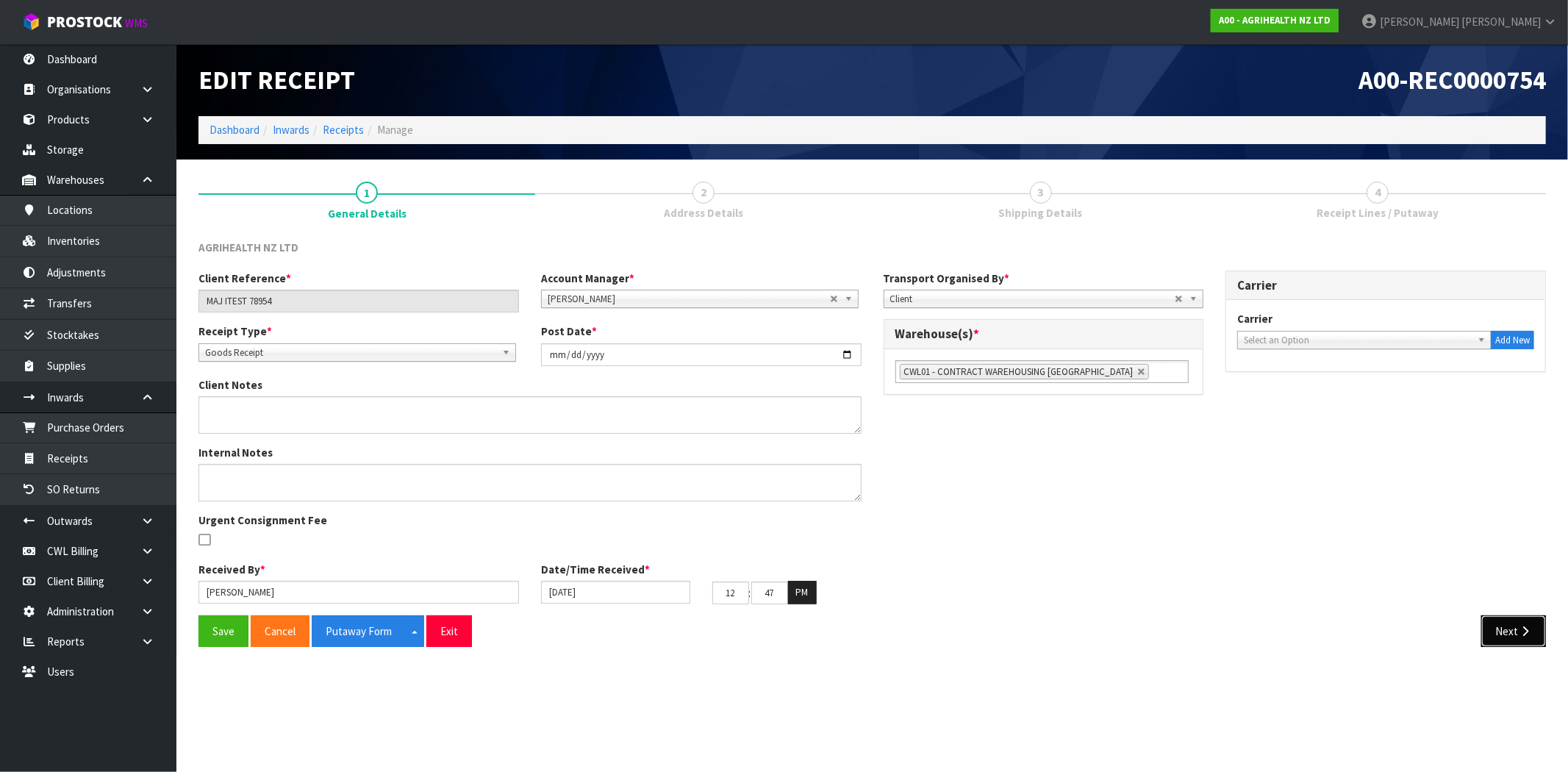
click at [1507, 637] on button "Next" at bounding box center [1513, 630] width 64 height 31
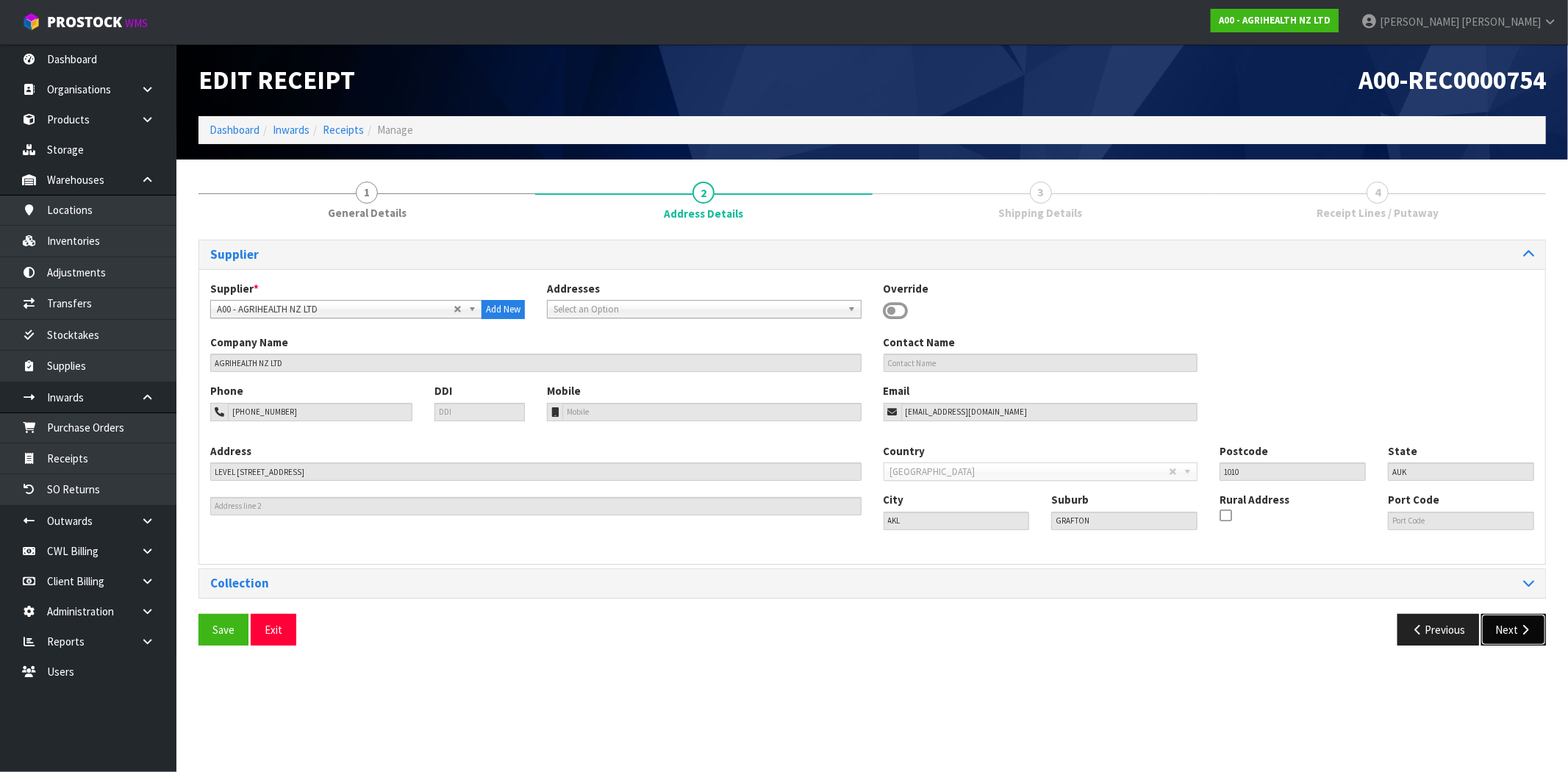
click at [1506, 628] on button "Next" at bounding box center [1513, 629] width 64 height 31
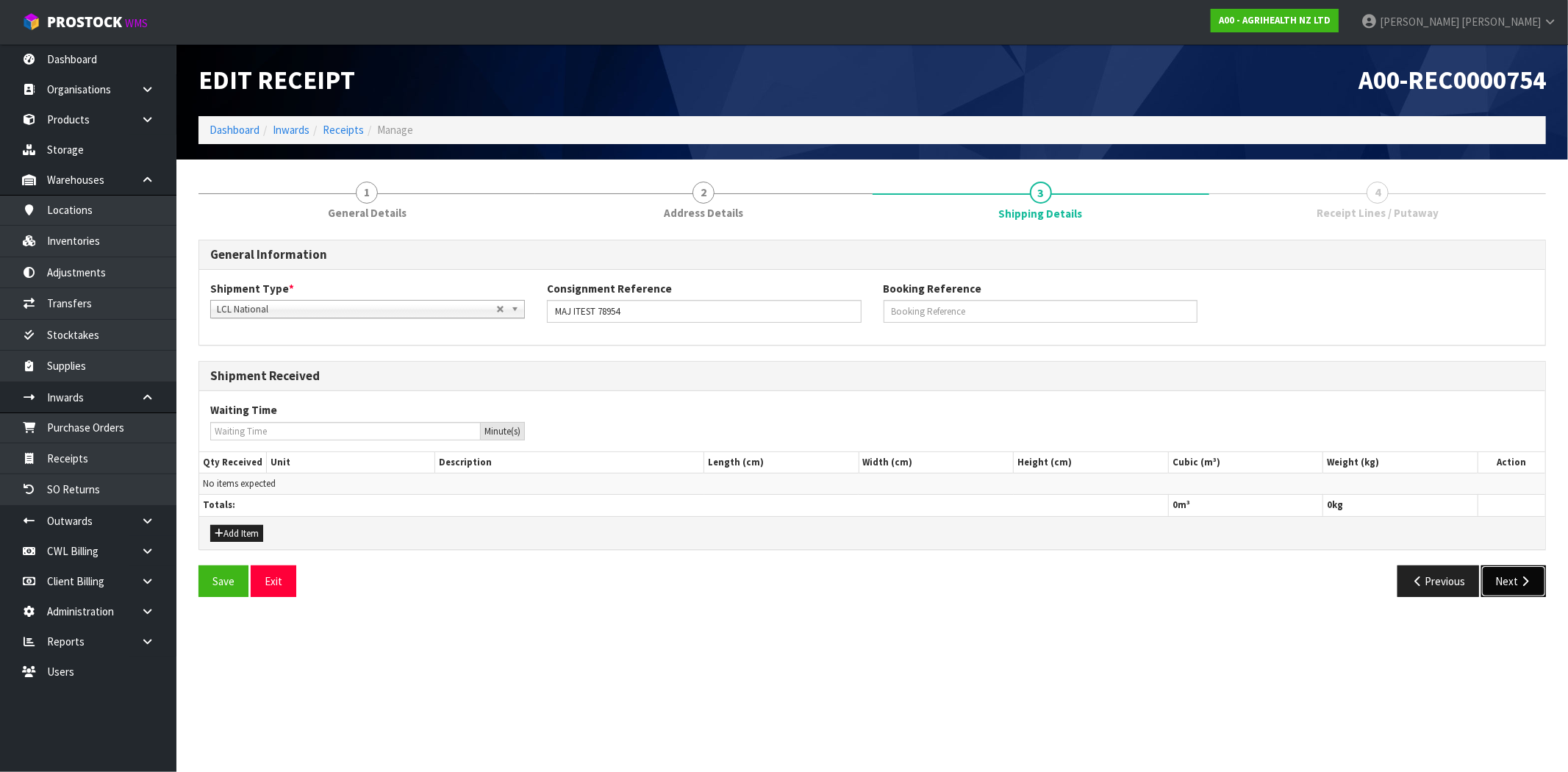
click at [1493, 575] on button "Next" at bounding box center [1513, 581] width 64 height 31
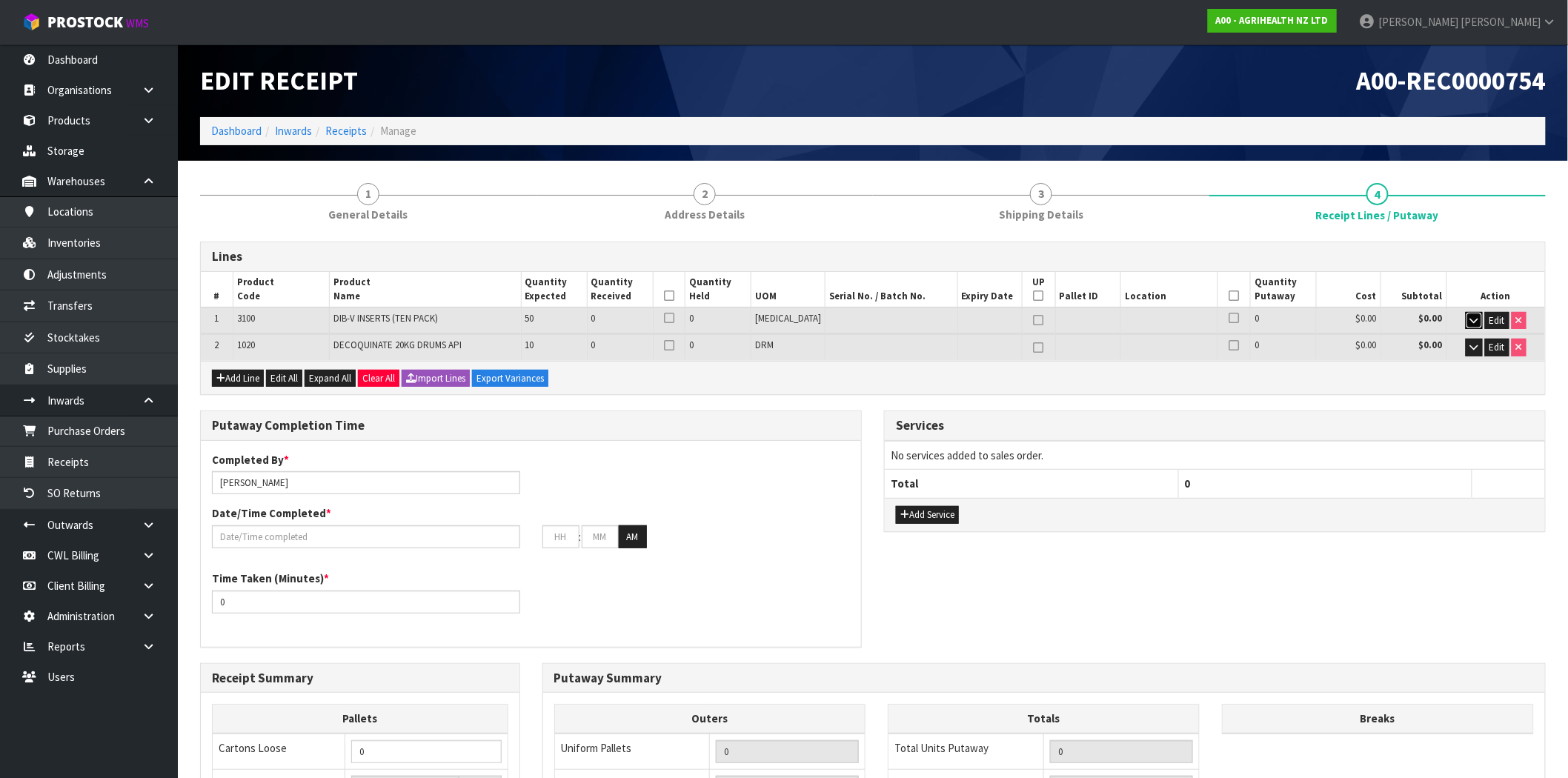
click at [1473, 319] on icon "button" at bounding box center [1473, 320] width 9 height 10
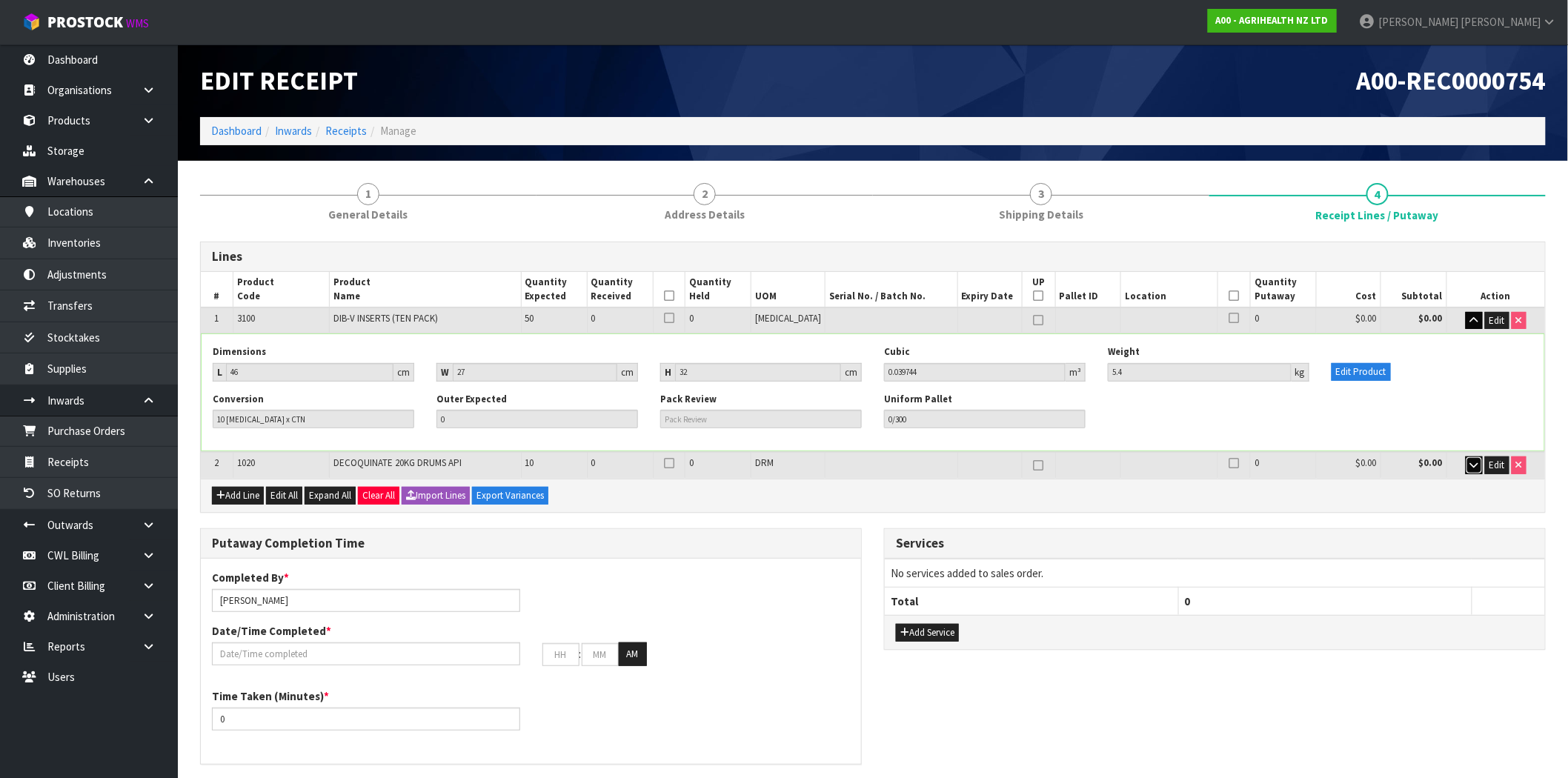
click at [1470, 465] on icon "button" at bounding box center [1473, 465] width 9 height 10
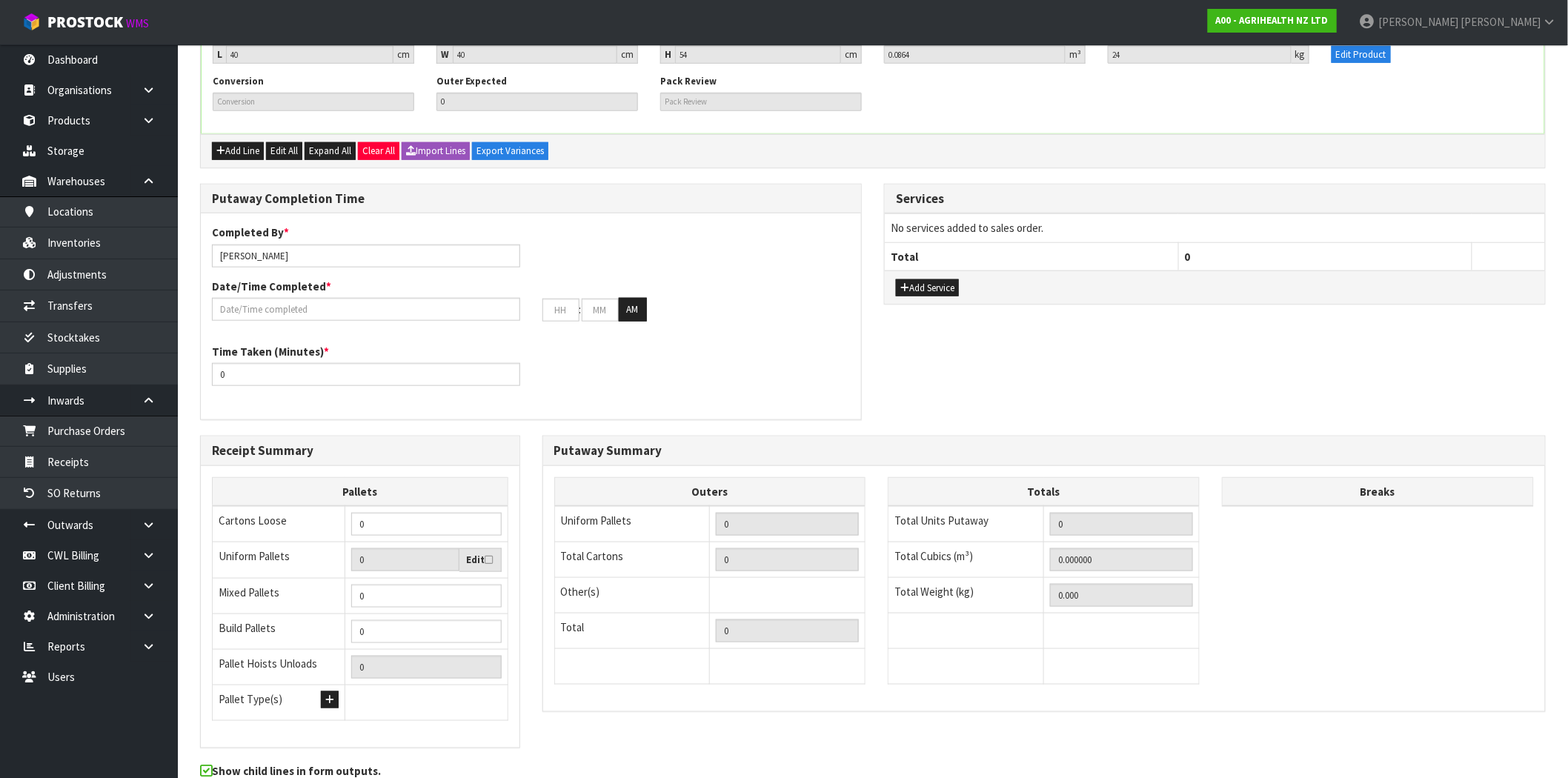
scroll to position [536, 0]
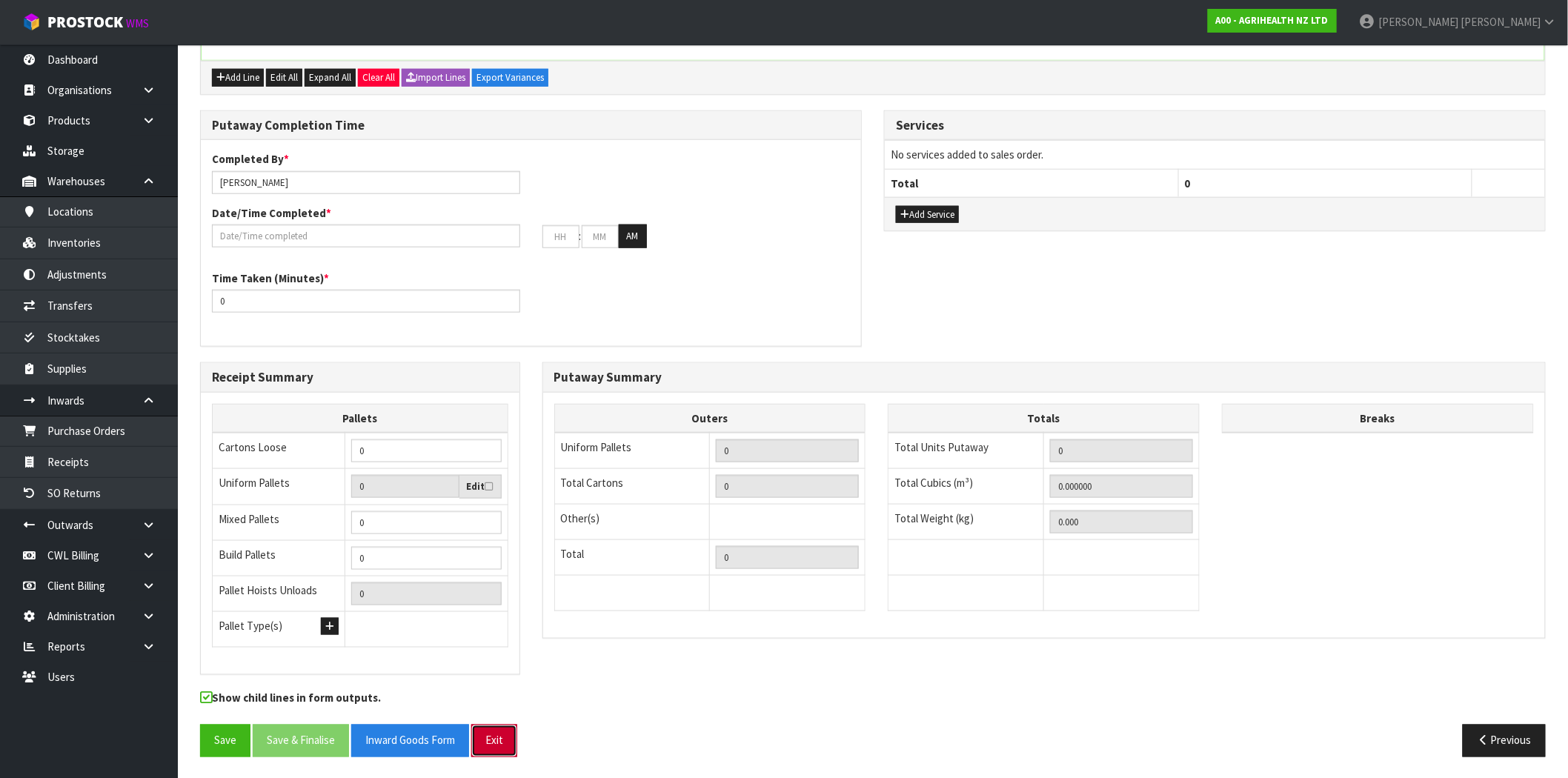
click at [494, 745] on button "Exit" at bounding box center [494, 740] width 46 height 32
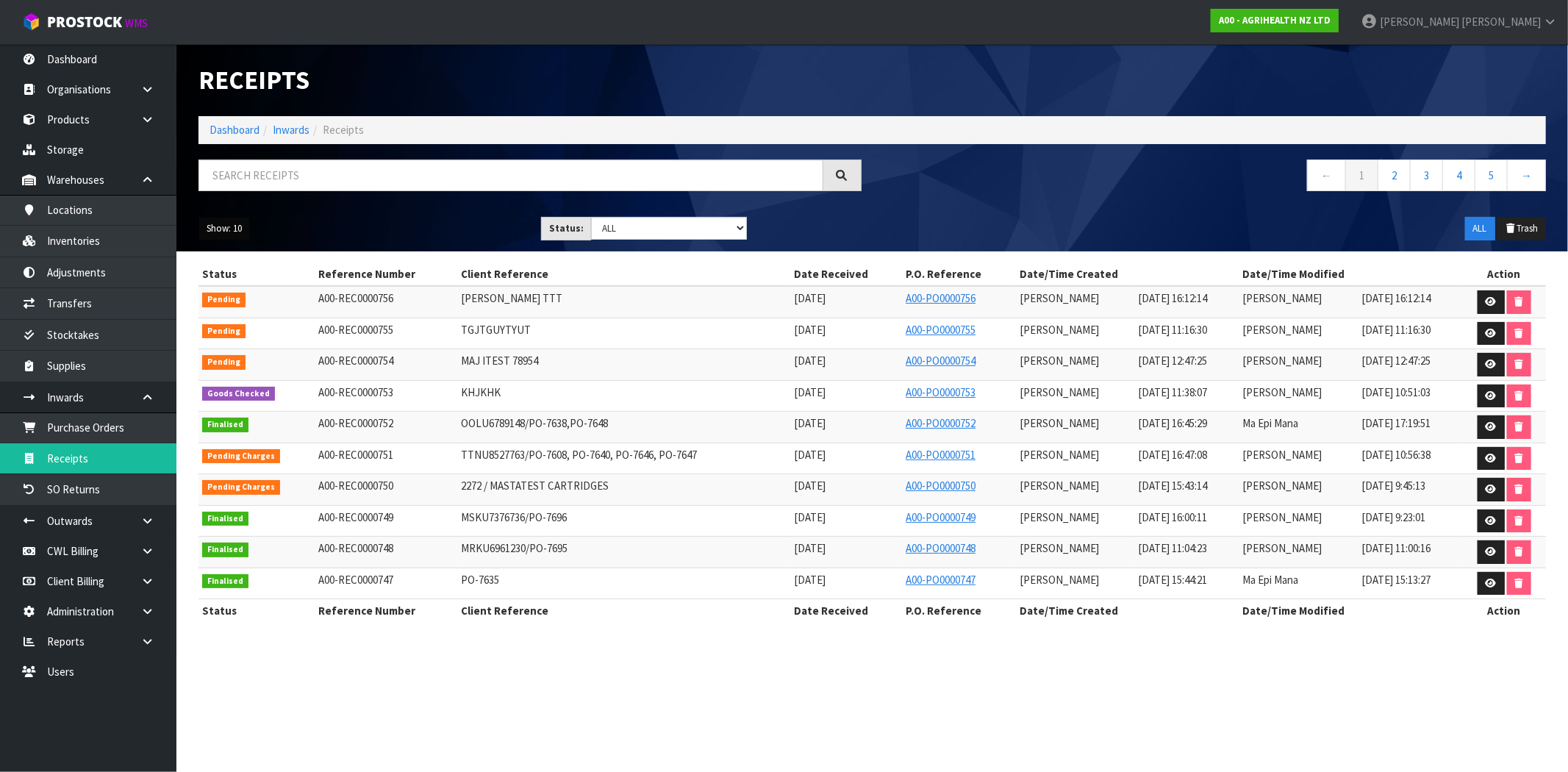
click at [231, 228] on button "Show: 10" at bounding box center [224, 228] width 51 height 24
click at [269, 326] on link "50" at bounding box center [257, 316] width 117 height 20
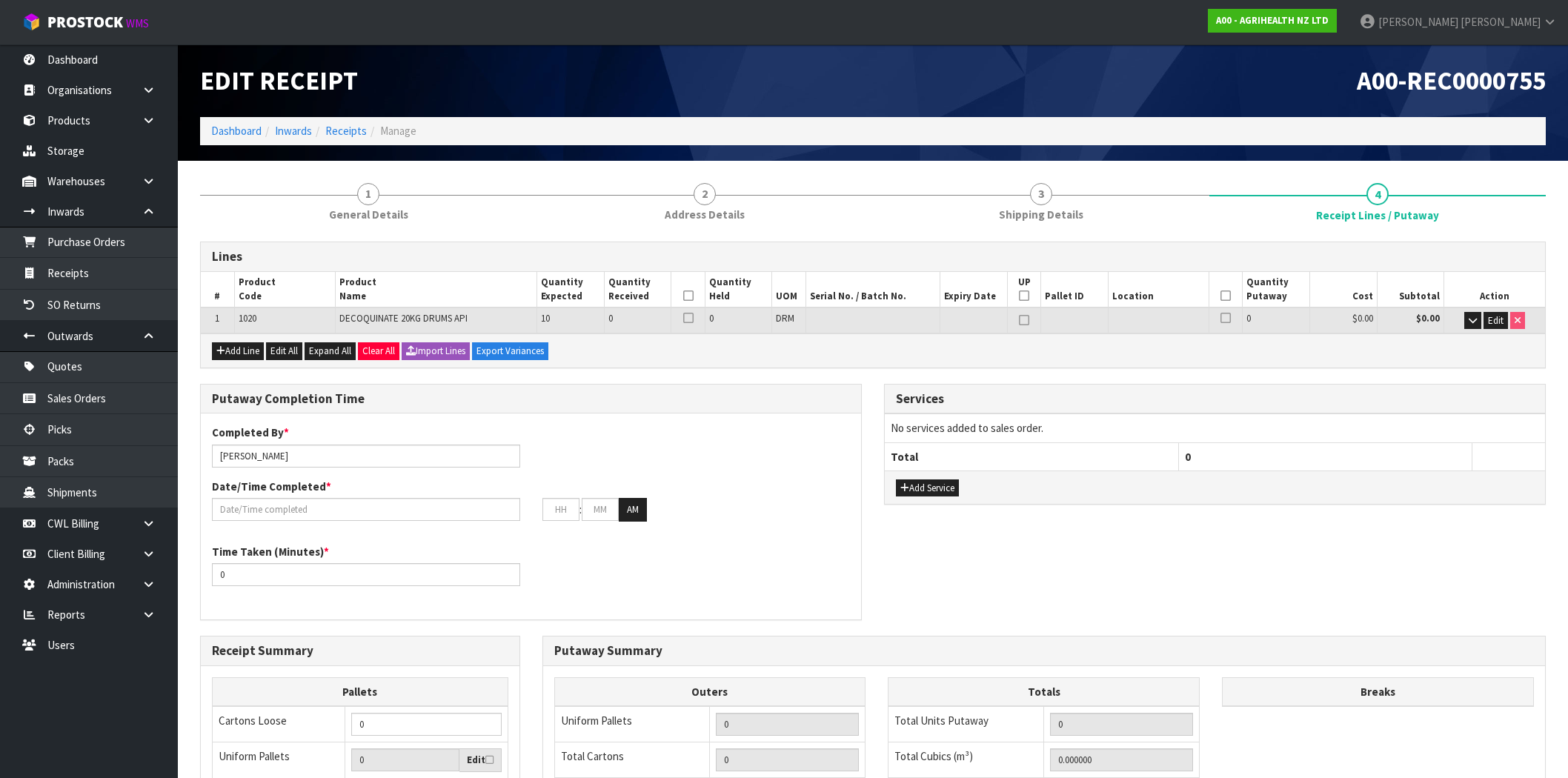
scroll to position [27, 0]
